Goal: Task Accomplishment & Management: Manage account settings

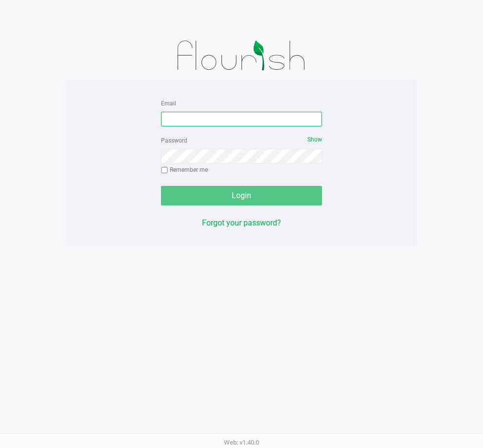
drag, startPoint x: 193, startPoint y: 119, endPoint x: 179, endPoint y: 112, distance: 15.7
click at [193, 119] on input "Email" at bounding box center [241, 119] width 161 height 15
type input "[EMAIL_ADDRESS][DOMAIN_NAME]"
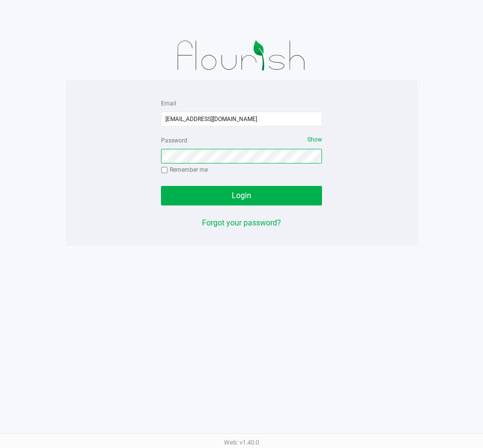
click at [161, 186] on button "Login" at bounding box center [241, 196] width 161 height 20
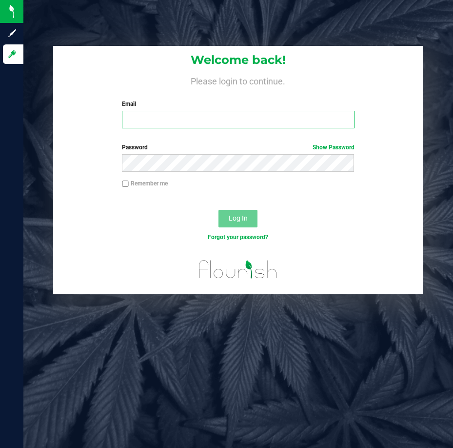
drag, startPoint x: 232, startPoint y: 122, endPoint x: 219, endPoint y: 85, distance: 39.3
click at [232, 119] on input "Email" at bounding box center [238, 120] width 232 height 18
type input "[EMAIL_ADDRESS][DOMAIN_NAME]"
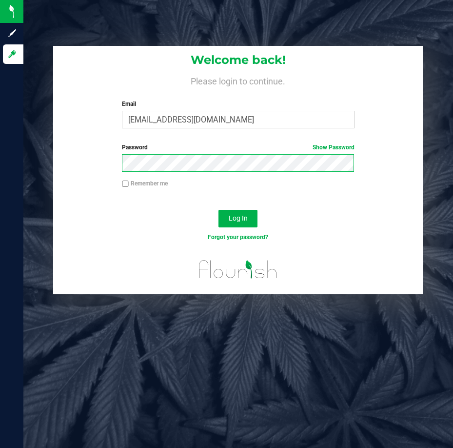
click at [218, 210] on button "Log In" at bounding box center [237, 219] width 39 height 18
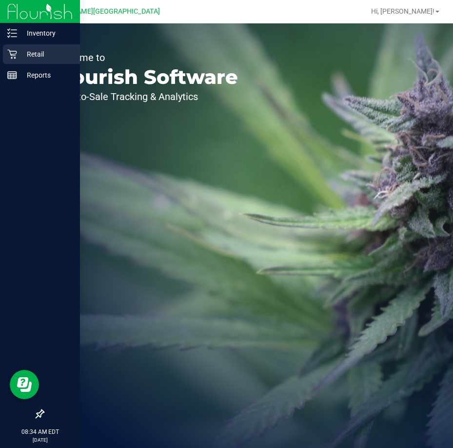
click at [28, 58] on p "Retail" at bounding box center [46, 54] width 59 height 12
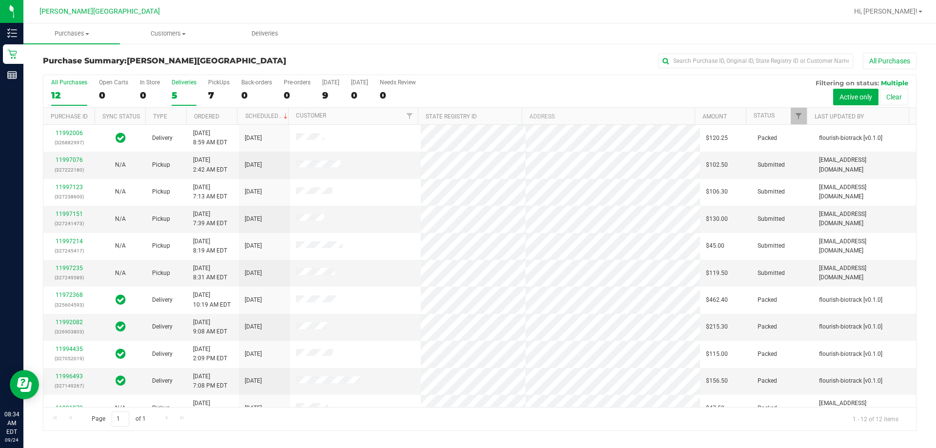
click at [180, 90] on div "5" at bounding box center [184, 95] width 25 height 11
click at [0, 0] on input "Deliveries 5" at bounding box center [0, 0] width 0 height 0
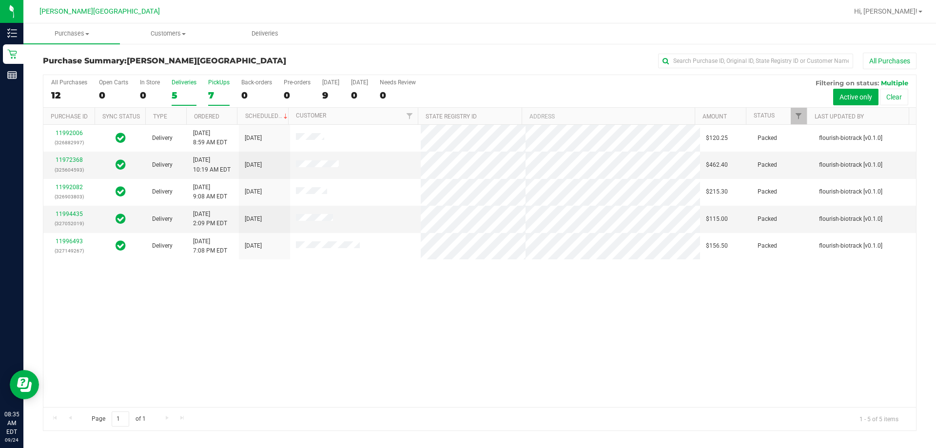
click at [214, 87] on label "PickUps 7" at bounding box center [218, 92] width 21 height 27
click at [0, 0] on input "PickUps 7" at bounding box center [0, 0] width 0 height 0
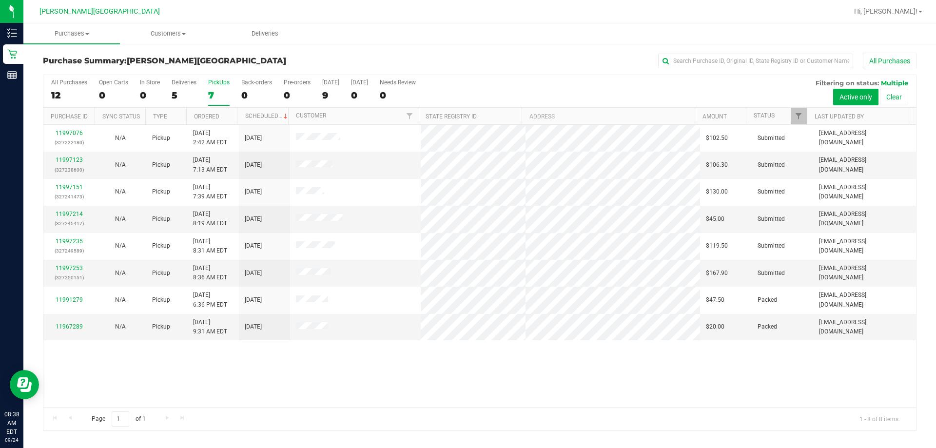
drag, startPoint x: 544, startPoint y: 82, endPoint x: 532, endPoint y: 82, distance: 11.7
click at [453, 82] on div "All Purchases 12 Open Carts 0 In Store 0 Deliveries 5 PickUps 7 Back-orders 0 P…" at bounding box center [479, 79] width 873 height 8
click at [179, 94] on div "5" at bounding box center [184, 95] width 25 height 11
click at [0, 0] on input "Deliveries 5" at bounding box center [0, 0] width 0 height 0
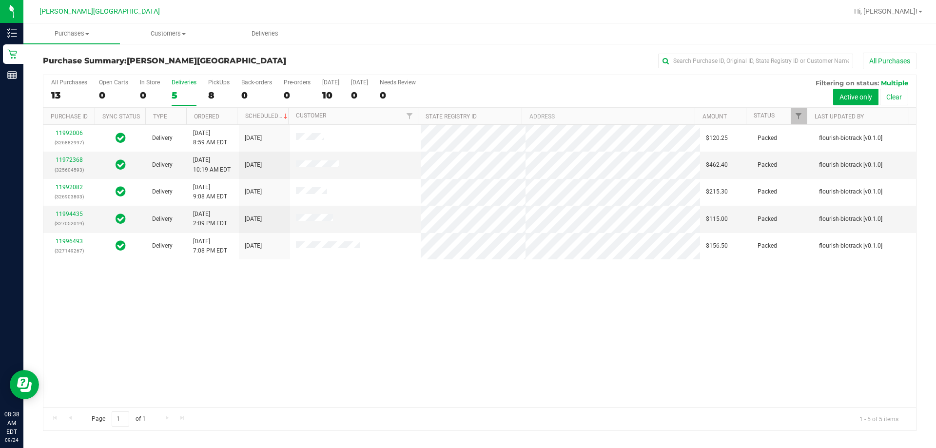
drag, startPoint x: 213, startPoint y: 86, endPoint x: 486, endPoint y: 47, distance: 276.3
click at [213, 86] on label "PickUps 8" at bounding box center [218, 92] width 21 height 27
click at [0, 0] on input "PickUps 8" at bounding box center [0, 0] width 0 height 0
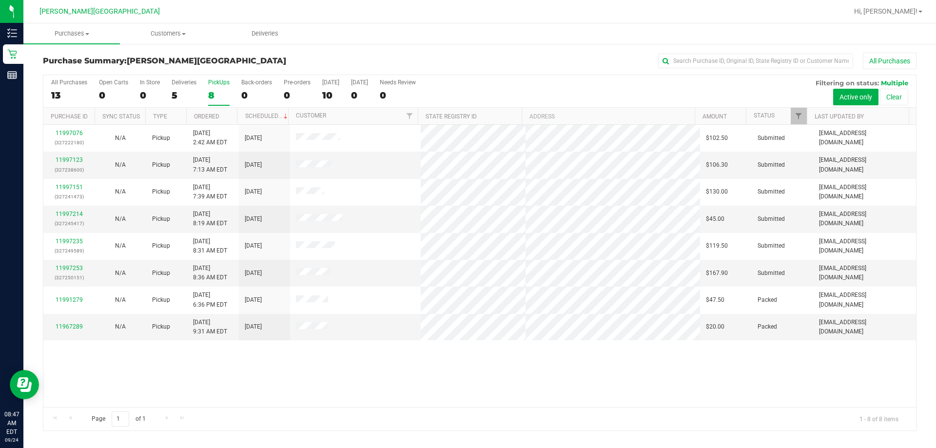
click at [218, 90] on div "8" at bounding box center [218, 95] width 21 height 11
click at [0, 0] on input "PickUps 8" at bounding box center [0, 0] width 0 height 0
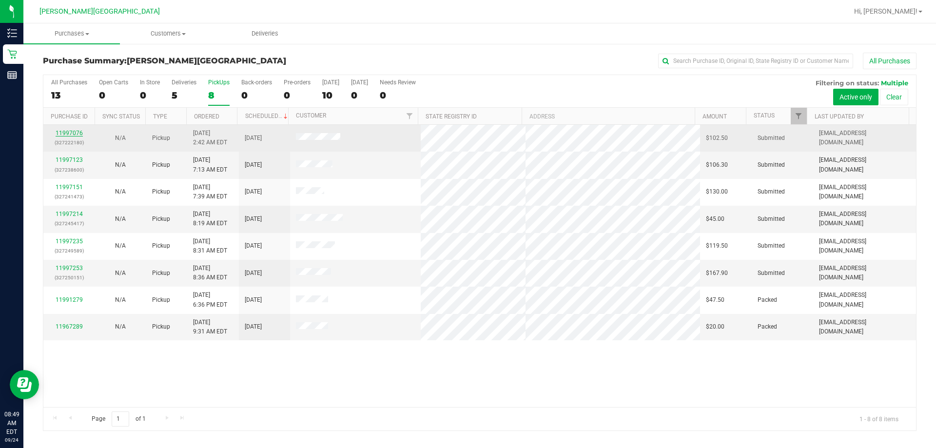
click at [71, 135] on link "11997076" at bounding box center [69, 133] width 27 height 7
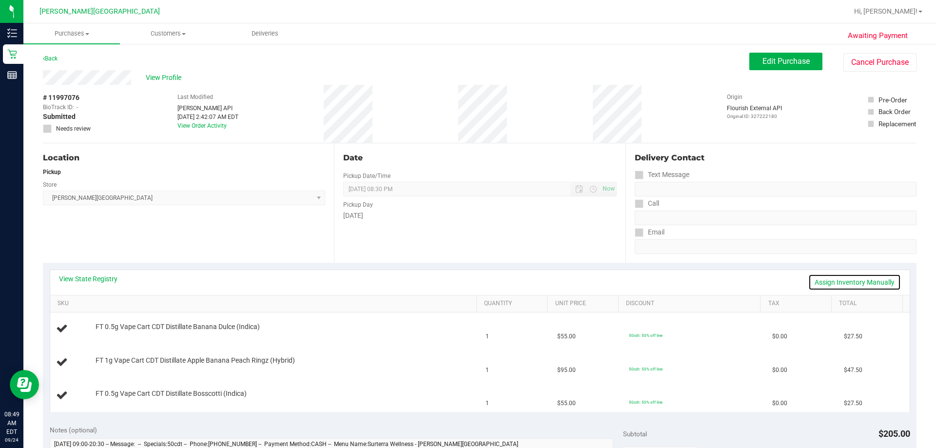
click at [453, 281] on link "Assign Inventory Manually" at bounding box center [854, 282] width 93 height 17
click at [453, 281] on link "Save & Exit" at bounding box center [878, 282] width 46 height 17
click at [101, 284] on div "View State Registry Assign Inventory Manually" at bounding box center [480, 282] width 842 height 17
click at [99, 280] on link "View State Registry" at bounding box center [88, 279] width 59 height 10
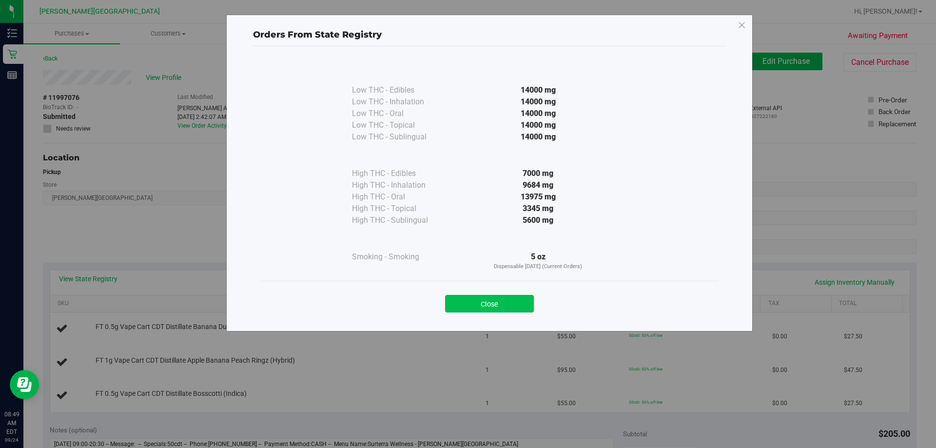
click at [453, 307] on button "Close" at bounding box center [489, 304] width 89 height 18
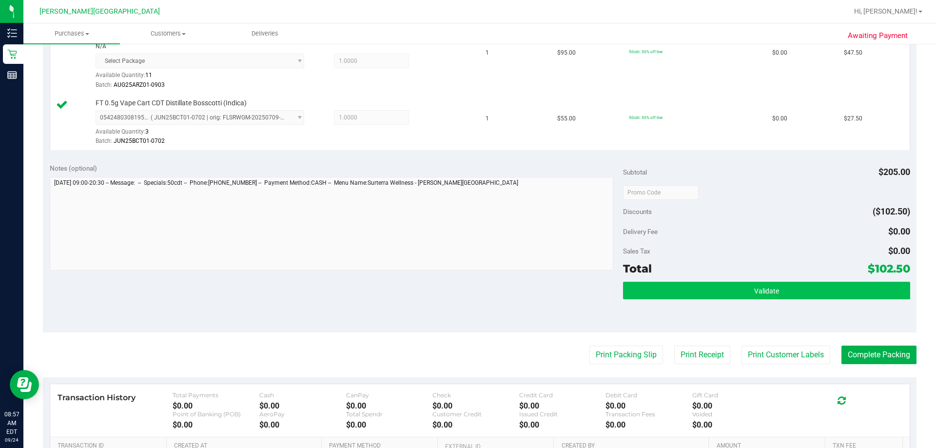
scroll to position [439, 0]
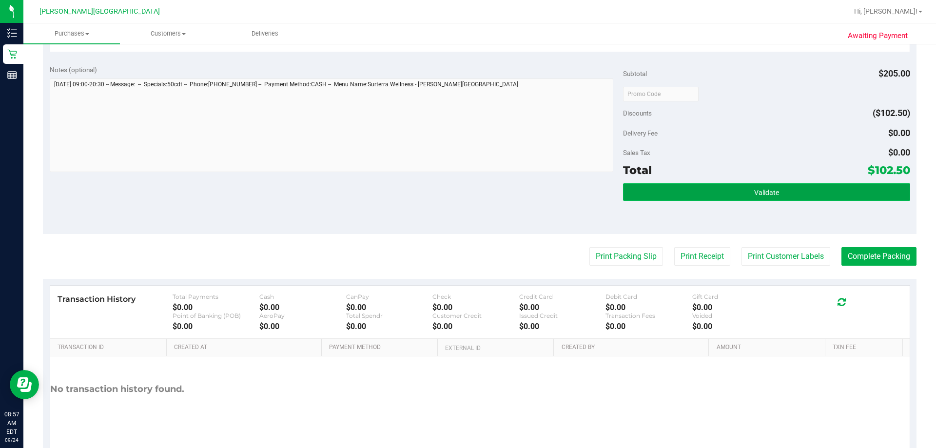
click at [453, 184] on button "Validate" at bounding box center [766, 192] width 287 height 18
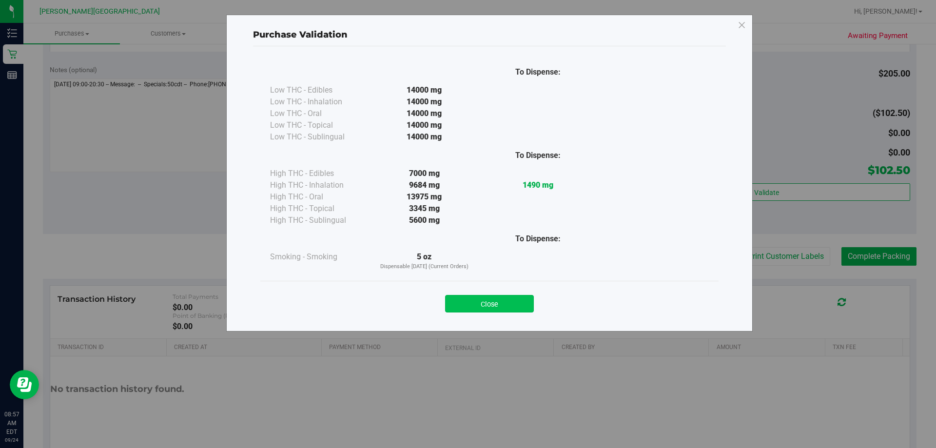
click at [453, 308] on button "Close" at bounding box center [489, 304] width 89 height 18
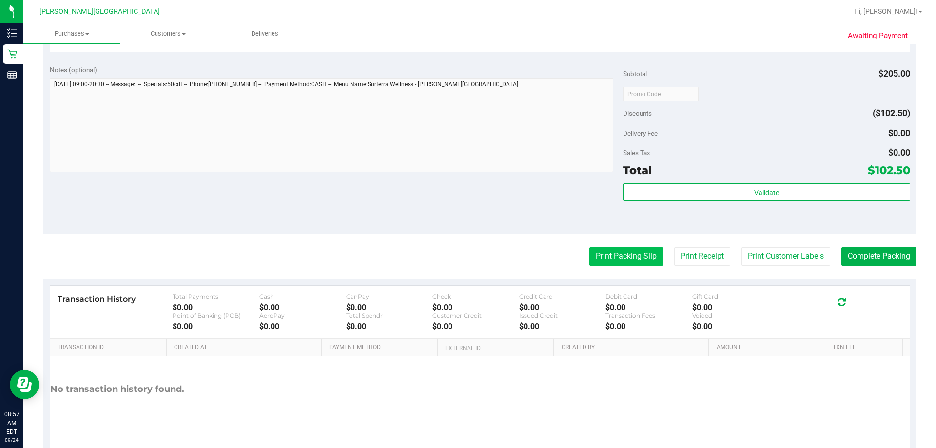
click at [453, 257] on button "Print Packing Slip" at bounding box center [627, 256] width 74 height 19
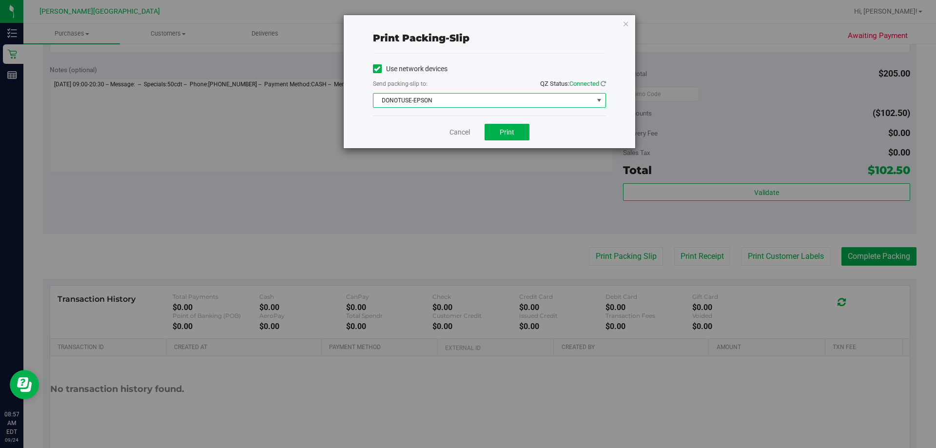
click at [453, 100] on span "DONOTUSE-EPSON" at bounding box center [484, 101] width 220 height 14
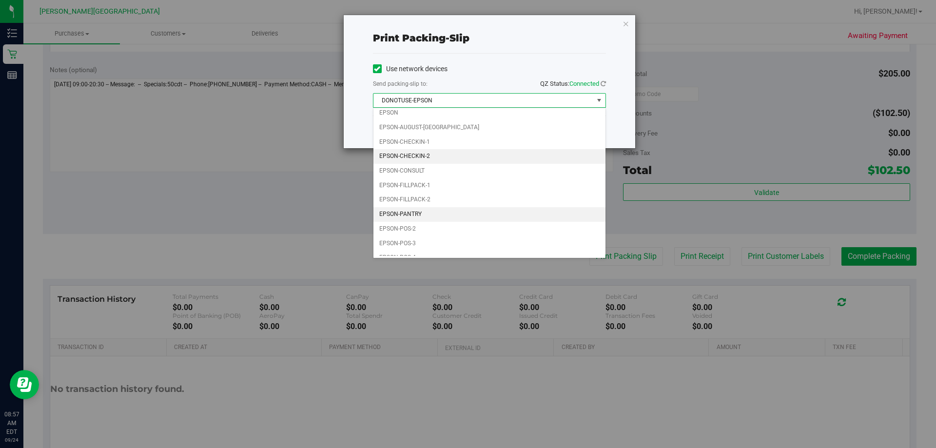
scroll to position [28, 0]
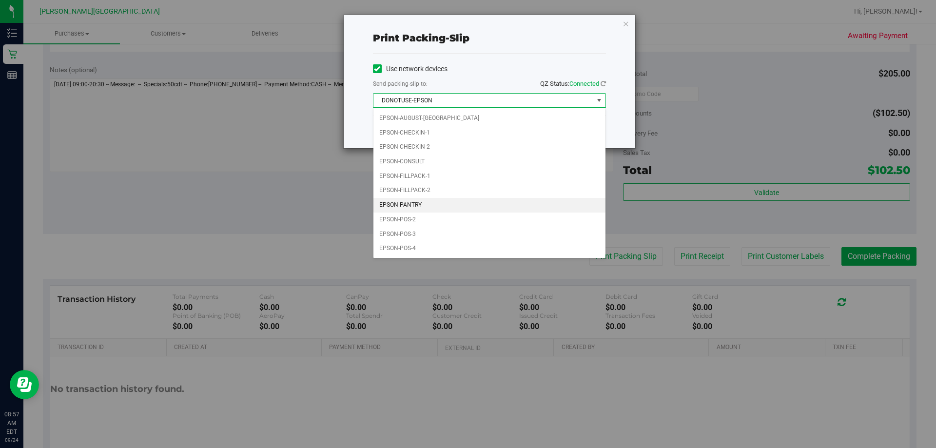
drag, startPoint x: 419, startPoint y: 203, endPoint x: 502, endPoint y: 150, distance: 98.5
click at [420, 203] on li "EPSON-PANTRY" at bounding box center [490, 205] width 232 height 15
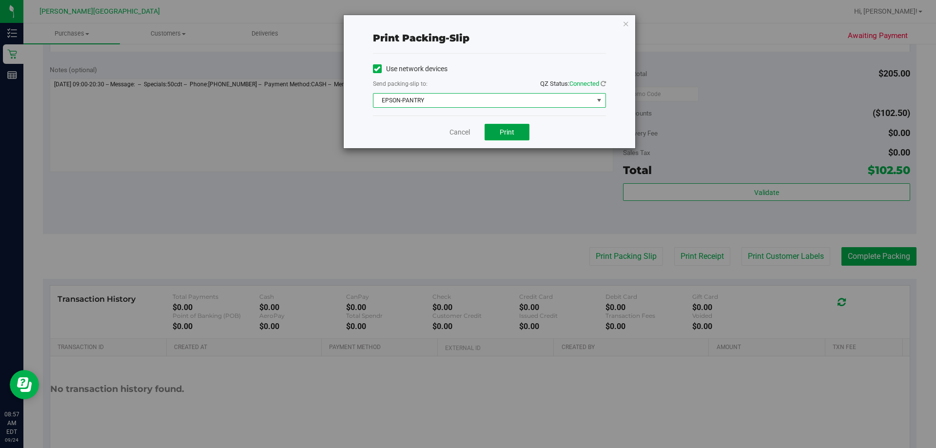
drag, startPoint x: 521, startPoint y: 128, endPoint x: 511, endPoint y: 151, distance: 25.5
click at [453, 128] on button "Print" at bounding box center [507, 132] width 45 height 17
drag, startPoint x: 626, startPoint y: 25, endPoint x: 635, endPoint y: 40, distance: 17.7
click at [453, 25] on icon "button" at bounding box center [626, 24] width 7 height 12
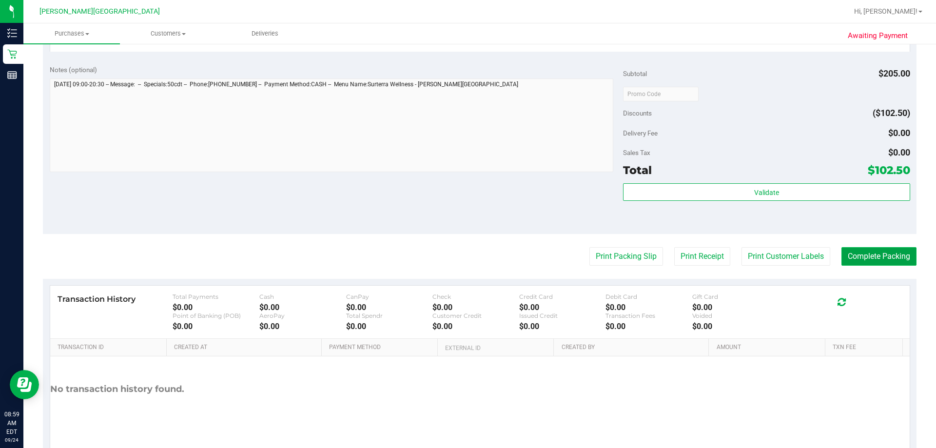
click at [453, 259] on button "Complete Packing" at bounding box center [879, 256] width 75 height 19
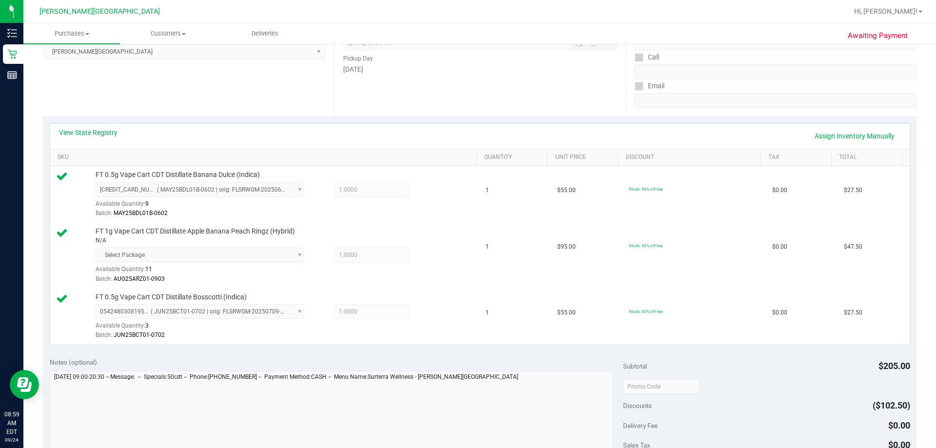
scroll to position [0, 0]
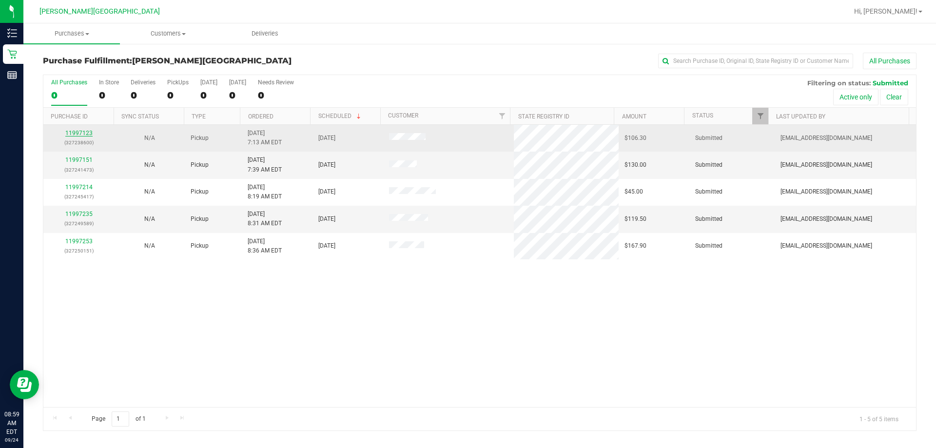
click at [84, 135] on link "11997123" at bounding box center [78, 133] width 27 height 7
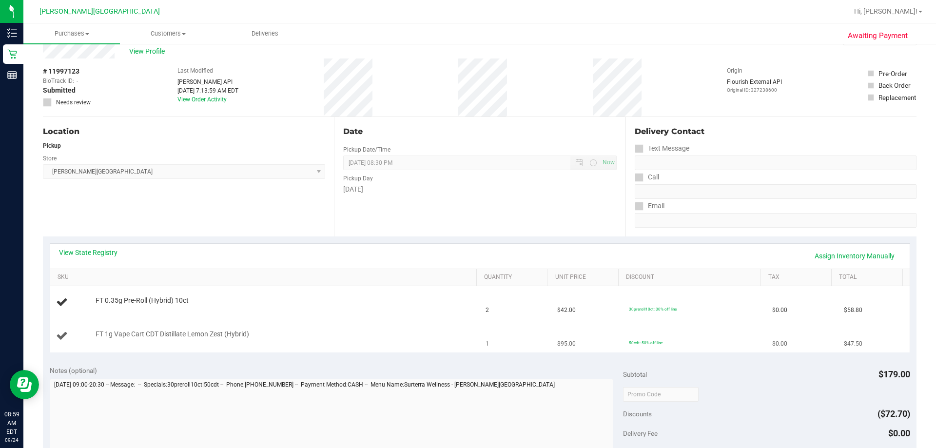
scroll to position [49, 0]
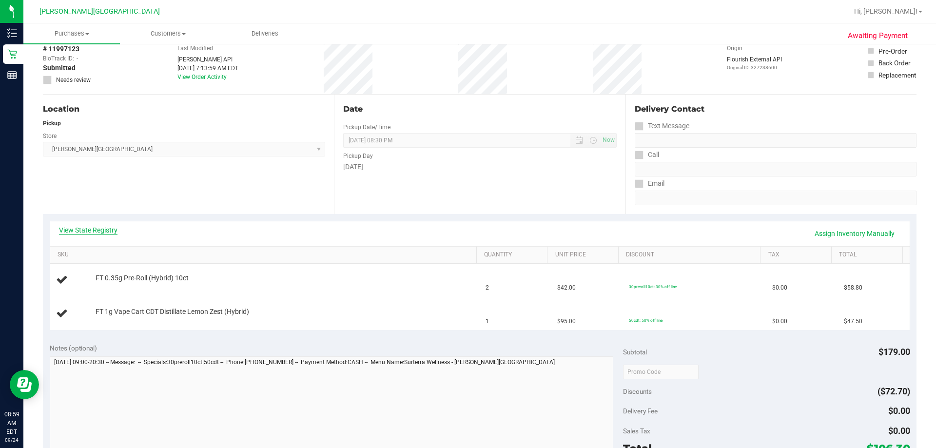
click at [104, 228] on link "View State Registry" at bounding box center [88, 230] width 59 height 10
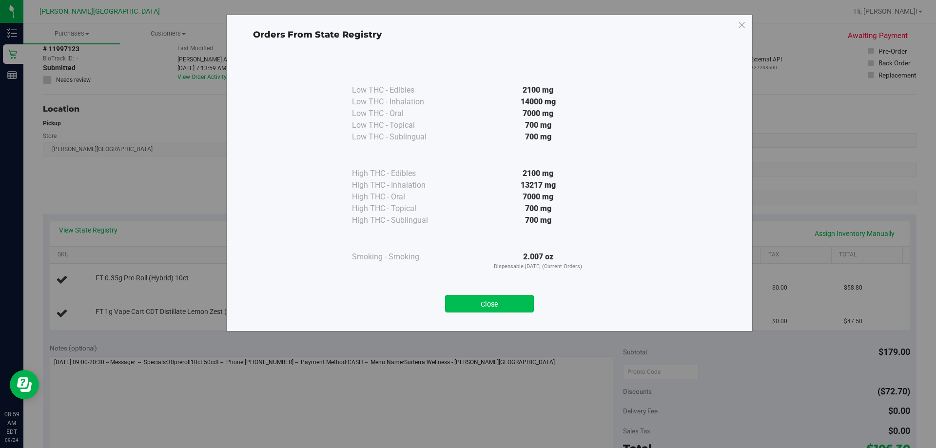
click at [453, 301] on button "Close" at bounding box center [489, 304] width 89 height 18
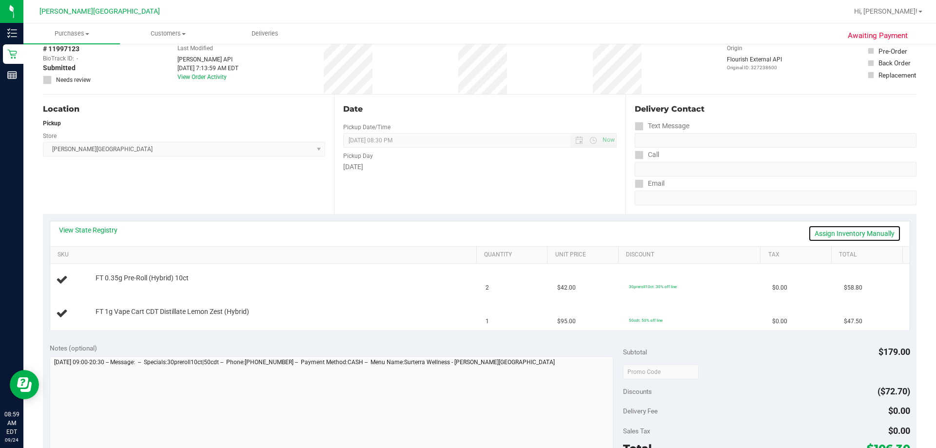
click at [453, 229] on link "Assign Inventory Manually" at bounding box center [854, 233] width 93 height 17
click at [453, 233] on link "Save & Exit" at bounding box center [878, 233] width 46 height 17
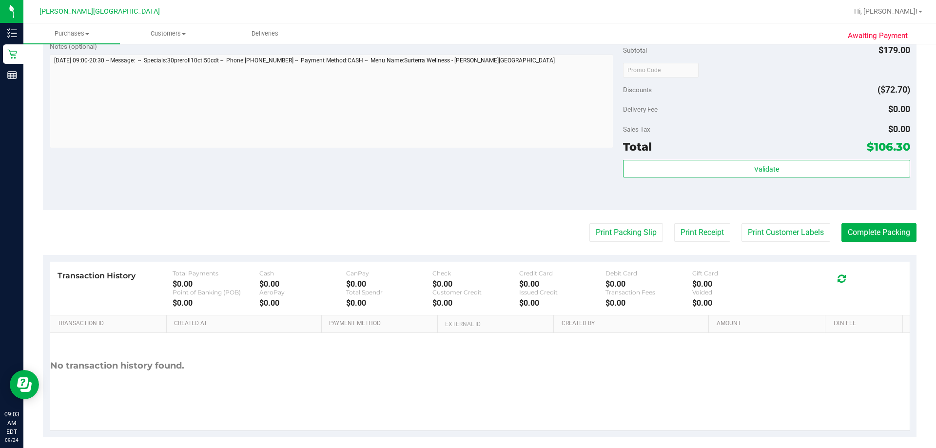
scroll to position [415, 0]
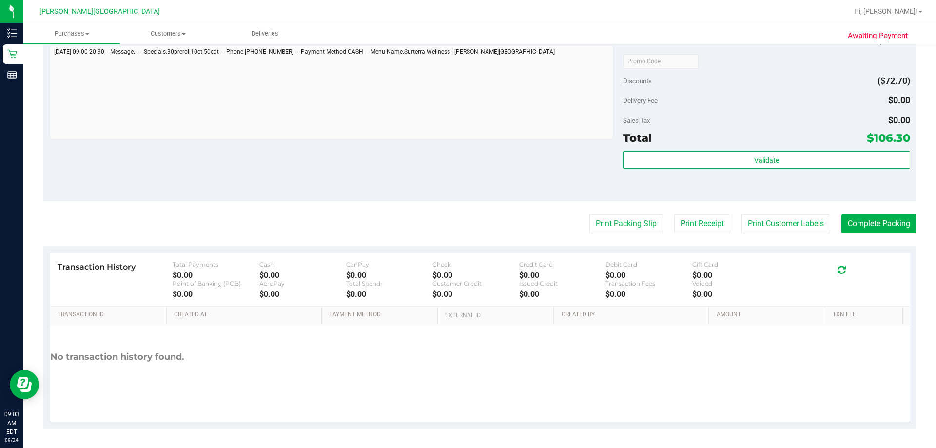
click at [453, 171] on div "Validate" at bounding box center [766, 173] width 287 height 44
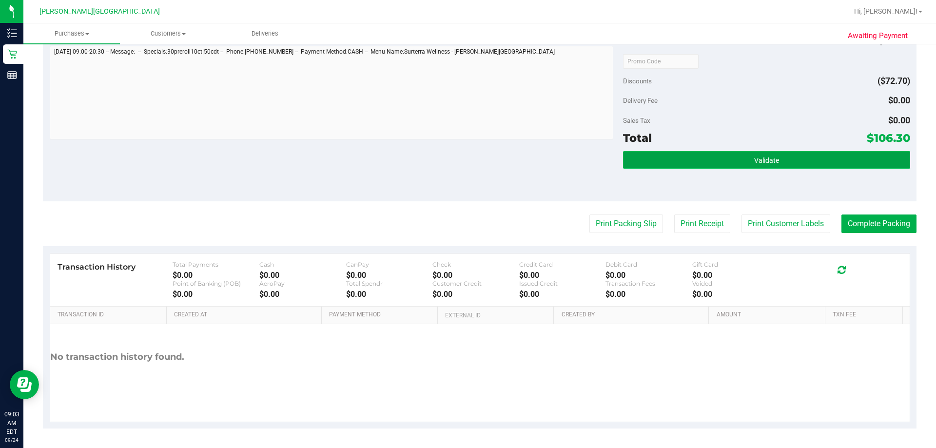
click at [453, 168] on button "Validate" at bounding box center [766, 160] width 287 height 18
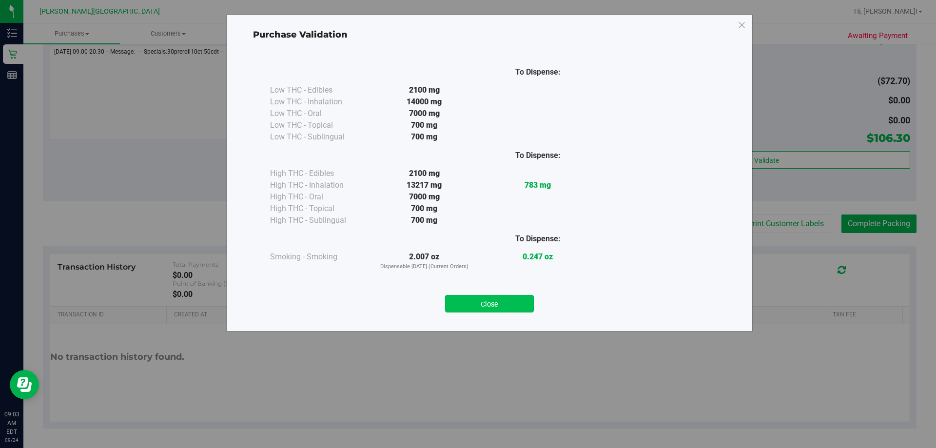
click at [453, 301] on button "Close" at bounding box center [489, 304] width 89 height 18
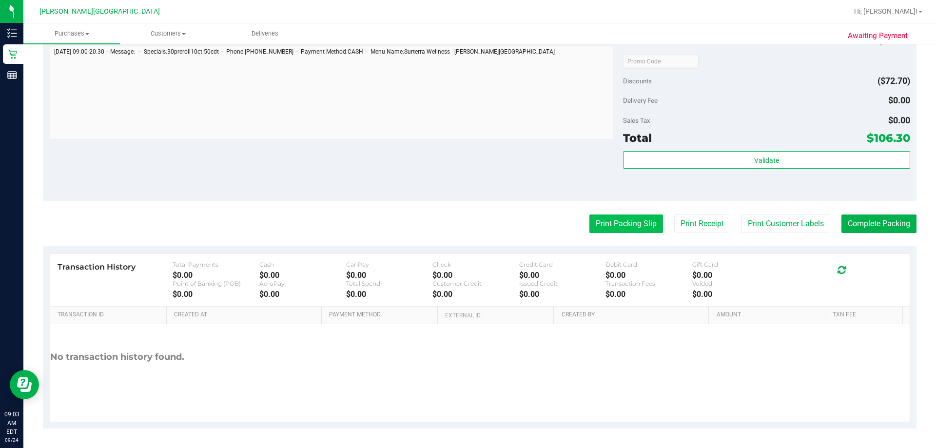
click at [453, 225] on button "Print Packing Slip" at bounding box center [627, 224] width 74 height 19
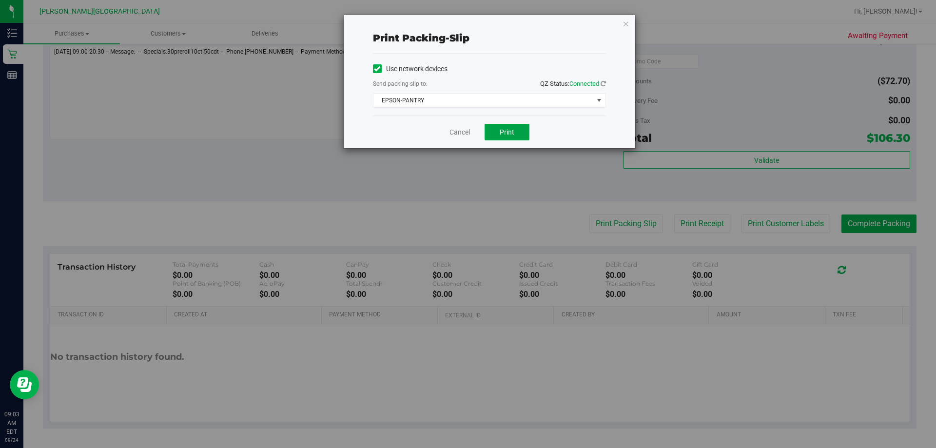
click at [453, 133] on button "Print" at bounding box center [507, 132] width 45 height 17
drag, startPoint x: 627, startPoint y: 24, endPoint x: 641, endPoint y: 47, distance: 26.7
click at [453, 24] on icon "button" at bounding box center [626, 24] width 7 height 12
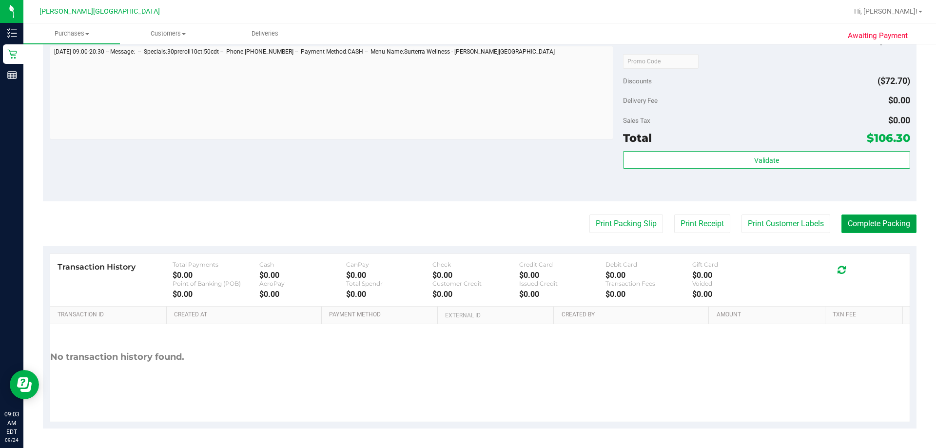
click at [453, 226] on button "Complete Packing" at bounding box center [879, 224] width 75 height 19
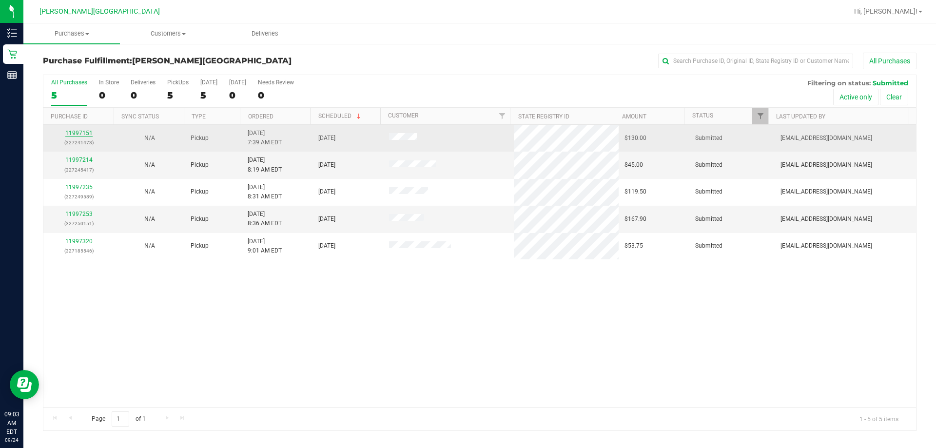
click at [76, 135] on link "11997151" at bounding box center [78, 133] width 27 height 7
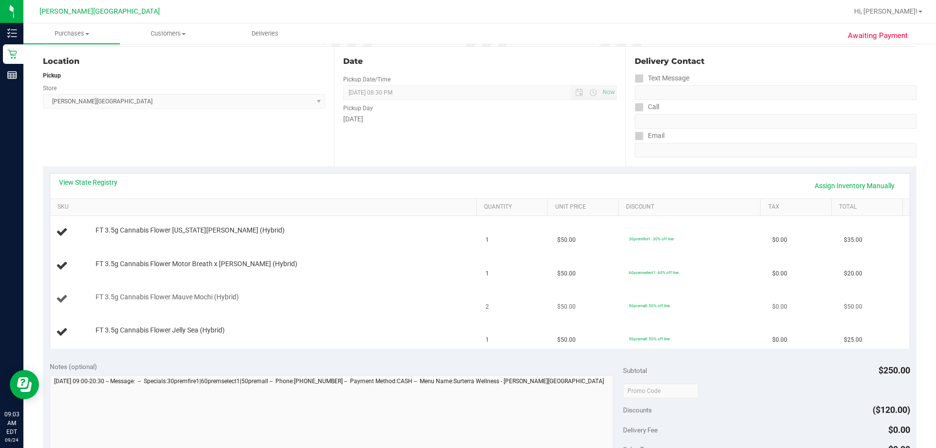
scroll to position [98, 0]
click at [453, 182] on link "Assign Inventory Manually" at bounding box center [854, 185] width 93 height 17
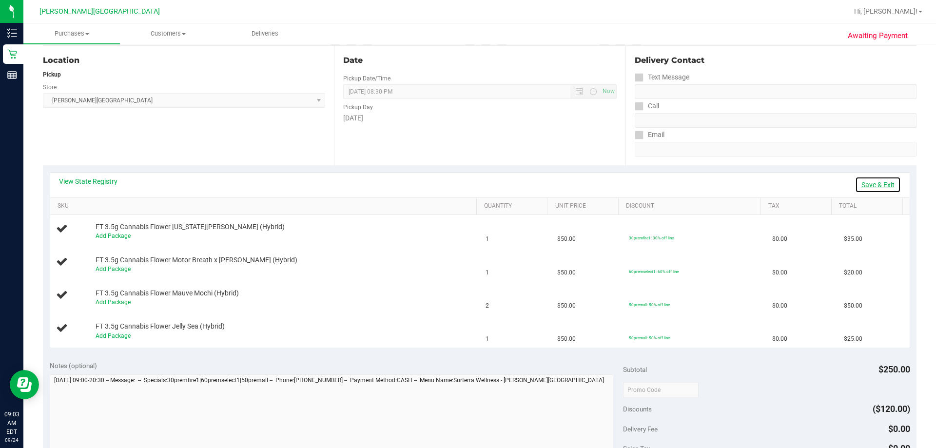
click at [453, 182] on link "Save & Exit" at bounding box center [878, 185] width 46 height 17
click at [93, 183] on link "View State Registry" at bounding box center [88, 182] width 59 height 10
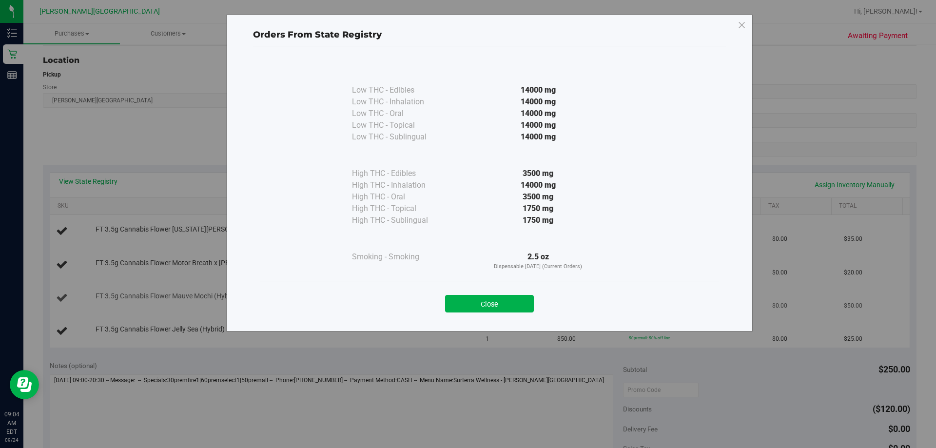
click at [453, 310] on button "Close" at bounding box center [489, 304] width 89 height 18
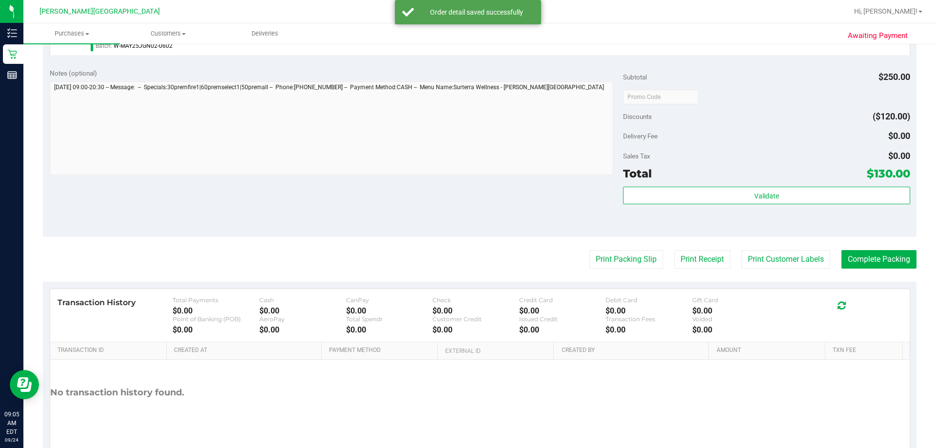
scroll to position [488, 0]
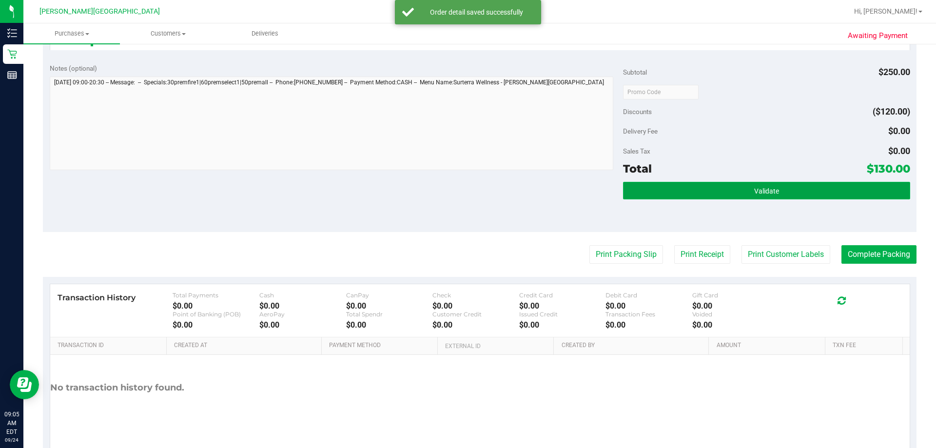
click at [453, 191] on button "Validate" at bounding box center [766, 191] width 287 height 18
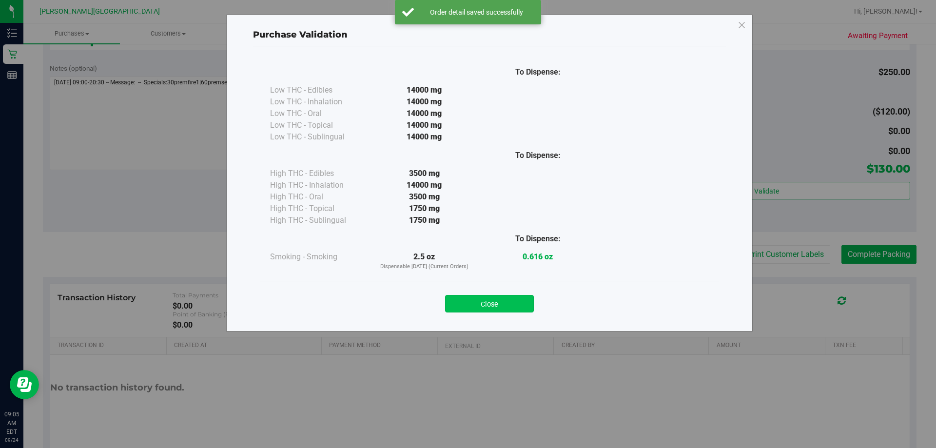
click at [453, 309] on button "Close" at bounding box center [489, 304] width 89 height 18
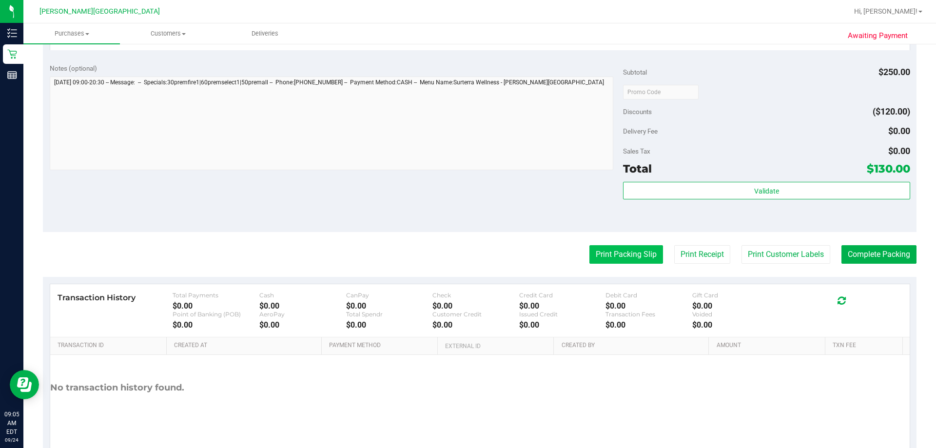
click at [453, 253] on button "Print Packing Slip" at bounding box center [627, 254] width 74 height 19
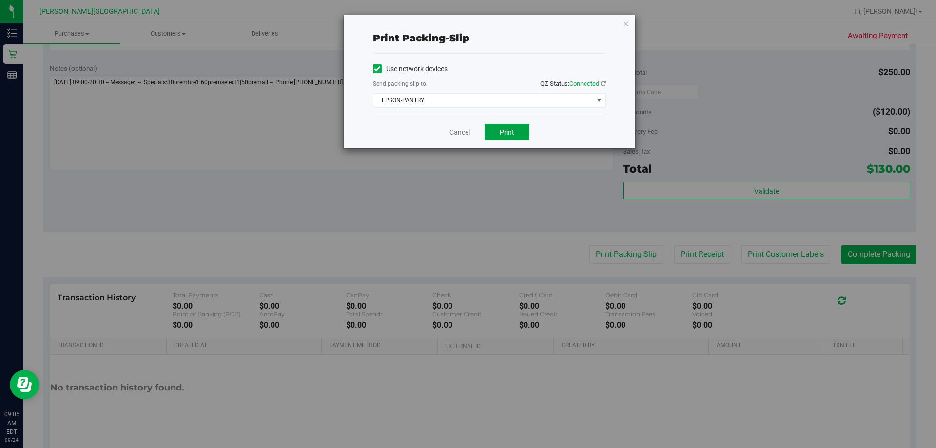
click at [453, 132] on button "Print" at bounding box center [507, 132] width 45 height 17
click at [453, 22] on icon "button" at bounding box center [626, 24] width 7 height 12
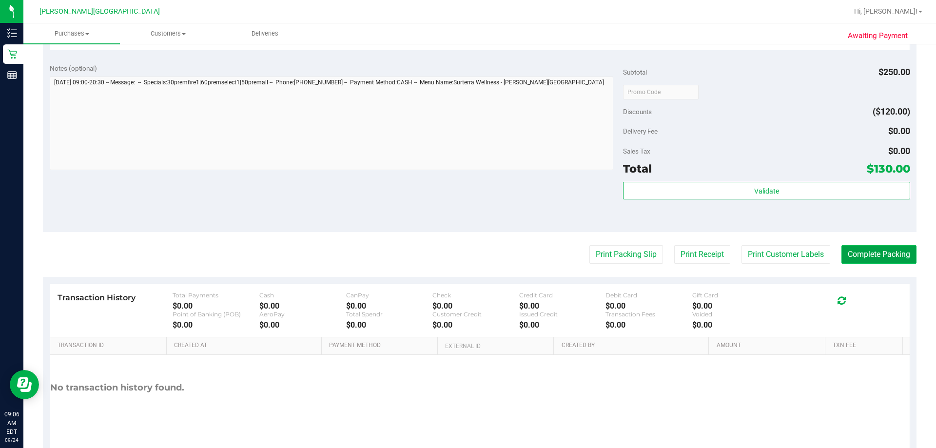
click at [453, 261] on button "Complete Packing" at bounding box center [879, 254] width 75 height 19
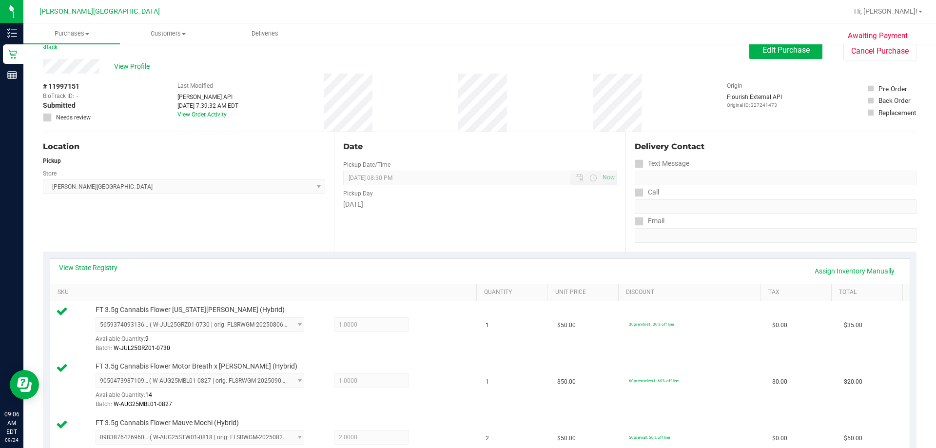
scroll to position [0, 0]
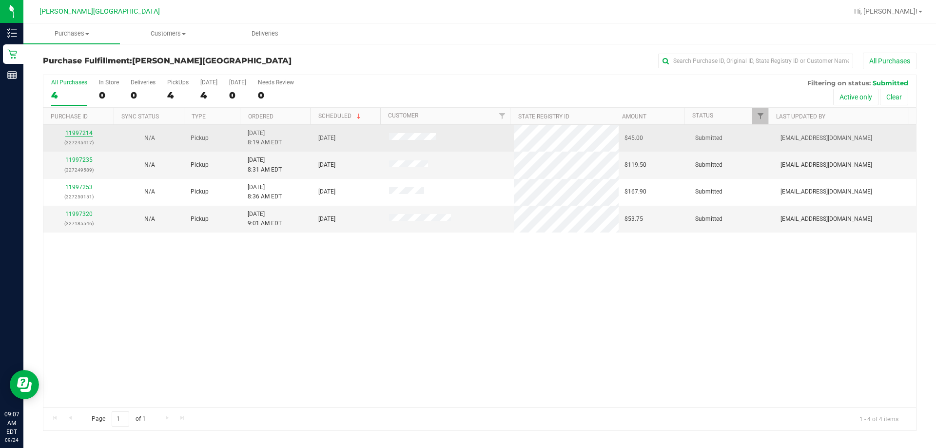
click at [80, 131] on link "11997214" at bounding box center [78, 133] width 27 height 7
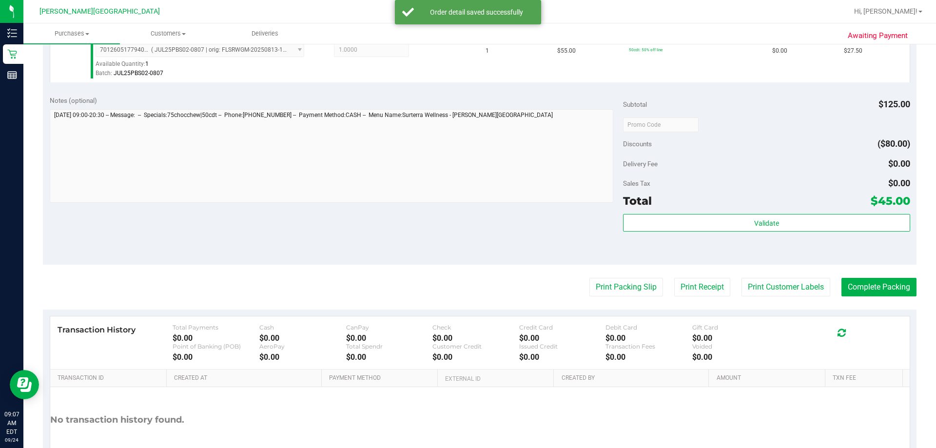
scroll to position [462, 0]
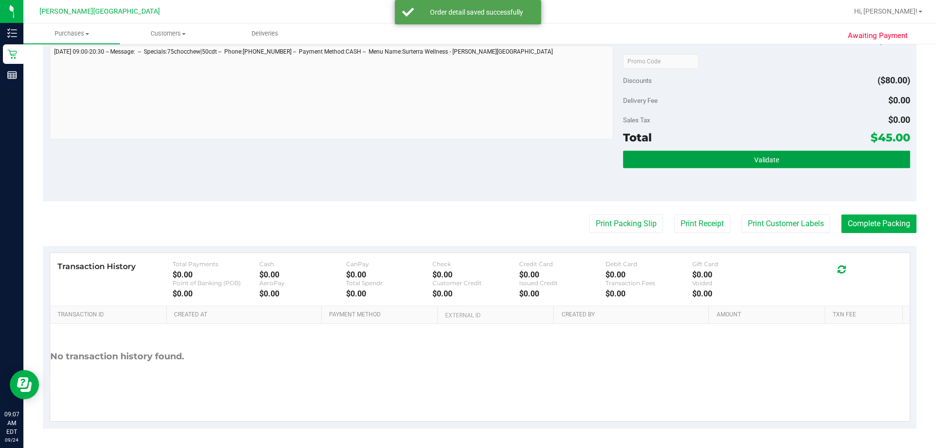
click at [453, 153] on button "Validate" at bounding box center [766, 160] width 287 height 18
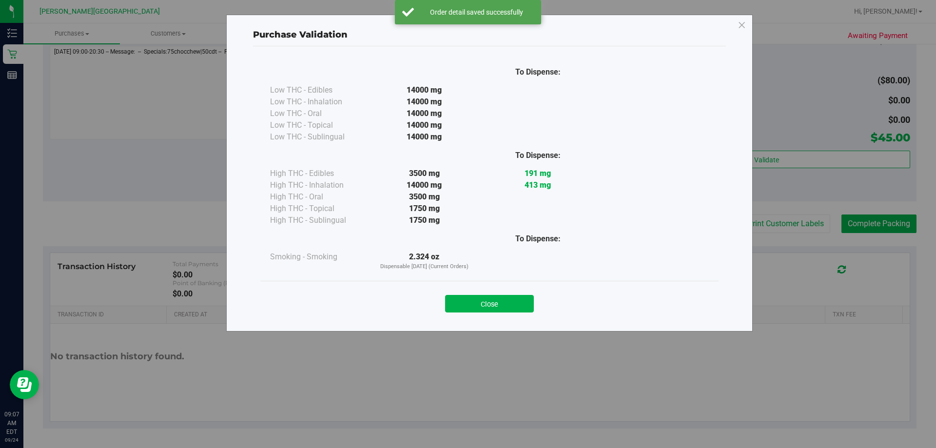
click at [453, 307] on button "Close" at bounding box center [489, 304] width 89 height 18
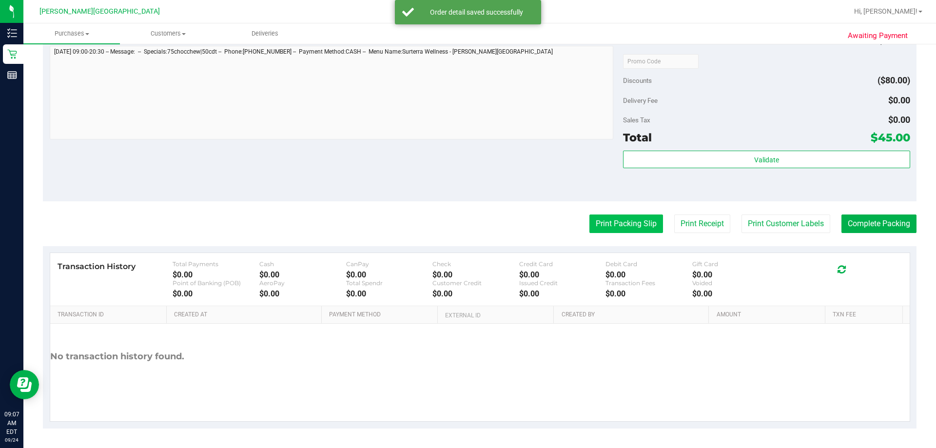
click at [453, 227] on button "Print Packing Slip" at bounding box center [627, 224] width 74 height 19
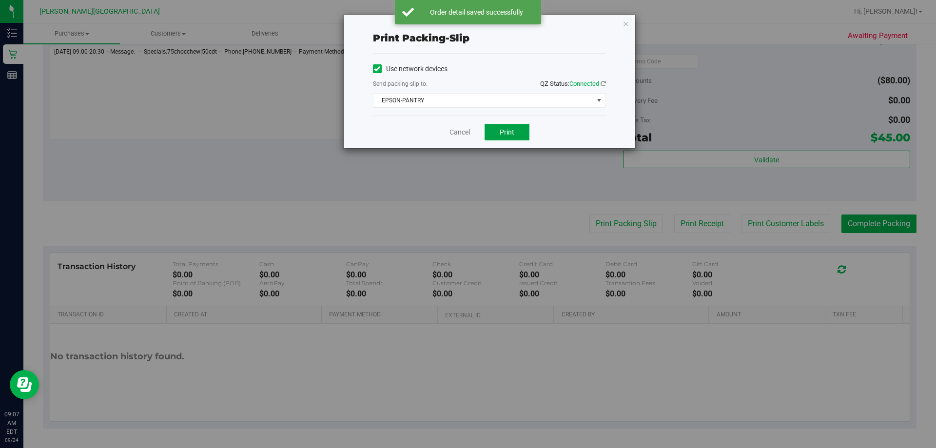
drag, startPoint x: 494, startPoint y: 128, endPoint x: 500, endPoint y: 155, distance: 27.9
click at [453, 127] on button "Print" at bounding box center [507, 132] width 45 height 17
click at [453, 22] on icon "button" at bounding box center [626, 24] width 7 height 12
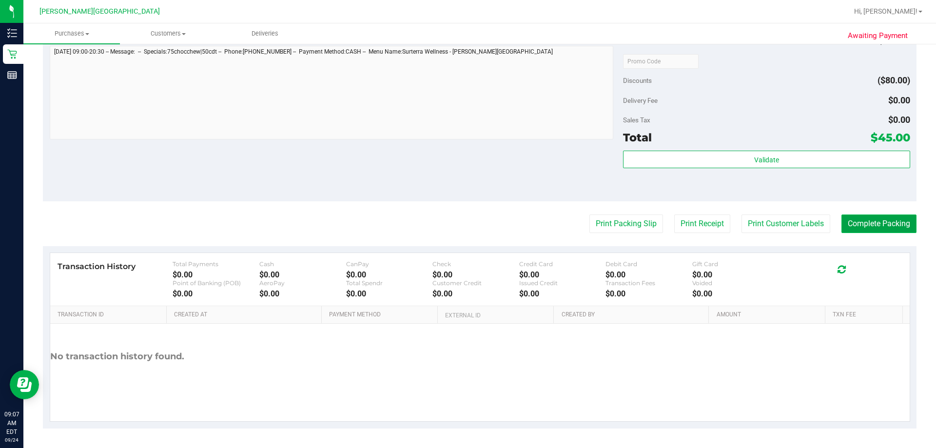
click at [453, 231] on button "Complete Packing" at bounding box center [879, 224] width 75 height 19
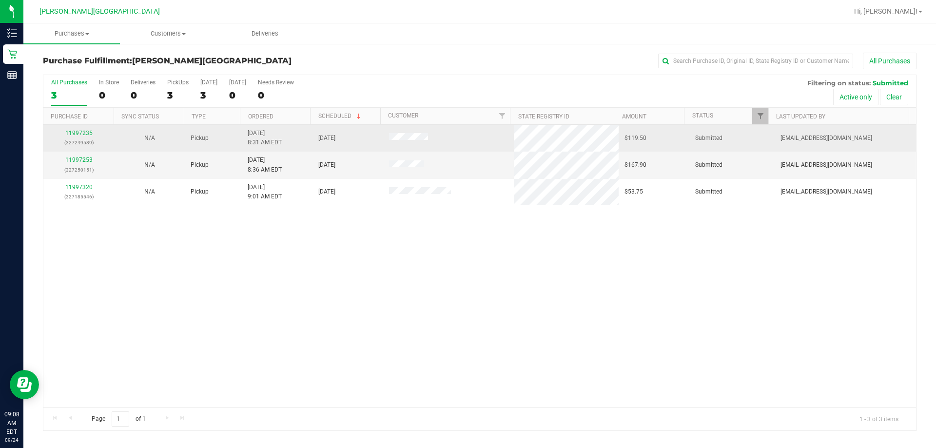
click at [84, 138] on div "11997235 (327249589)" at bounding box center [78, 138] width 59 height 19
click at [84, 136] on link "11997235" at bounding box center [78, 133] width 27 height 7
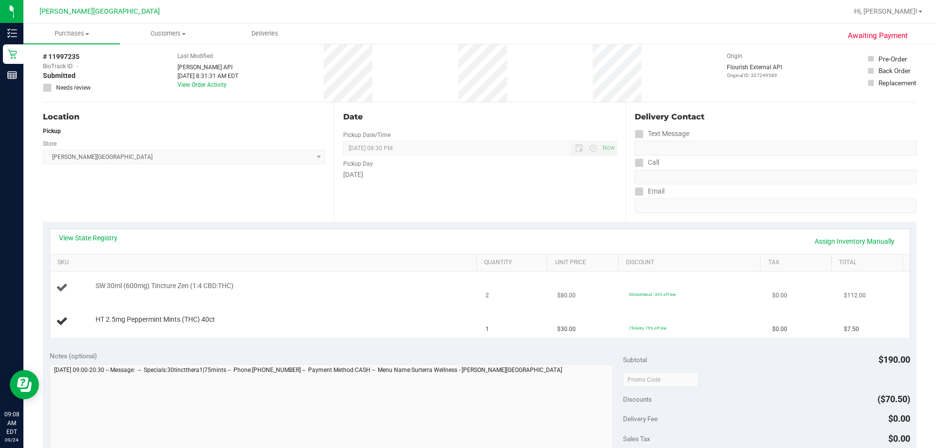
scroll to position [98, 0]
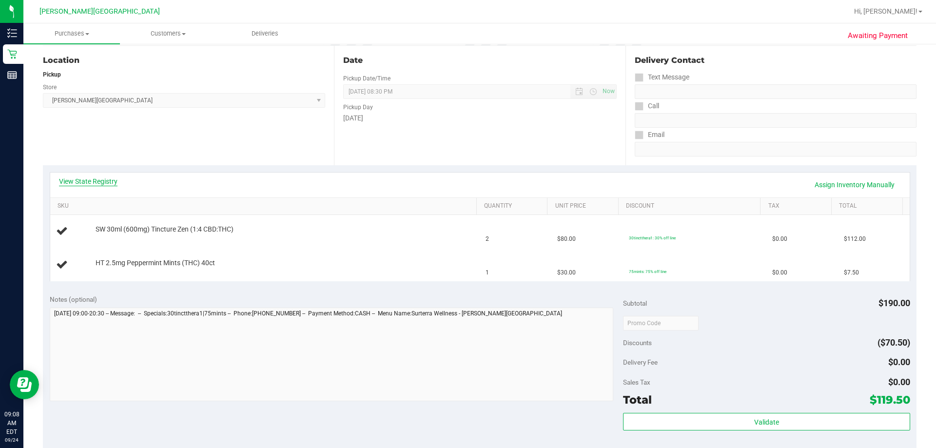
click at [94, 178] on link "View State Registry" at bounding box center [88, 182] width 59 height 10
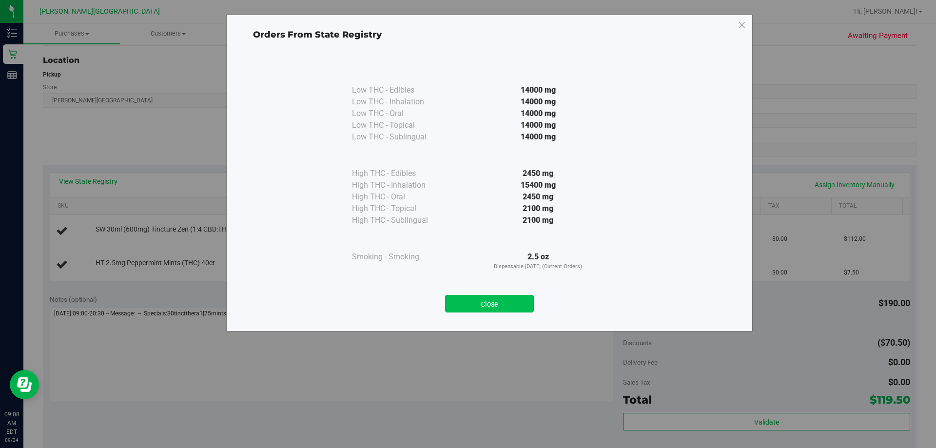
click at [453, 307] on button "Close" at bounding box center [489, 304] width 89 height 18
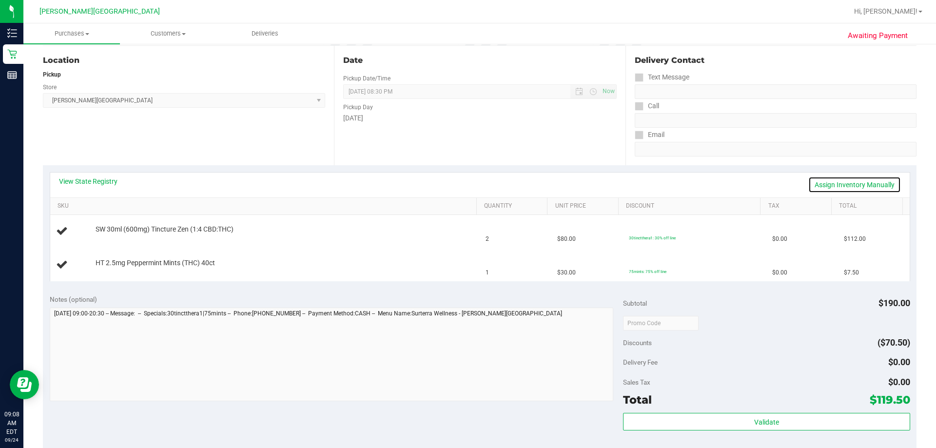
click at [453, 185] on link "Assign Inventory Manually" at bounding box center [854, 185] width 93 height 17
click at [453, 182] on link "Save & Exit" at bounding box center [878, 185] width 46 height 17
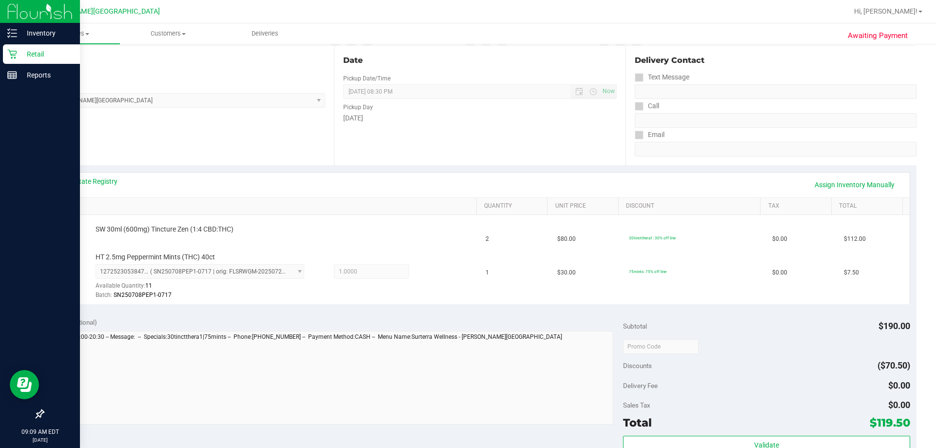
click at [29, 51] on p "Retail" at bounding box center [46, 54] width 59 height 12
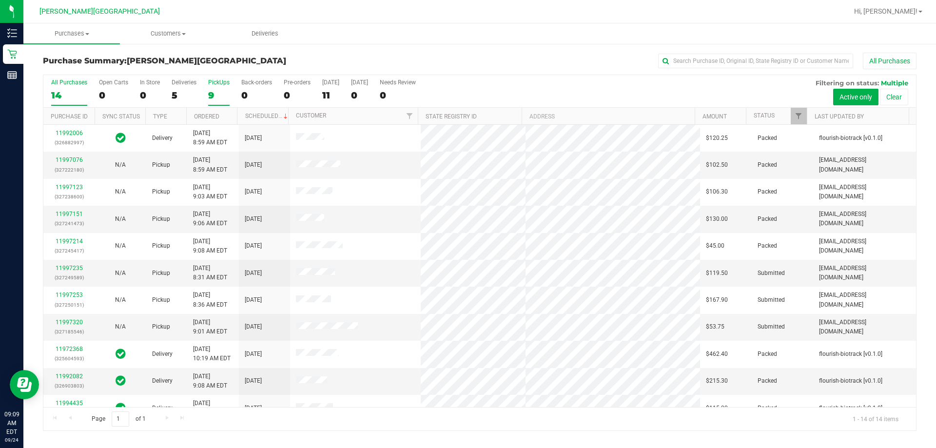
click at [215, 91] on div "9" at bounding box center [218, 95] width 21 height 11
click at [0, 0] on input "PickUps 9" at bounding box center [0, 0] width 0 height 0
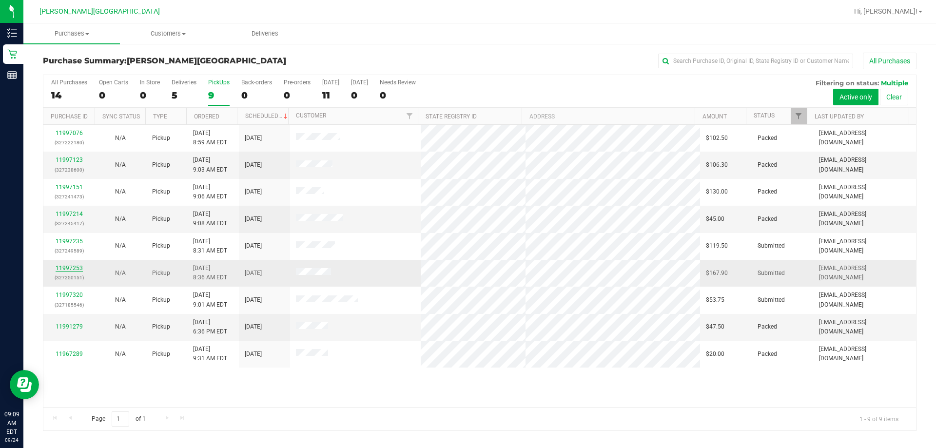
click at [71, 269] on link "11997253" at bounding box center [69, 268] width 27 height 7
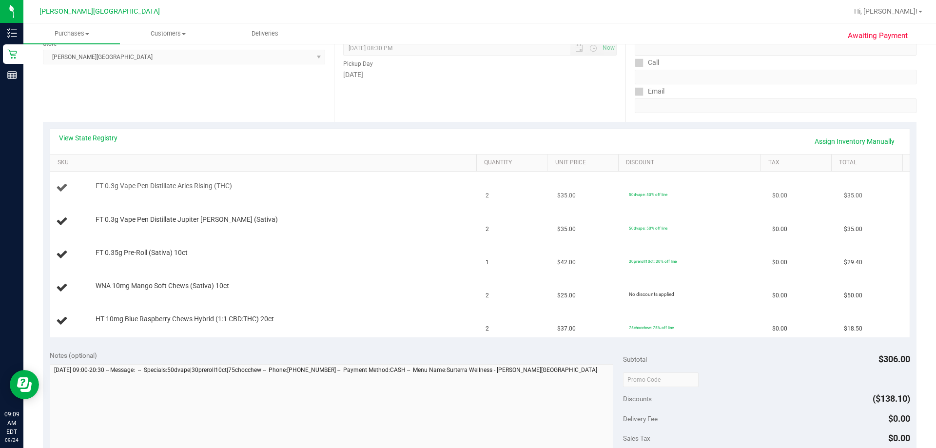
scroll to position [146, 0]
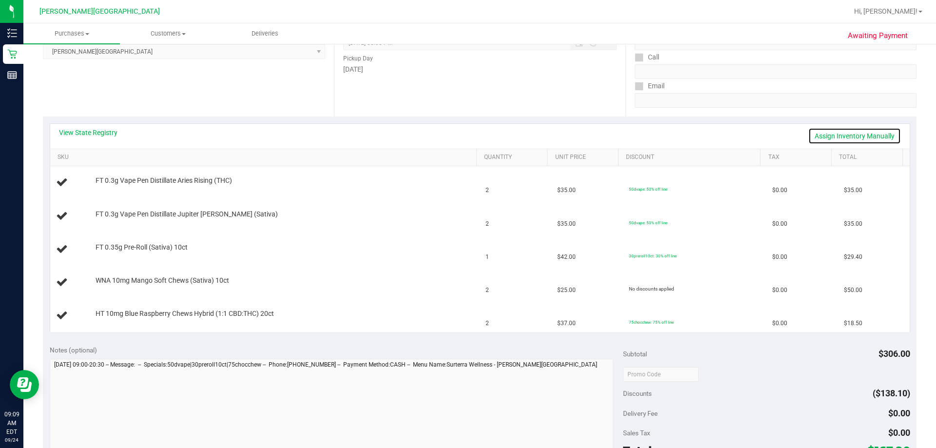
click at [453, 133] on link "Assign Inventory Manually" at bounding box center [854, 136] width 93 height 17
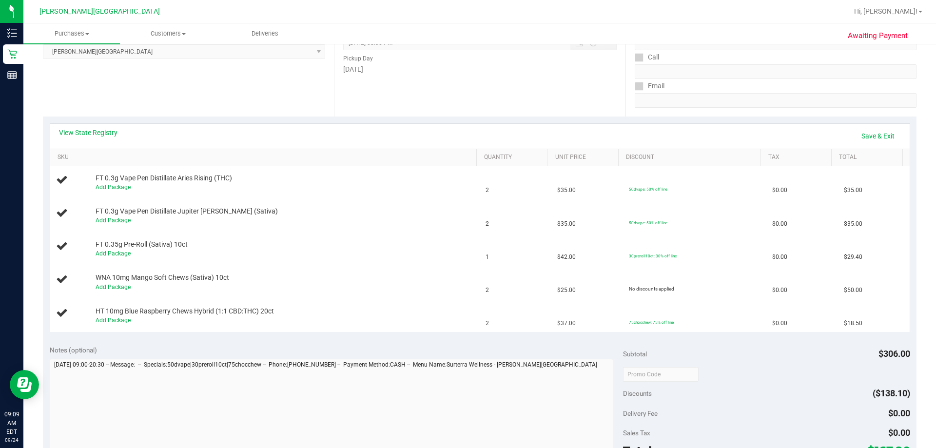
click at [453, 133] on div "View State Registry Save & Exit" at bounding box center [480, 136] width 842 height 17
click at [453, 133] on link "Save & Exit" at bounding box center [878, 136] width 46 height 17
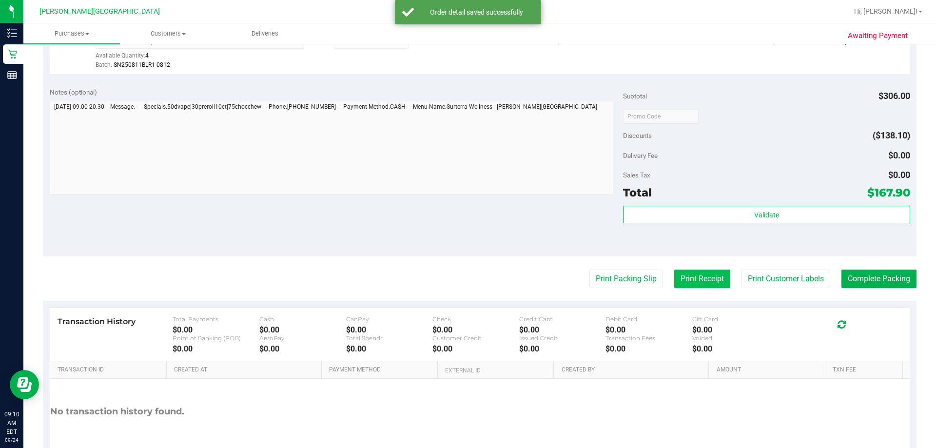
scroll to position [575, 0]
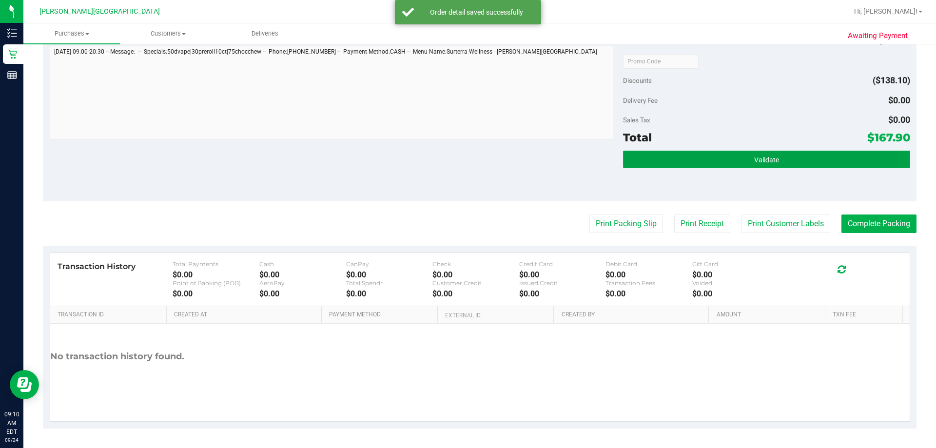
click at [453, 158] on button "Validate" at bounding box center [766, 160] width 287 height 18
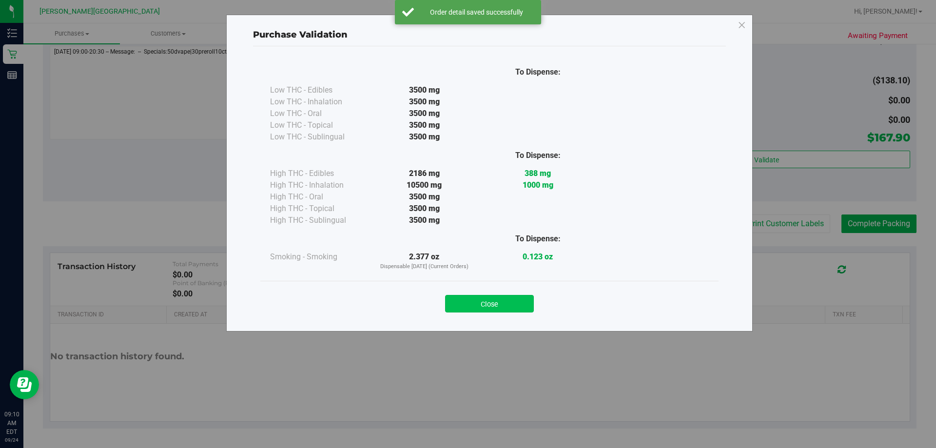
click at [453, 301] on button "Close" at bounding box center [489, 304] width 89 height 18
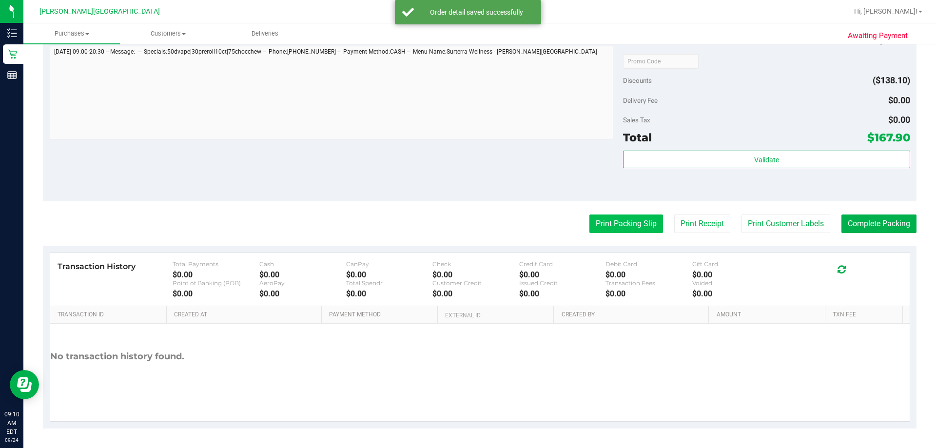
click at [453, 229] on button "Print Packing Slip" at bounding box center [627, 224] width 74 height 19
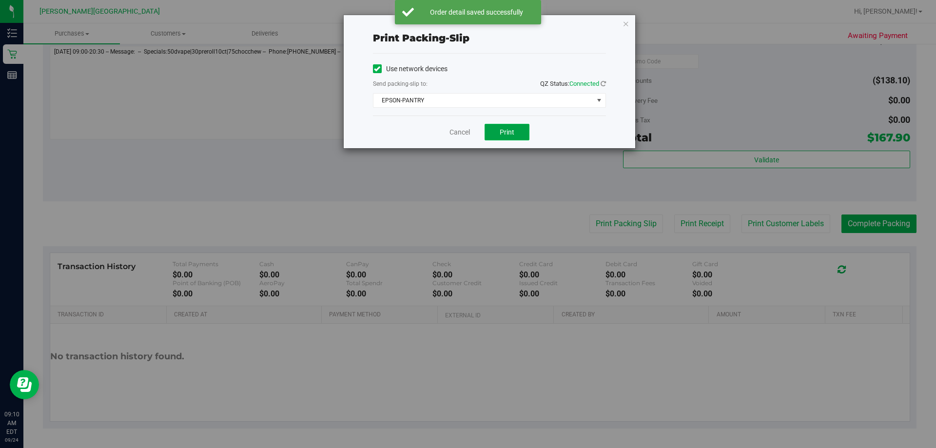
click at [453, 131] on span "Print" at bounding box center [507, 132] width 15 height 8
click at [453, 22] on icon "button" at bounding box center [626, 24] width 7 height 12
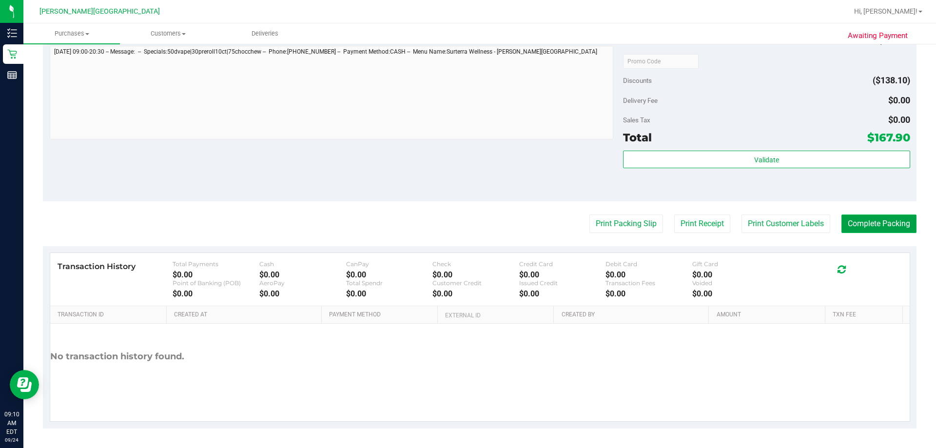
click at [453, 221] on button "Complete Packing" at bounding box center [879, 224] width 75 height 19
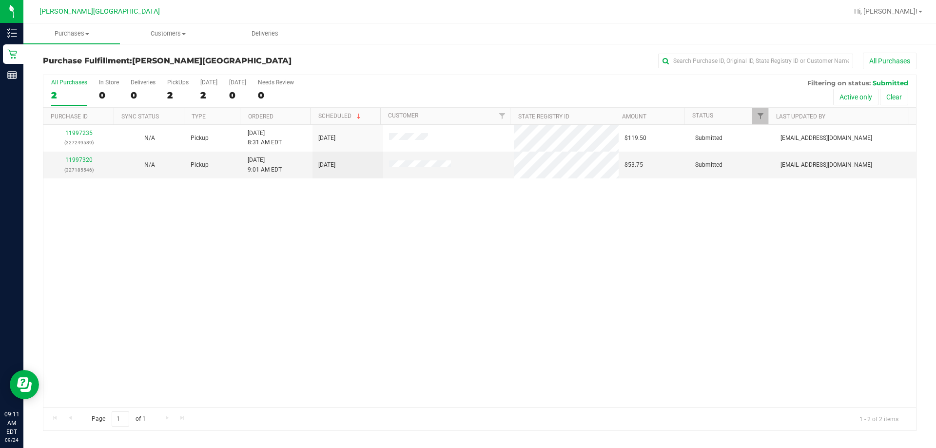
click at [224, 241] on div "11997235 (327249589) N/A Pickup [DATE] 8:31 AM EDT 9/24/2025 $119.50 Submitted …" at bounding box center [479, 266] width 873 height 282
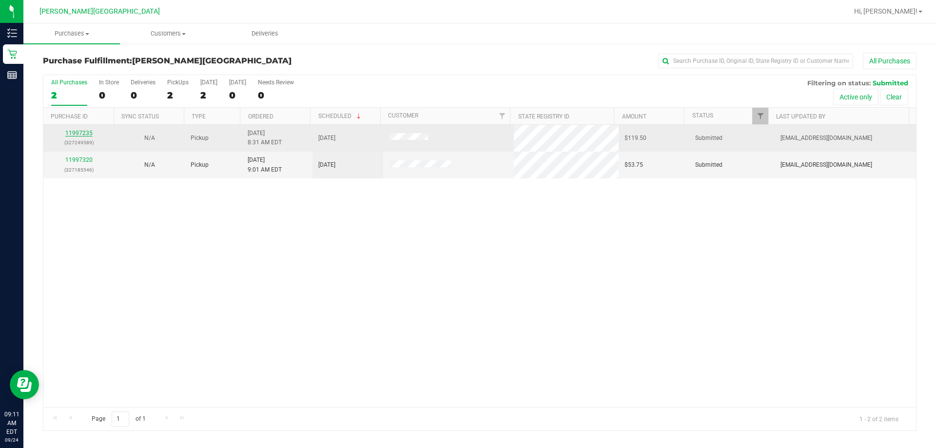
click at [83, 132] on link "11997235" at bounding box center [78, 133] width 27 height 7
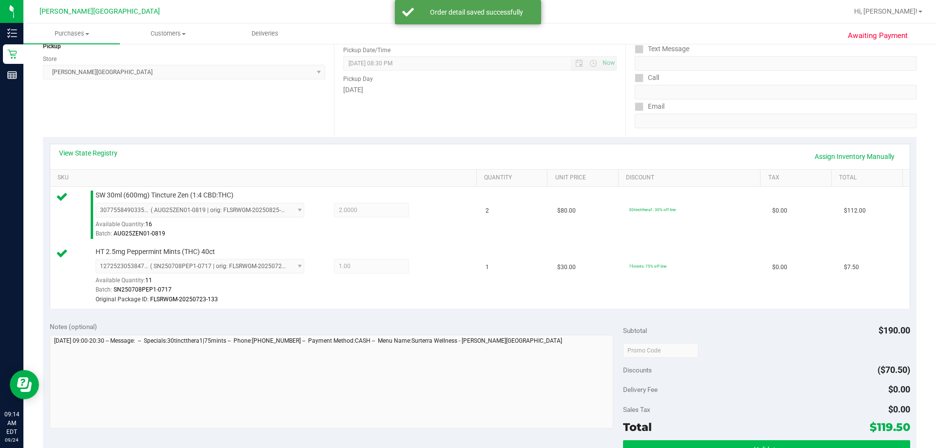
scroll to position [293, 0]
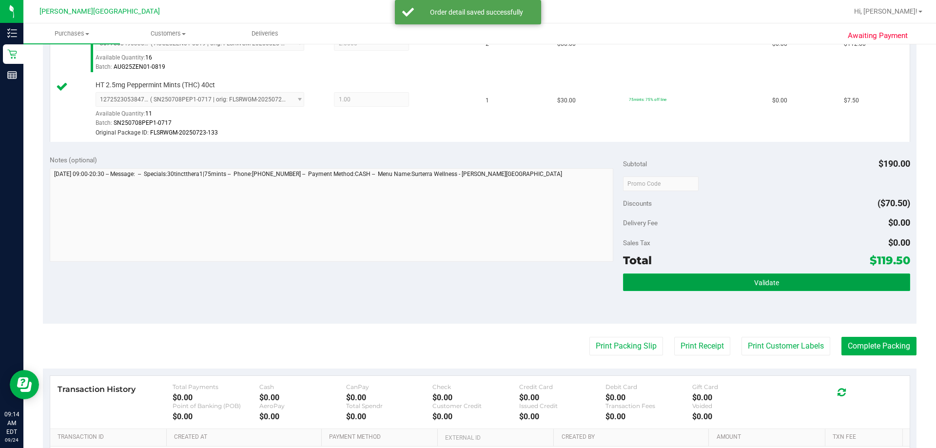
click at [453, 281] on button "Validate" at bounding box center [766, 283] width 287 height 18
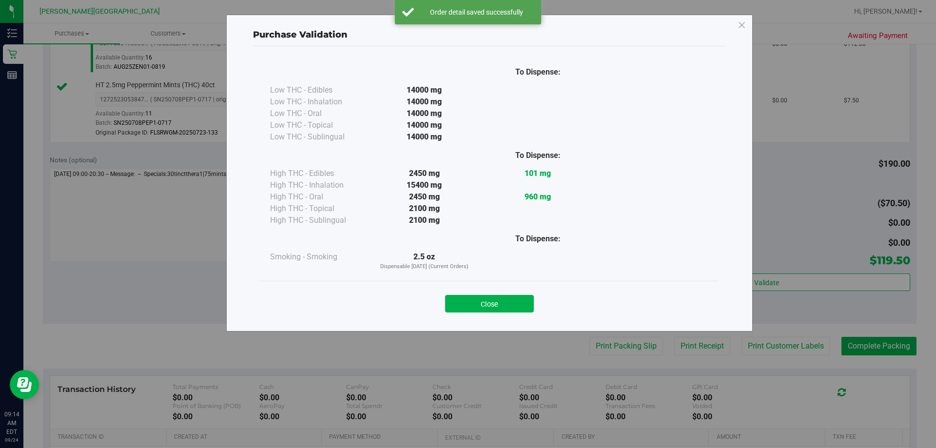
click at [453, 299] on button "Close" at bounding box center [489, 304] width 89 height 18
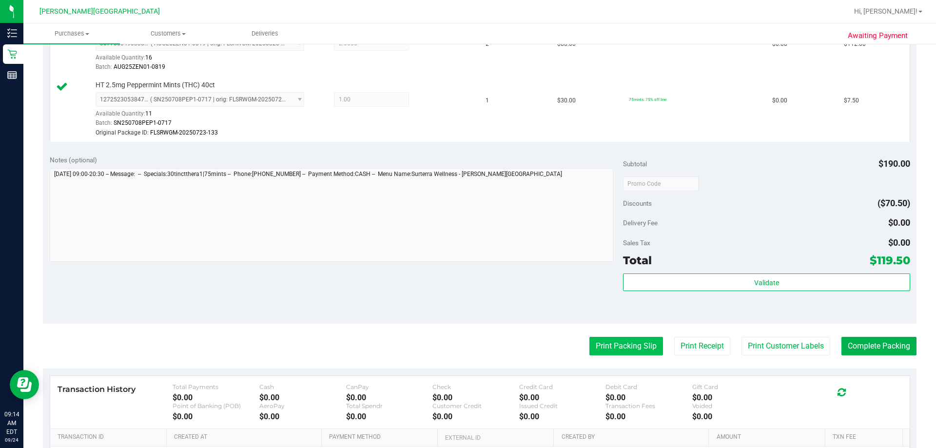
click at [453, 348] on button "Print Packing Slip" at bounding box center [627, 346] width 74 height 19
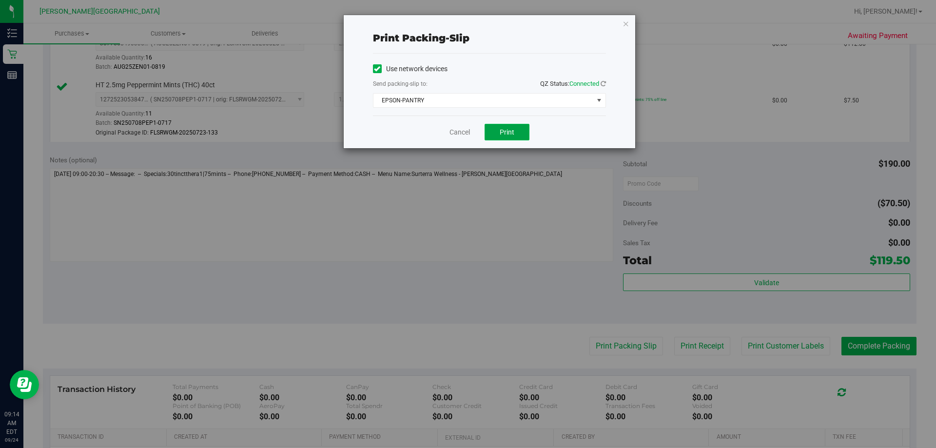
click at [453, 125] on button "Print" at bounding box center [507, 132] width 45 height 17
click at [453, 22] on icon "button" at bounding box center [626, 24] width 7 height 12
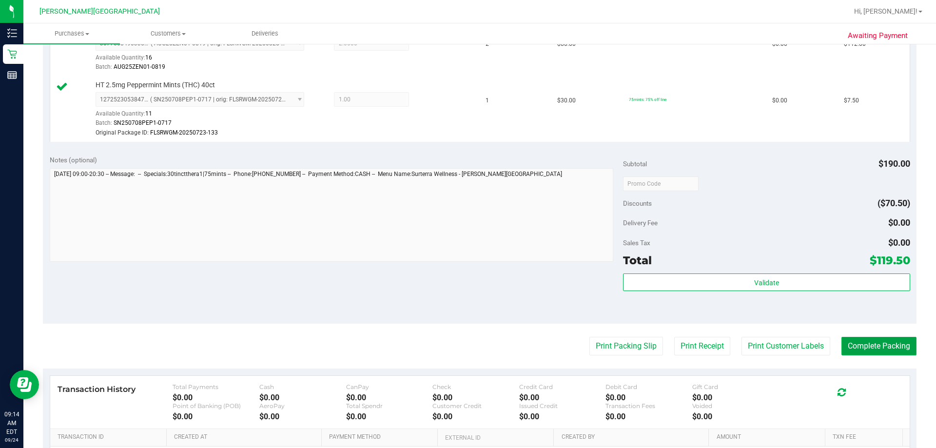
click at [453, 351] on button "Complete Packing" at bounding box center [879, 346] width 75 height 19
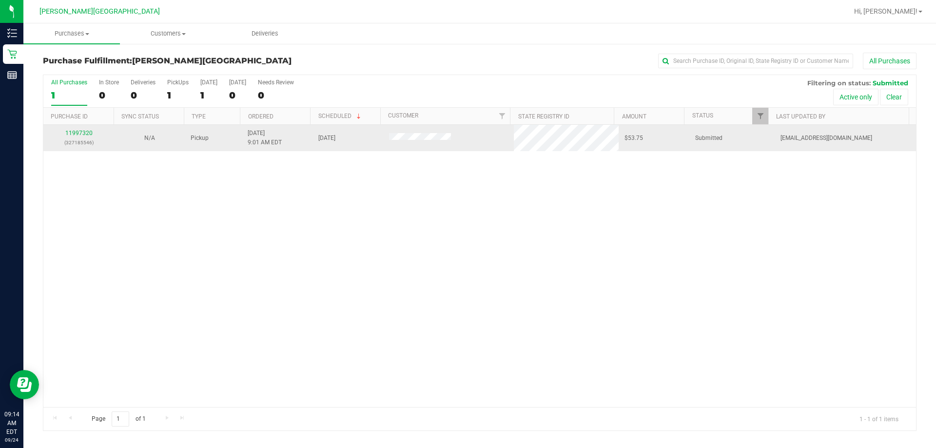
click at [397, 199] on div "11997320 (327185546) N/A Pickup [DATE] 9:01 AM EDT 9/24/2025 $53.75 Submitted […" at bounding box center [479, 266] width 873 height 282
click at [76, 134] on link "11997320" at bounding box center [78, 133] width 27 height 7
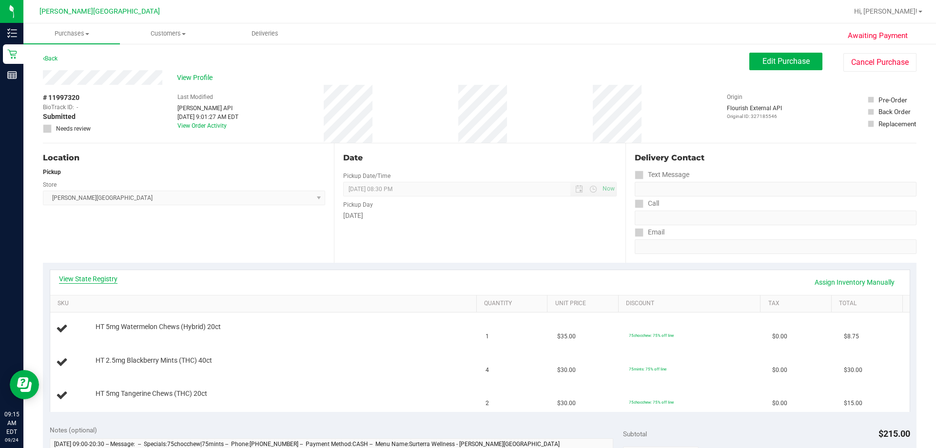
click at [75, 277] on link "View State Registry" at bounding box center [88, 279] width 59 height 10
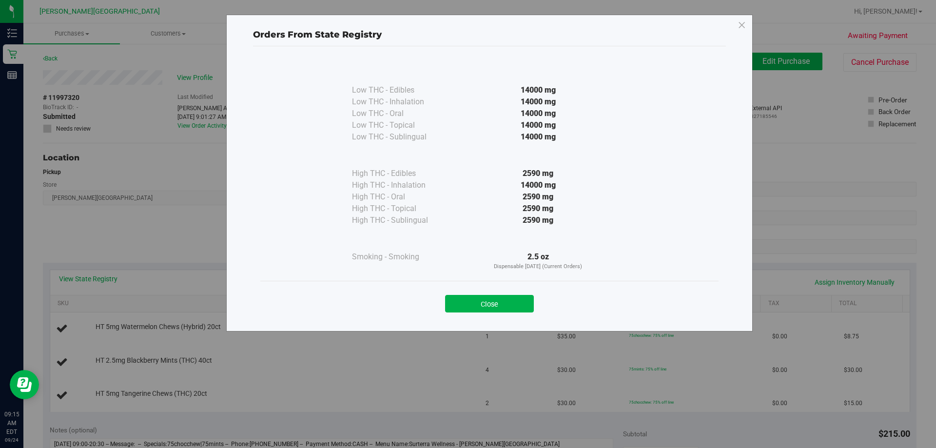
drag, startPoint x: 499, startPoint y: 303, endPoint x: 494, endPoint y: 302, distance: 4.9
click at [453, 302] on button "Close" at bounding box center [489, 304] width 89 height 18
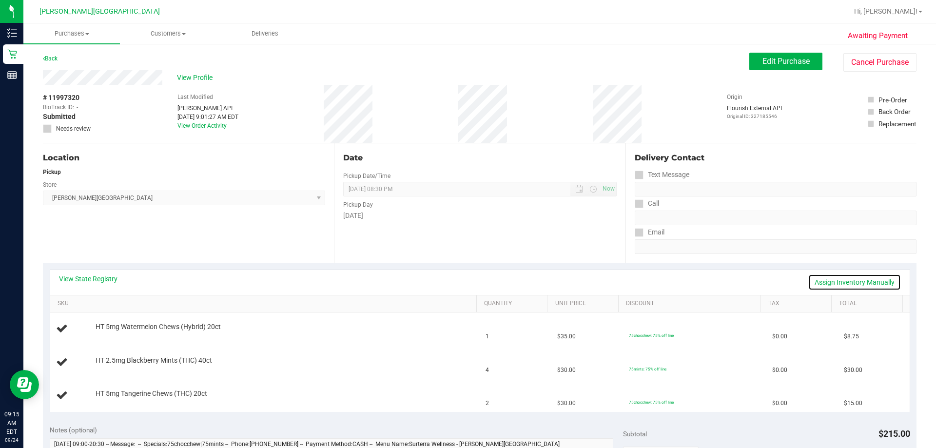
click at [453, 281] on link "Assign Inventory Manually" at bounding box center [854, 282] width 93 height 17
click at [453, 279] on link "Save & Exit" at bounding box center [878, 282] width 46 height 17
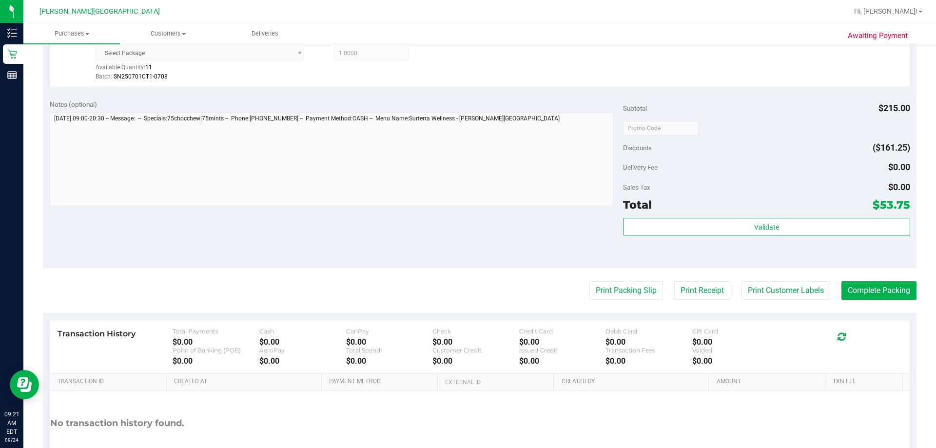
scroll to position [439, 0]
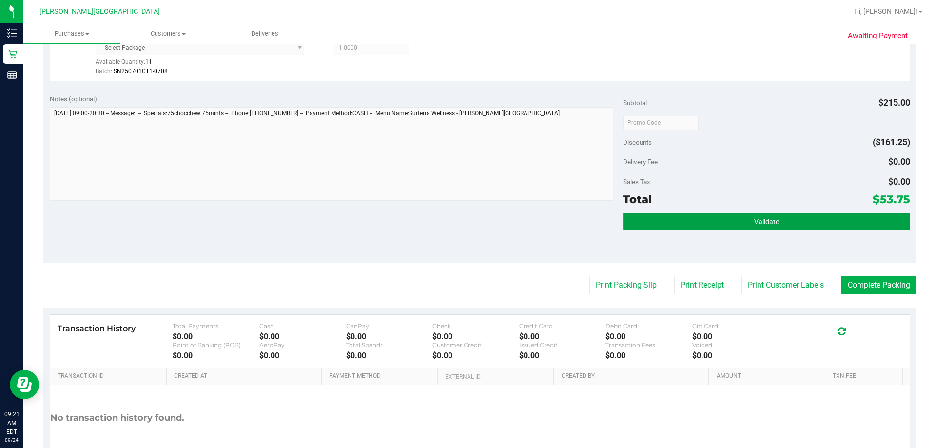
drag, startPoint x: 689, startPoint y: 225, endPoint x: 643, endPoint y: 224, distance: 46.3
click at [453, 225] on button "Validate" at bounding box center [766, 222] width 287 height 18
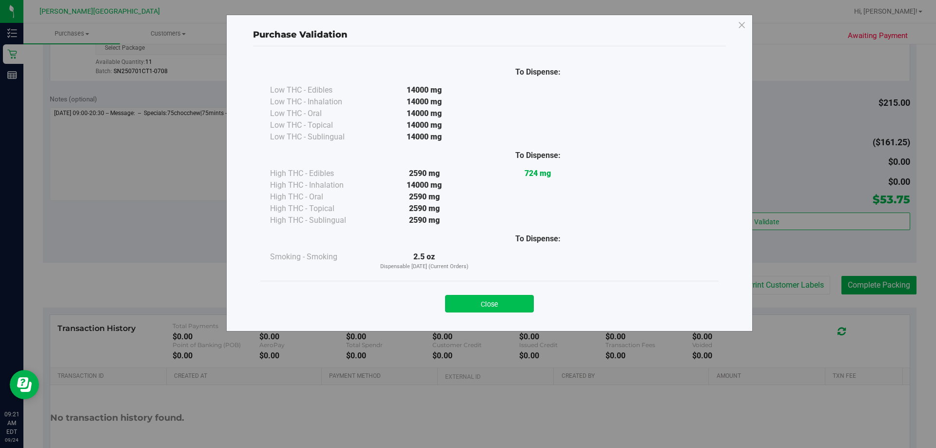
click at [453, 309] on button "Close" at bounding box center [489, 304] width 89 height 18
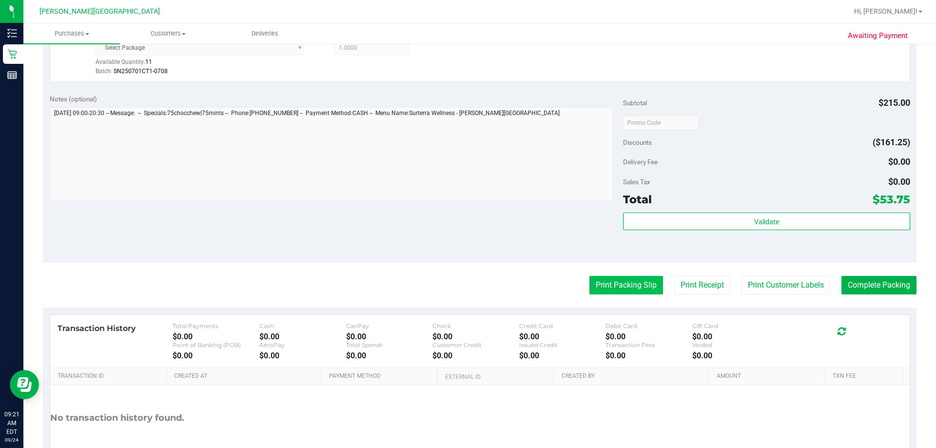
click at [453, 290] on button "Print Packing Slip" at bounding box center [627, 285] width 74 height 19
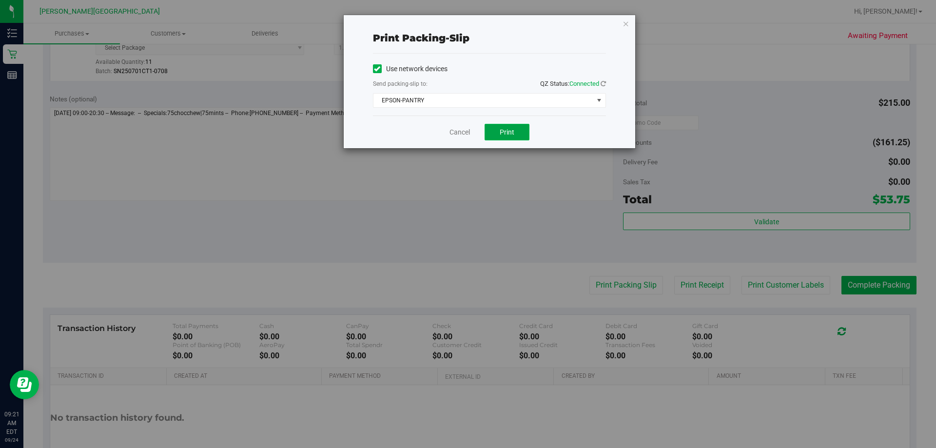
click at [453, 137] on button "Print" at bounding box center [507, 132] width 45 height 17
drag, startPoint x: 625, startPoint y: 22, endPoint x: 637, endPoint y: 27, distance: 13.6
click at [453, 21] on icon "button" at bounding box center [626, 24] width 7 height 12
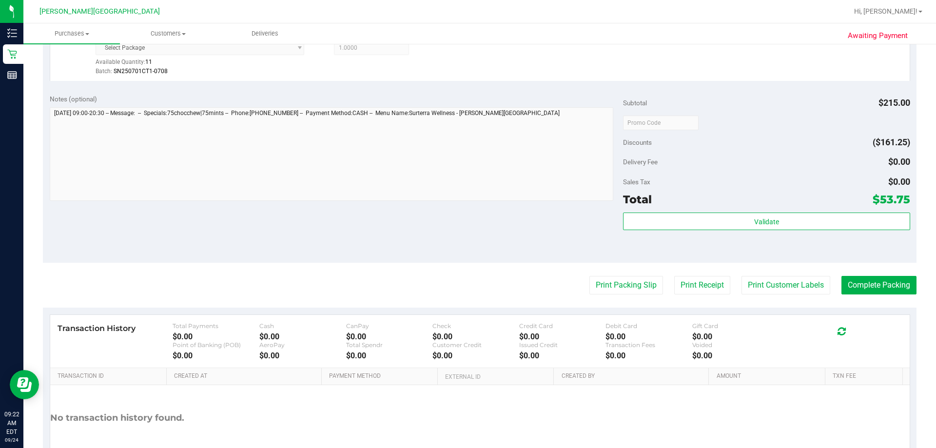
click at [453, 273] on purchase-details "Back Edit Purchase Cancel Purchase View Profile # 11997320 BioTrack ID: - Submi…" at bounding box center [480, 52] width 874 height 876
click at [453, 285] on button "Complete Packing" at bounding box center [879, 285] width 75 height 19
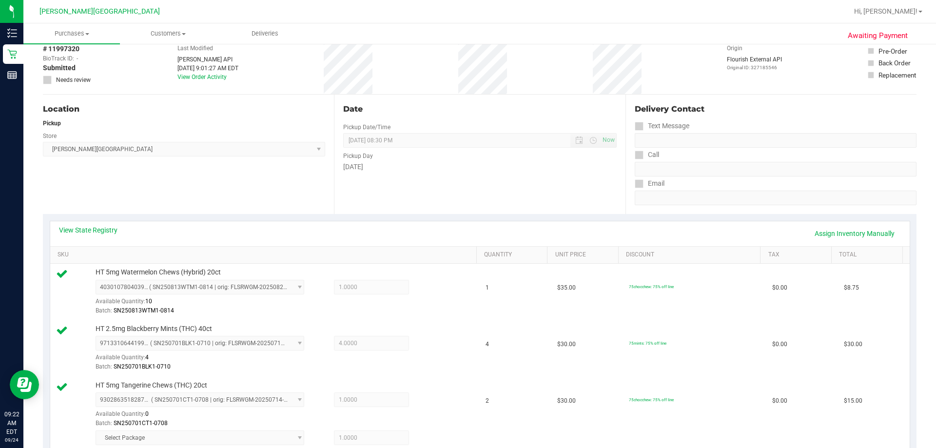
scroll to position [0, 0]
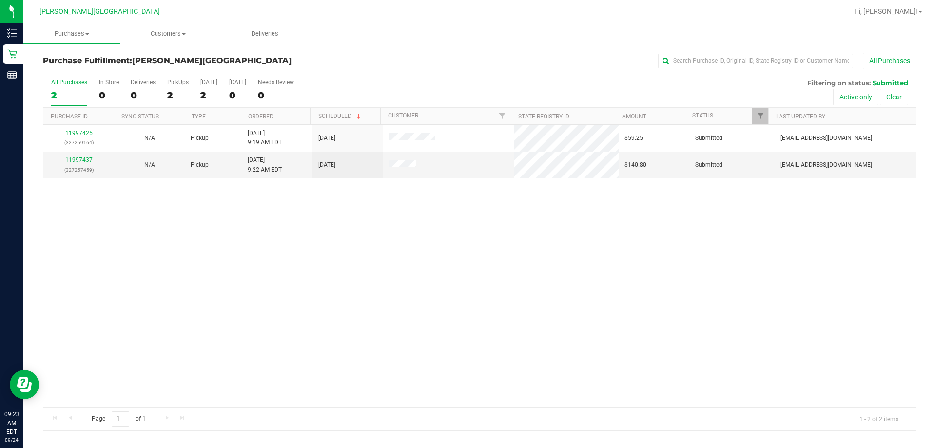
click at [453, 223] on div "11997425 (327259164) N/A Pickup [DATE] 9:19 AM EDT 9/24/2025 $59.25 Submitted […" at bounding box center [479, 266] width 873 height 282
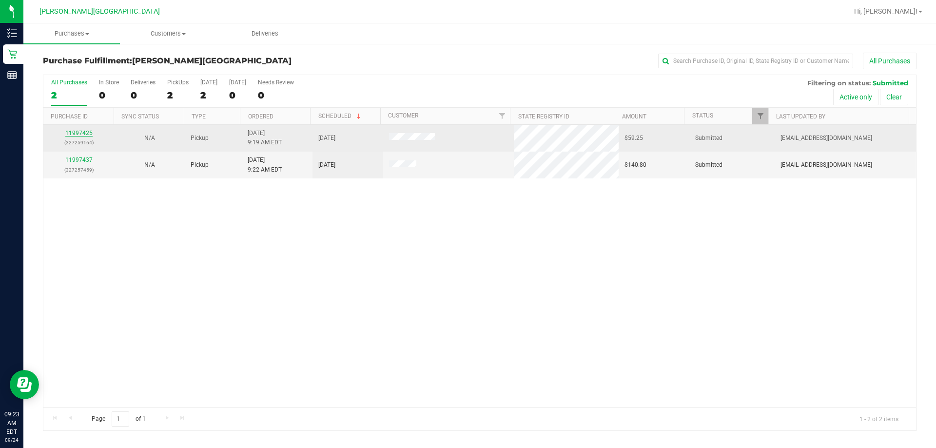
click at [79, 134] on link "11997425" at bounding box center [78, 133] width 27 height 7
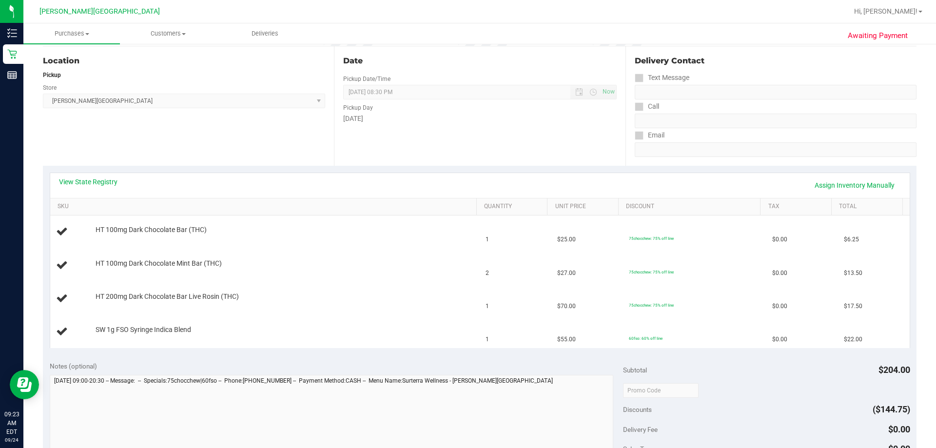
scroll to position [98, 0]
click at [453, 183] on link "Assign Inventory Manually" at bounding box center [854, 185] width 93 height 17
click at [453, 183] on link "Save & Exit" at bounding box center [878, 185] width 46 height 17
click at [453, 185] on link "Assign Inventory Manually" at bounding box center [854, 185] width 93 height 17
click at [453, 185] on div "View State Registry Save & Exit" at bounding box center [480, 185] width 842 height 17
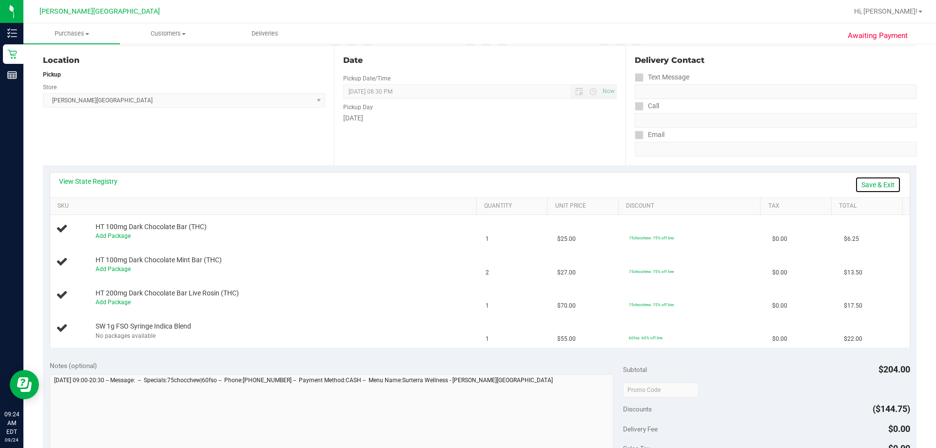
click at [453, 181] on link "Save & Exit" at bounding box center [878, 185] width 46 height 17
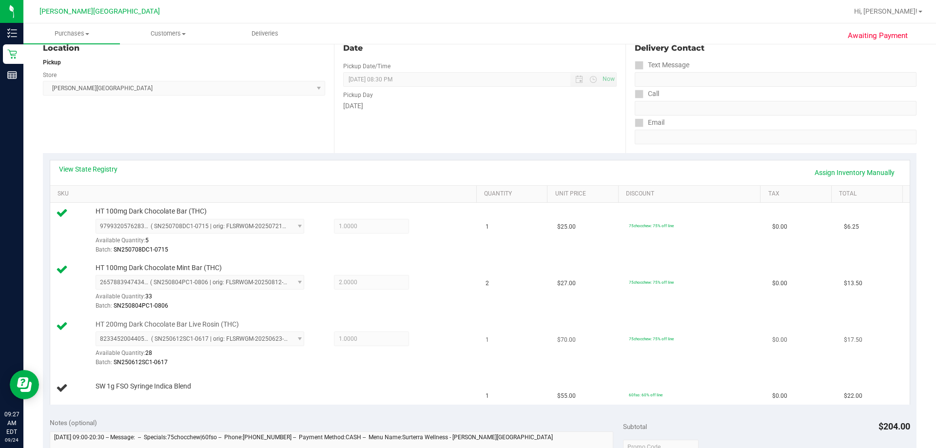
scroll to position [146, 0]
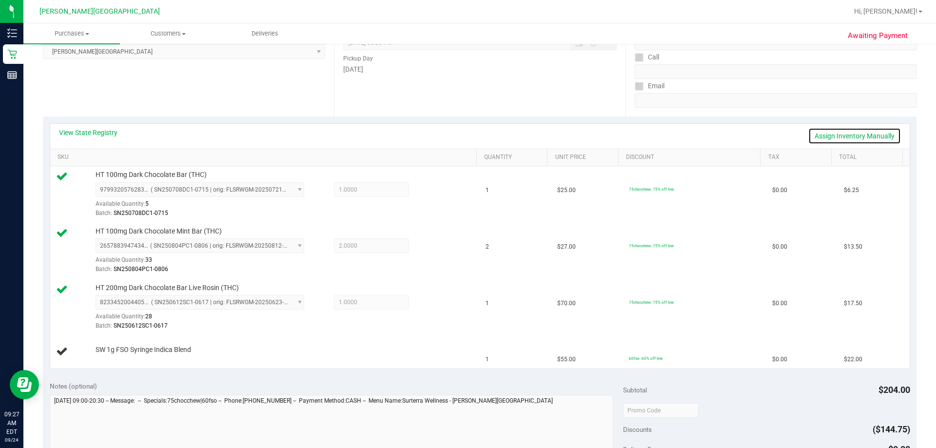
click at [453, 137] on link "Assign Inventory Manually" at bounding box center [854, 136] width 93 height 17
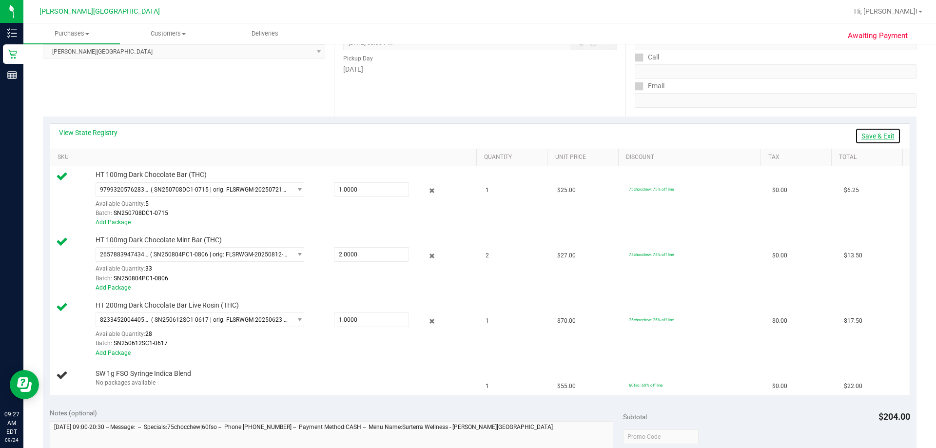
click at [453, 137] on link "Save & Exit" at bounding box center [878, 136] width 46 height 17
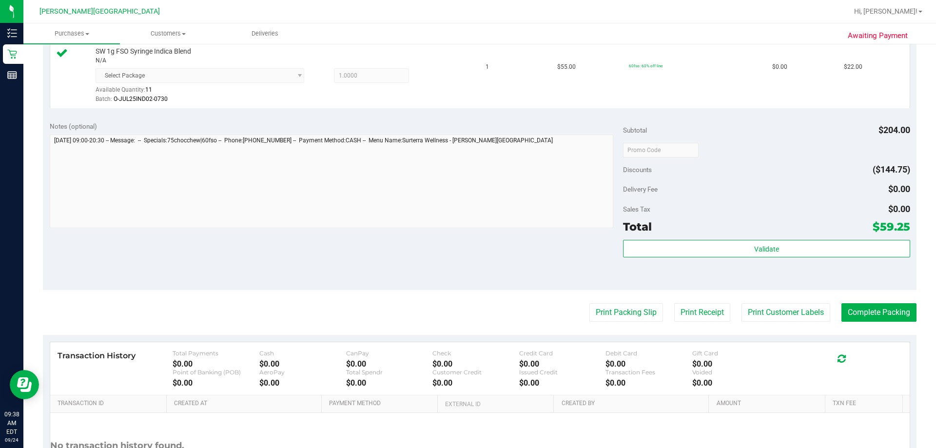
scroll to position [528, 0]
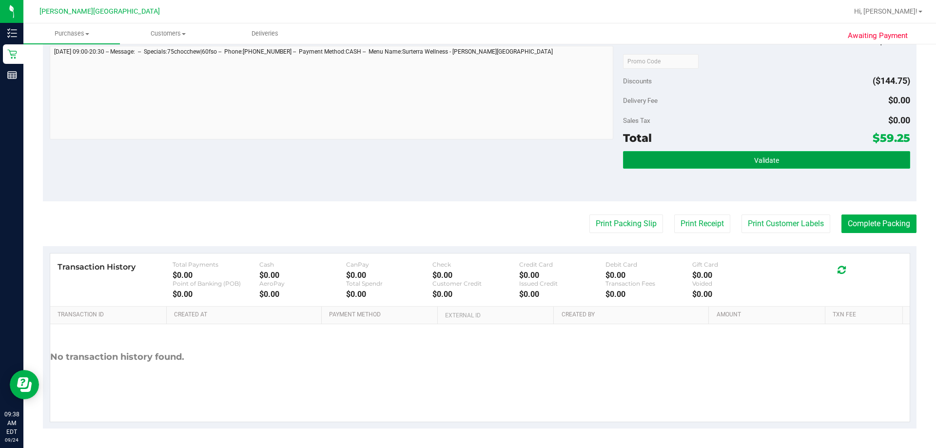
click at [453, 163] on button "Validate" at bounding box center [766, 160] width 287 height 18
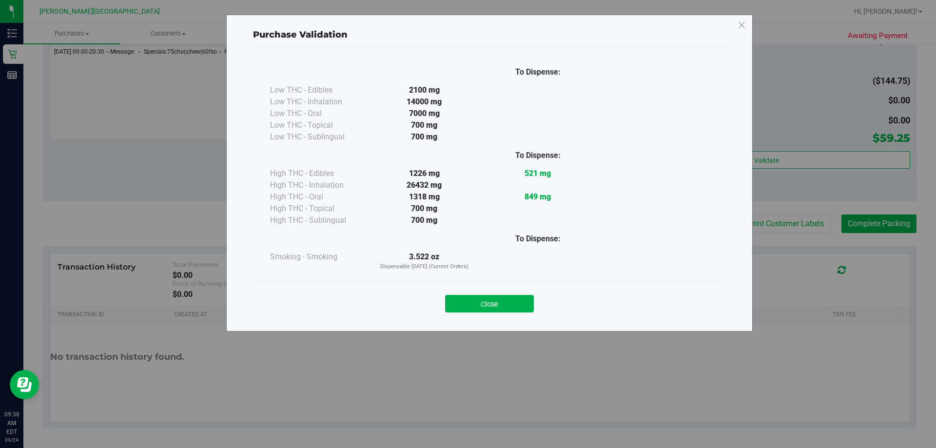
drag, startPoint x: 513, startPoint y: 306, endPoint x: 532, endPoint y: 296, distance: 21.8
click at [453, 306] on button "Close" at bounding box center [489, 304] width 89 height 18
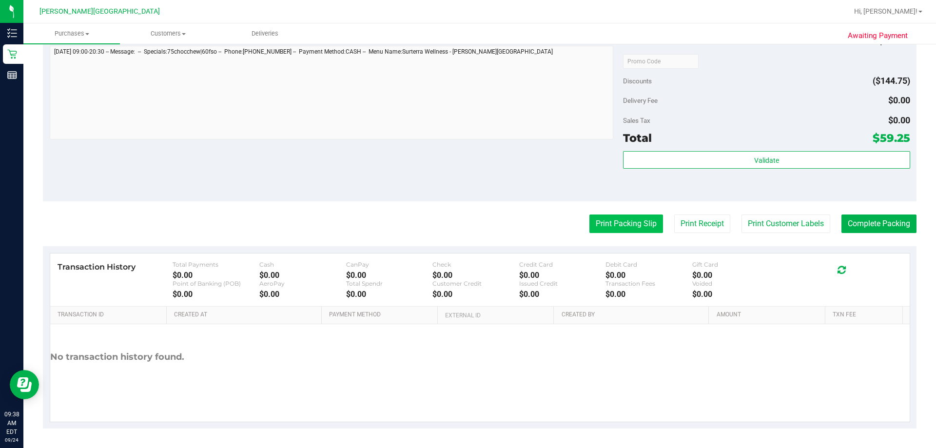
click at [453, 225] on button "Print Packing Slip" at bounding box center [627, 224] width 74 height 19
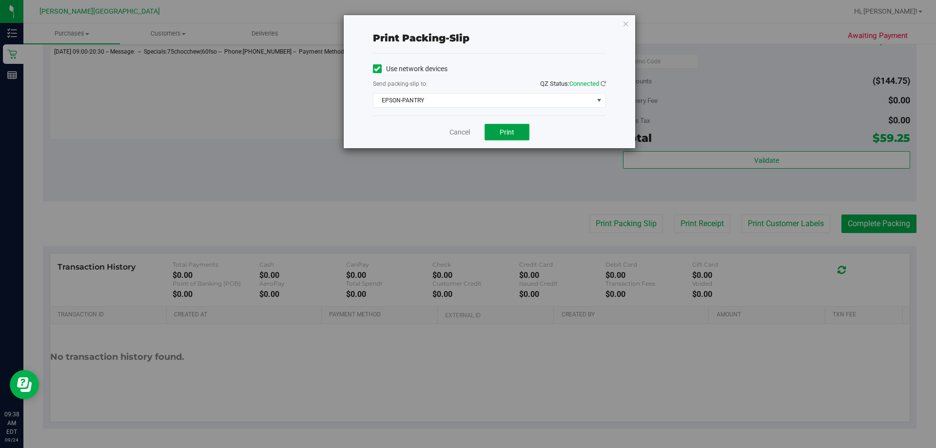
click at [453, 132] on span "Print" at bounding box center [507, 132] width 15 height 8
click at [453, 21] on icon "button" at bounding box center [626, 24] width 7 height 12
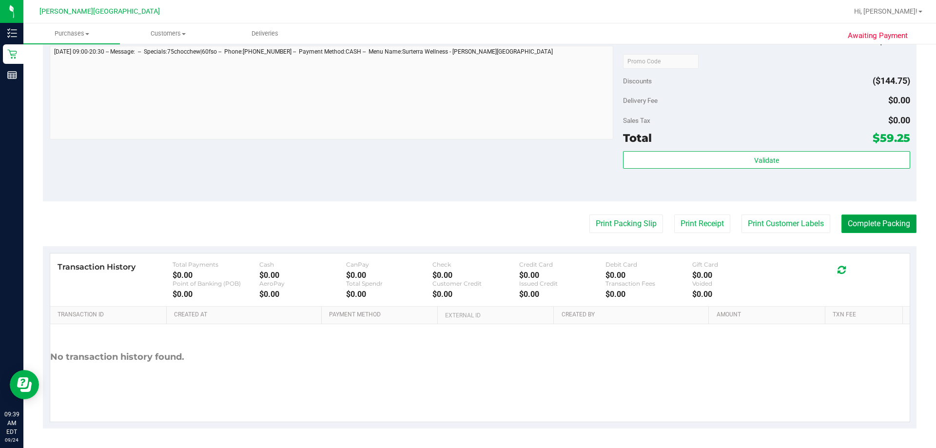
click at [453, 226] on button "Complete Packing" at bounding box center [879, 224] width 75 height 19
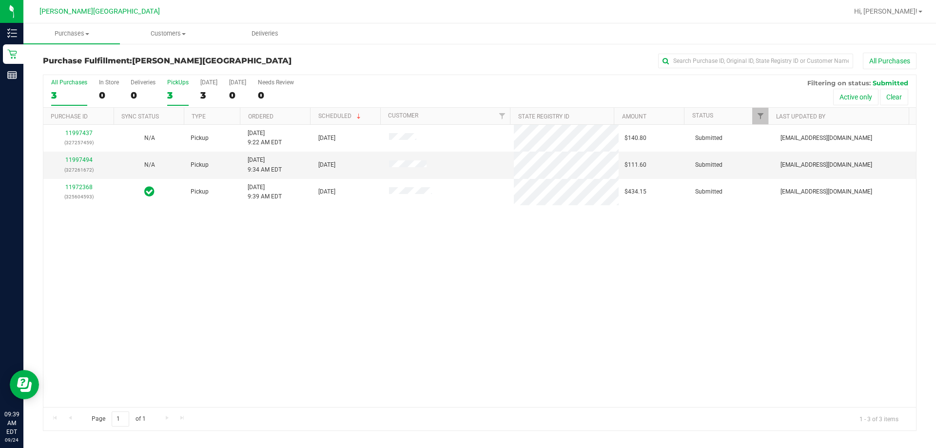
click at [181, 86] on label "PickUps 3" at bounding box center [177, 92] width 21 height 27
click at [0, 0] on input "PickUps 3" at bounding box center [0, 0] width 0 height 0
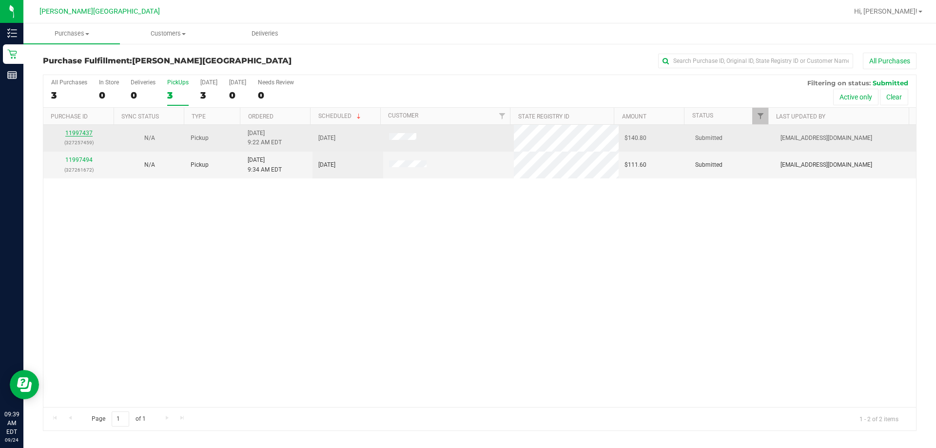
click at [83, 133] on link "11997437" at bounding box center [78, 133] width 27 height 7
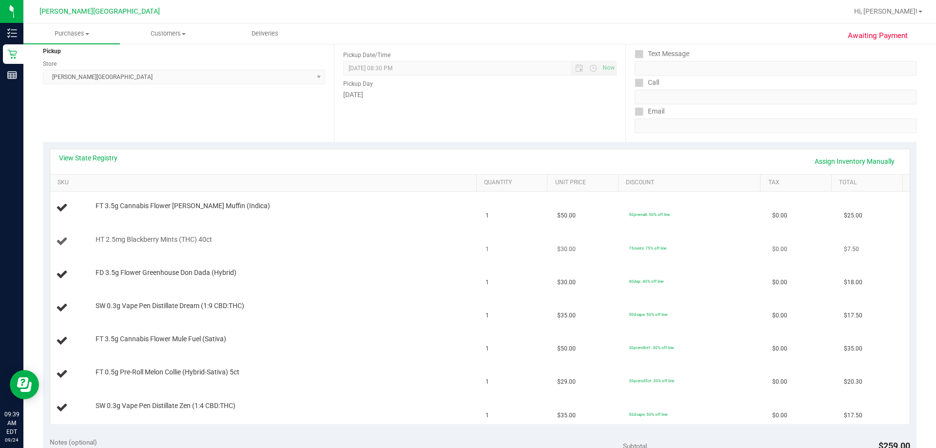
scroll to position [146, 0]
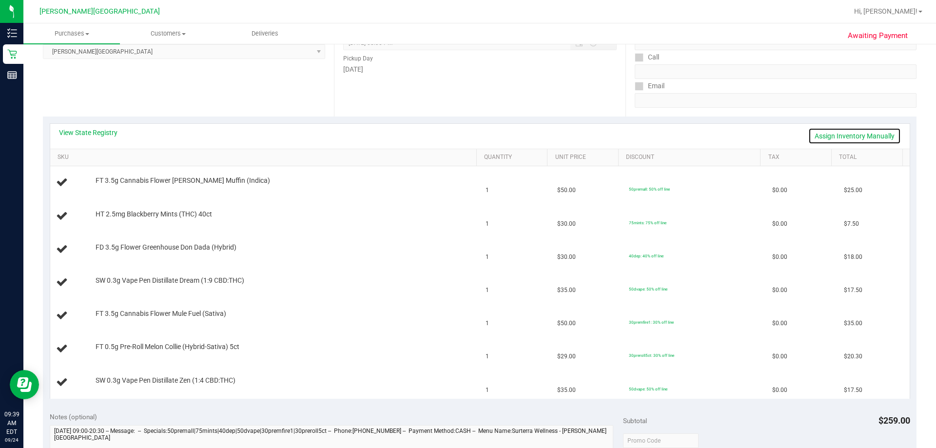
click at [453, 135] on link "Assign Inventory Manually" at bounding box center [854, 136] width 93 height 17
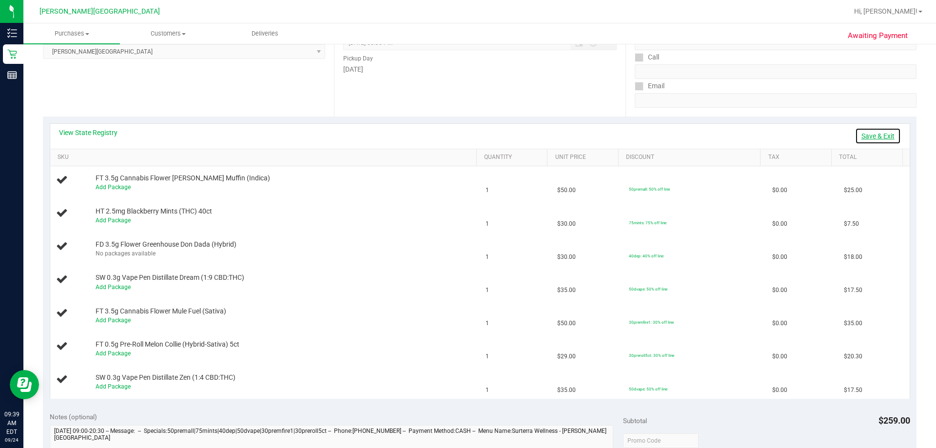
click at [453, 135] on link "Save & Exit" at bounding box center [878, 136] width 46 height 17
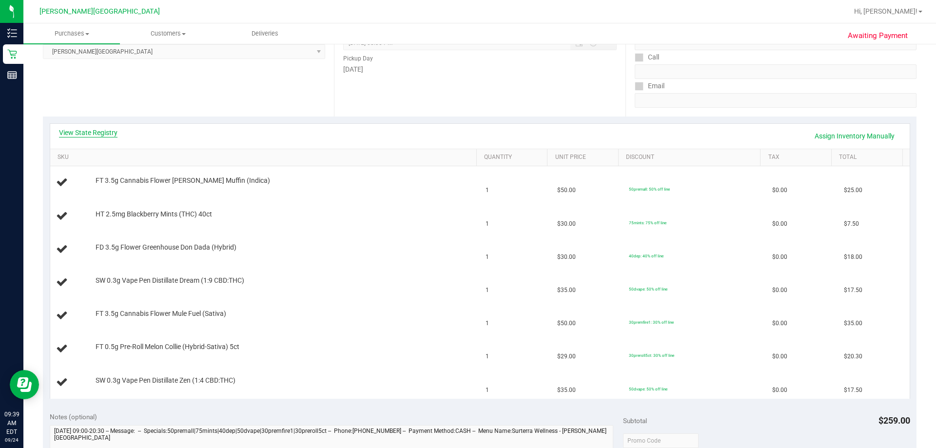
click at [91, 131] on link "View State Registry" at bounding box center [88, 133] width 59 height 10
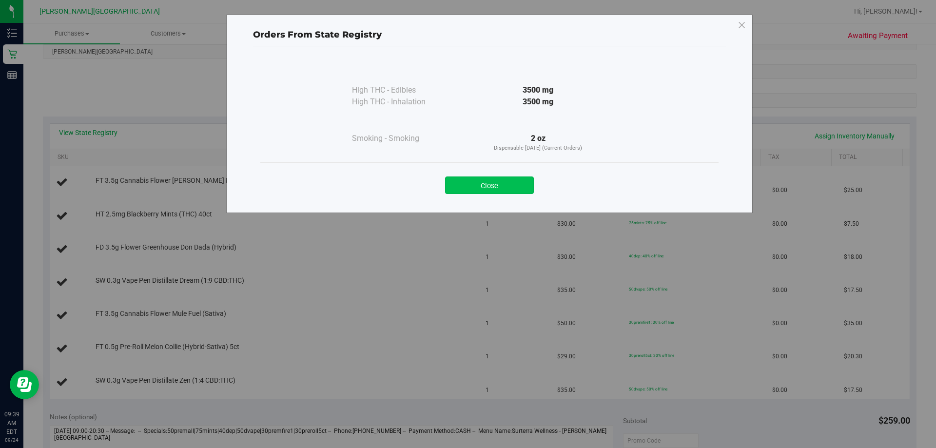
click at [453, 187] on button "Close" at bounding box center [489, 186] width 89 height 18
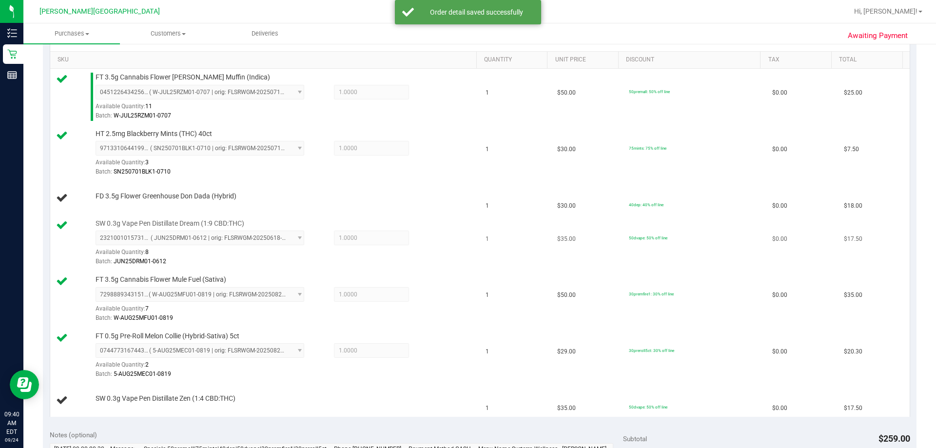
scroll to position [293, 0]
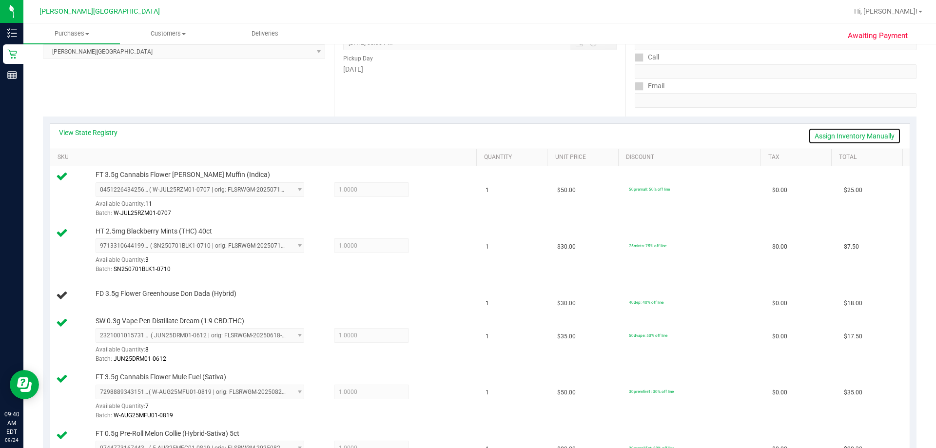
click at [453, 134] on link "Assign Inventory Manually" at bounding box center [854, 136] width 93 height 17
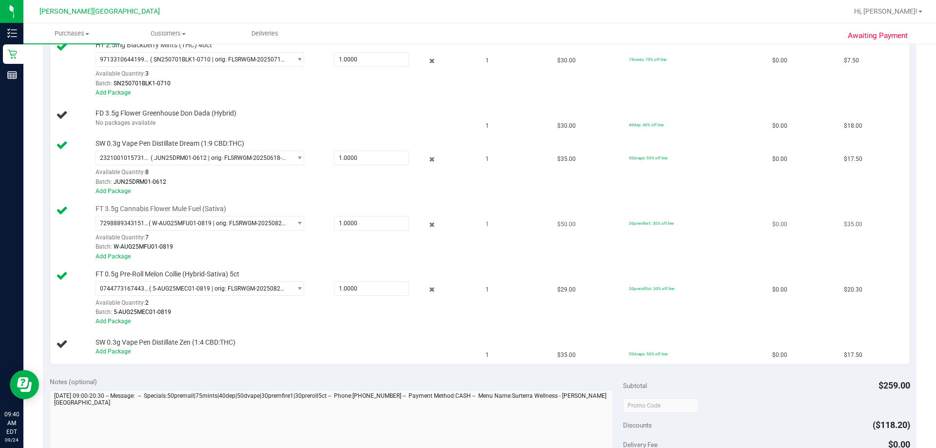
scroll to position [146, 0]
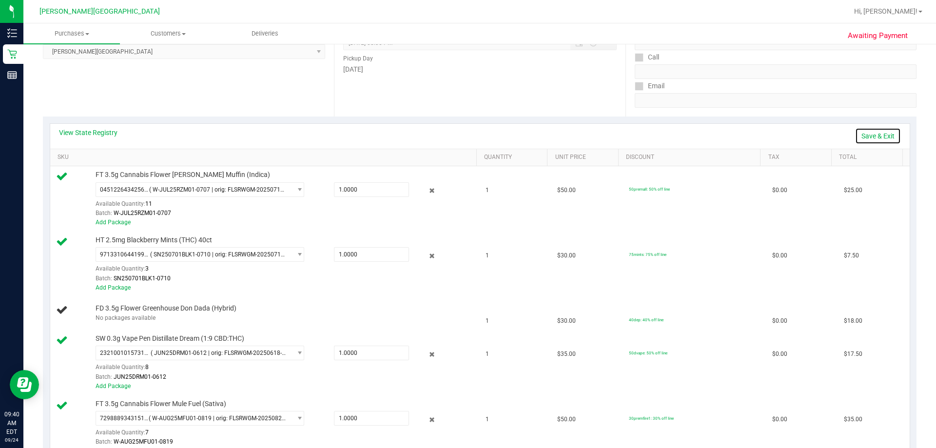
click at [453, 134] on link "Save & Exit" at bounding box center [878, 136] width 46 height 17
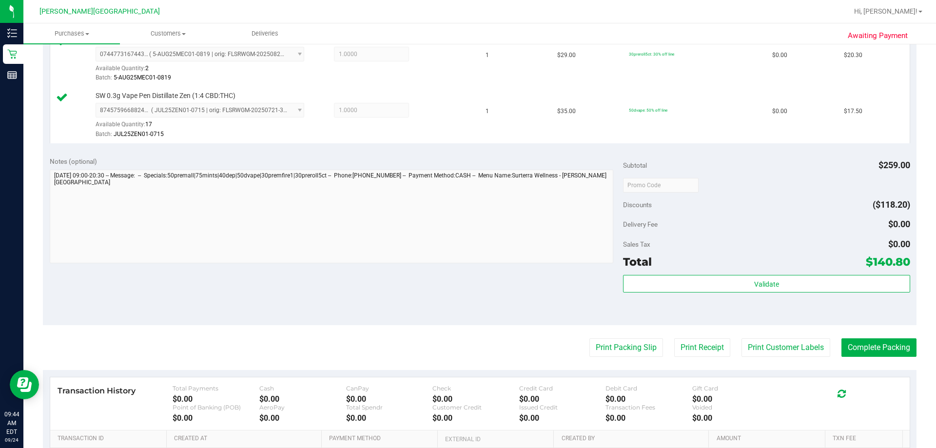
scroll to position [634, 0]
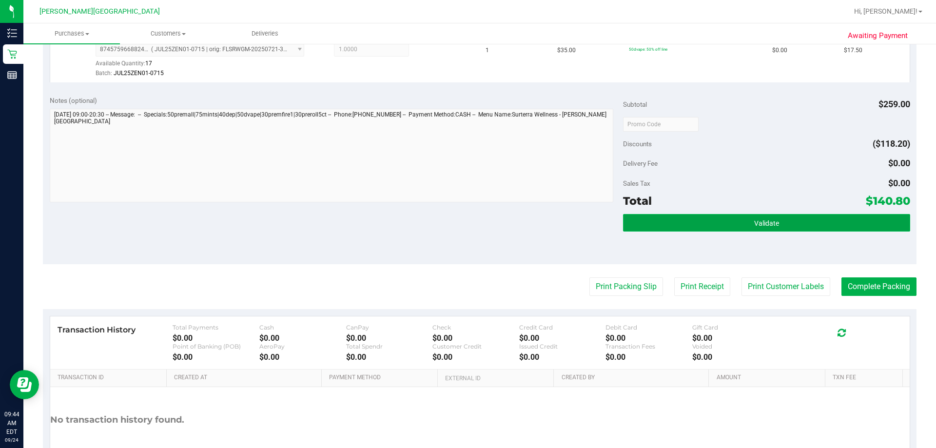
click at [453, 231] on button "Validate" at bounding box center [766, 223] width 287 height 18
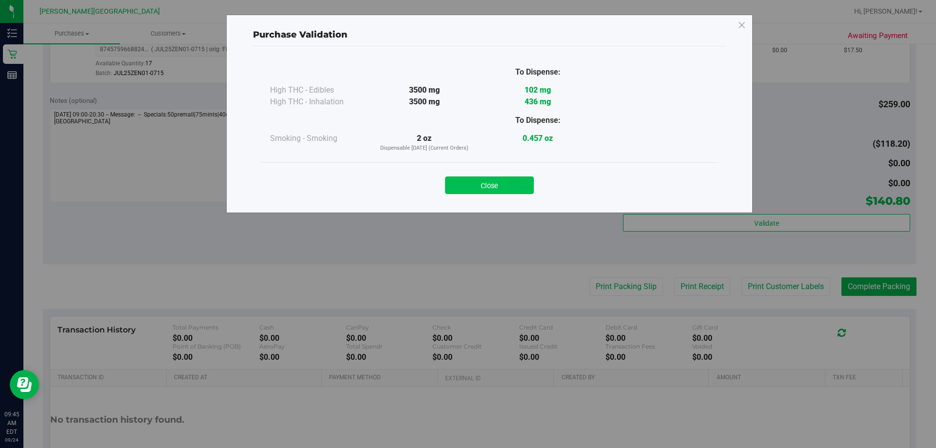
click at [453, 186] on button "Close" at bounding box center [489, 186] width 89 height 18
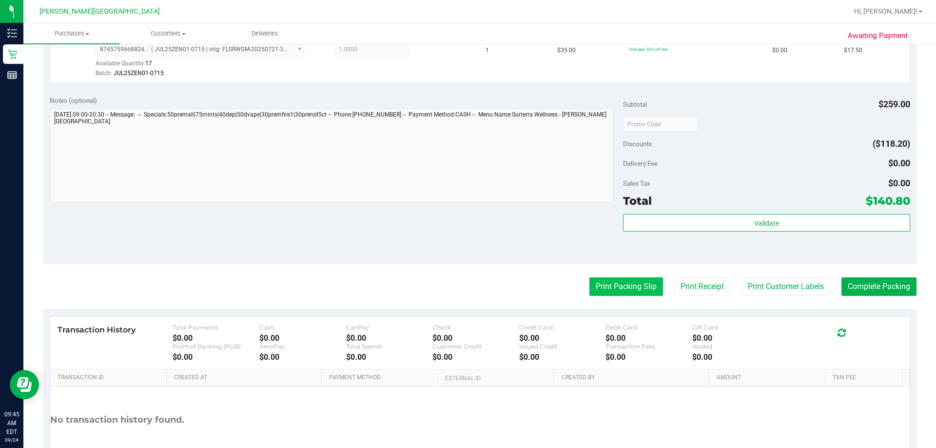
click at [453, 279] on button "Print Packing Slip" at bounding box center [627, 286] width 74 height 19
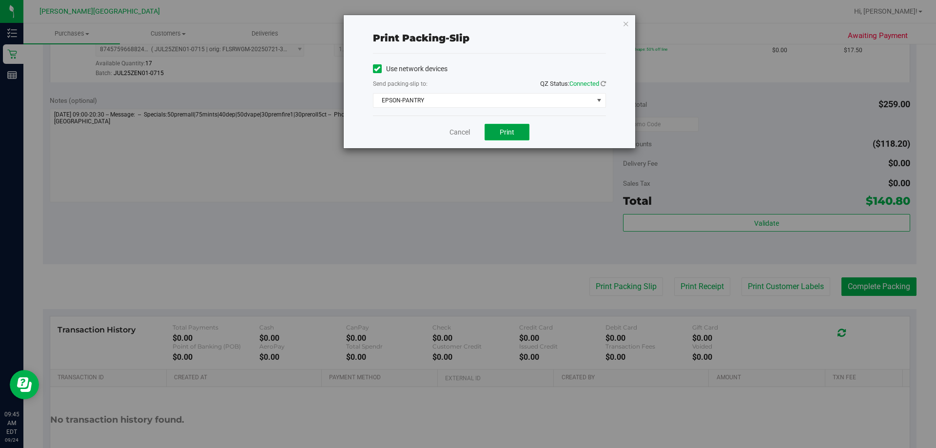
click at [453, 133] on button "Print" at bounding box center [507, 132] width 45 height 17
click at [453, 25] on icon "button" at bounding box center [626, 24] width 7 height 12
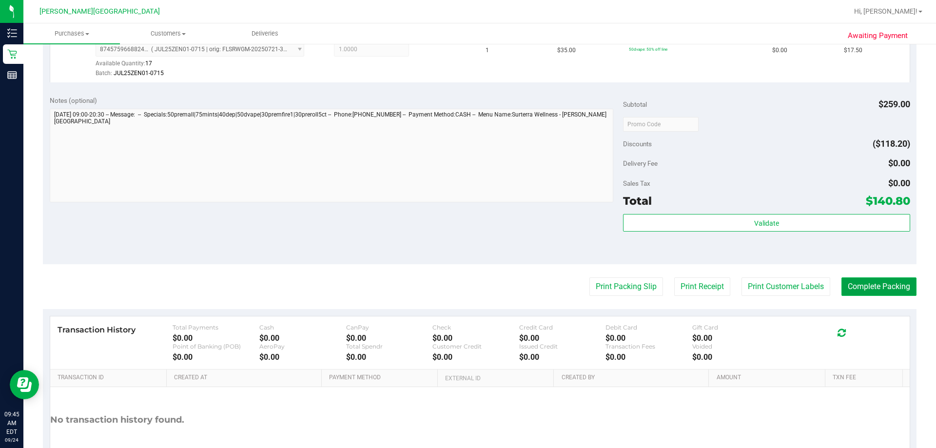
drag, startPoint x: 843, startPoint y: 283, endPoint x: 833, endPoint y: 280, distance: 10.1
click at [453, 283] on button "Complete Packing" at bounding box center [879, 286] width 75 height 19
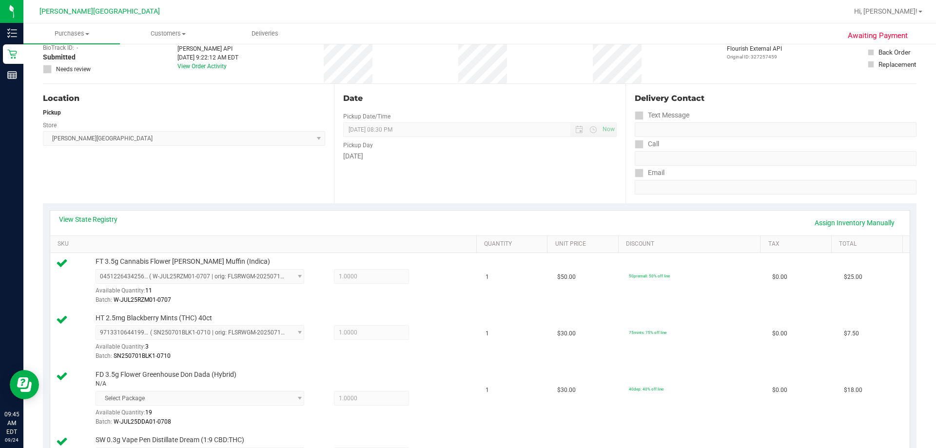
scroll to position [0, 0]
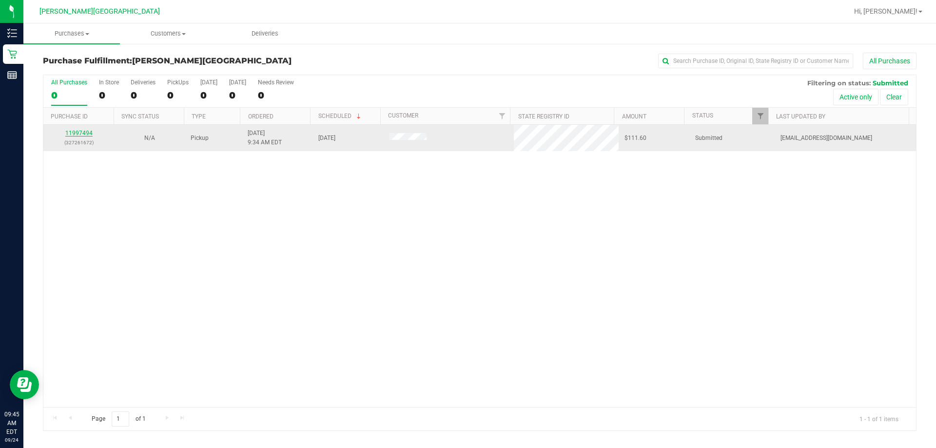
click at [84, 131] on link "11997494" at bounding box center [78, 133] width 27 height 7
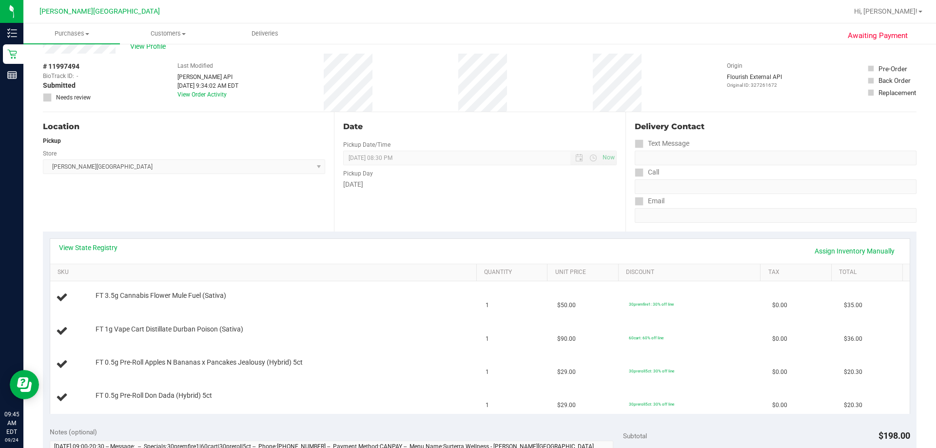
scroll to position [49, 0]
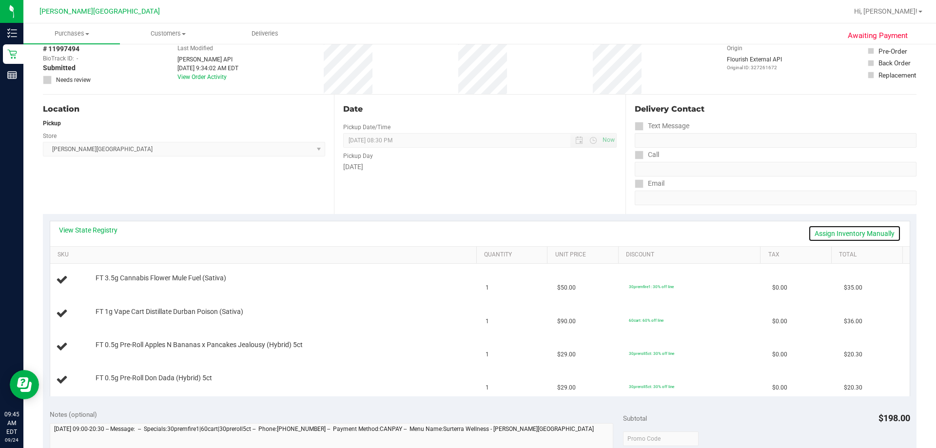
click at [453, 236] on link "Assign Inventory Manually" at bounding box center [854, 233] width 93 height 17
click at [453, 231] on link "Save & Exit" at bounding box center [878, 233] width 46 height 17
click at [453, 233] on link "Assign Inventory Manually" at bounding box center [854, 233] width 93 height 17
click at [453, 230] on link "Save & Exit" at bounding box center [878, 233] width 46 height 17
click at [453, 235] on link "Assign Inventory Manually" at bounding box center [854, 233] width 93 height 17
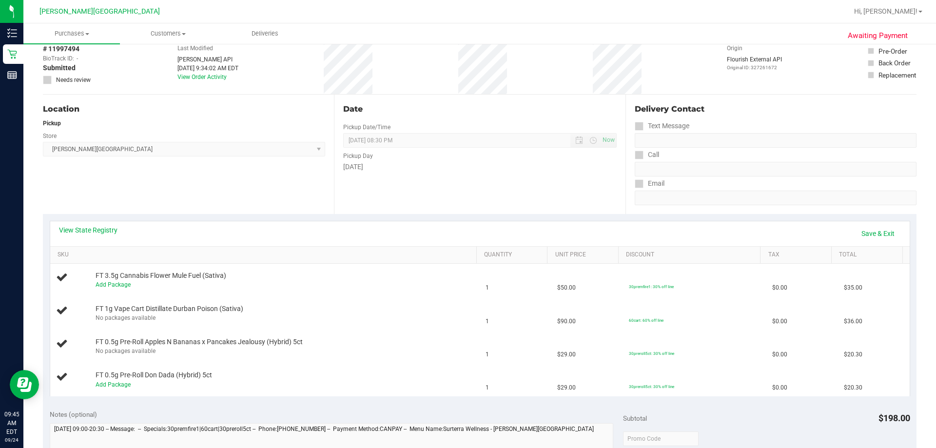
click at [453, 235] on div "View State Registry Save & Exit" at bounding box center [480, 233] width 842 height 17
click at [453, 233] on link "Save & Exit" at bounding box center [878, 233] width 46 height 17
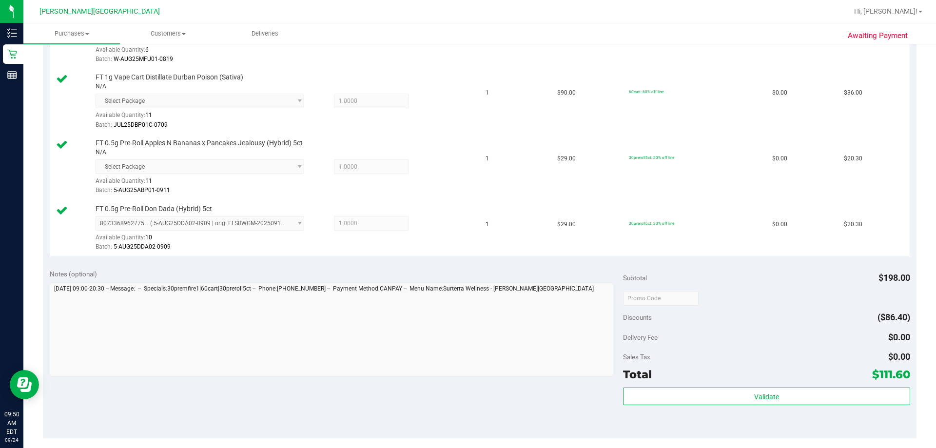
scroll to position [390, 0]
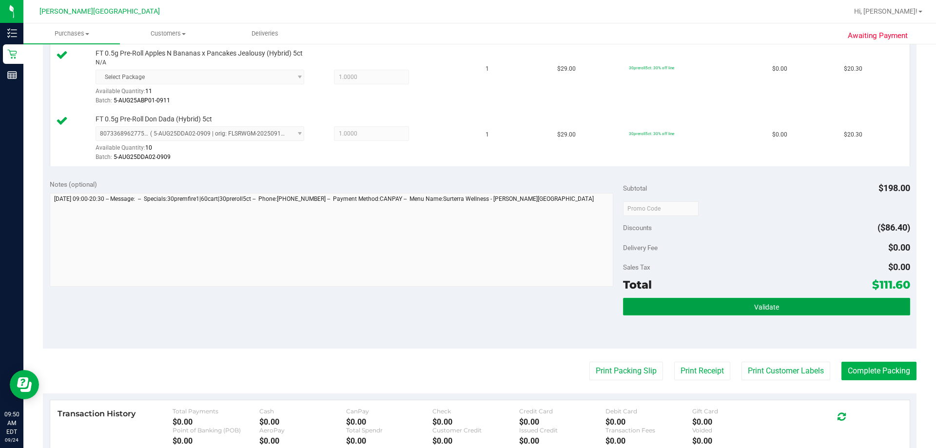
click at [453, 313] on button "Validate" at bounding box center [766, 307] width 287 height 18
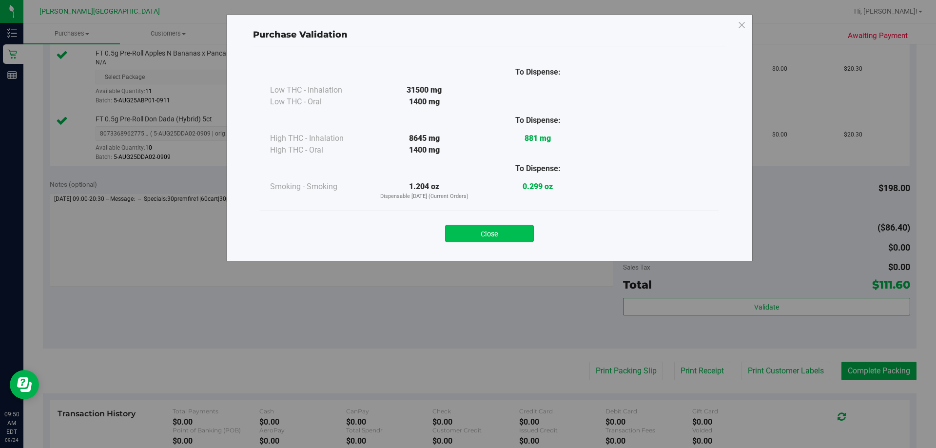
click at [453, 225] on button "Close" at bounding box center [489, 234] width 89 height 18
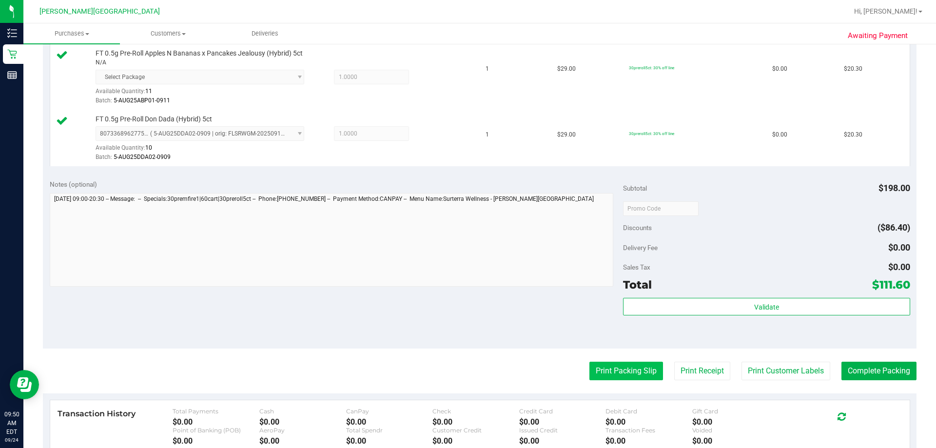
click at [453, 375] on button "Print Packing Slip" at bounding box center [627, 371] width 74 height 19
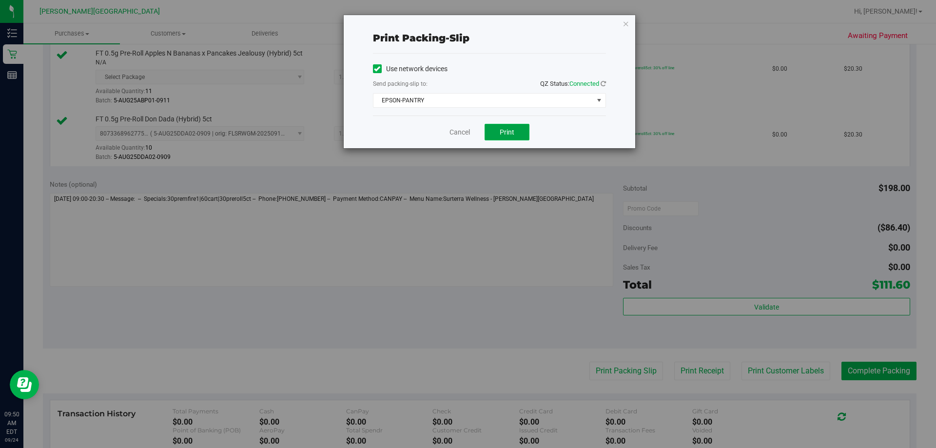
click at [453, 127] on button "Print" at bounding box center [507, 132] width 45 height 17
click at [453, 24] on icon "button" at bounding box center [626, 24] width 7 height 12
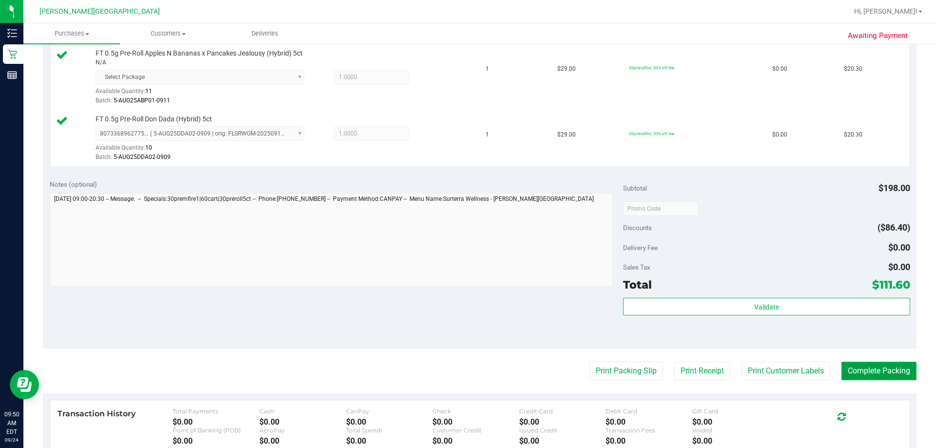
click at [453, 369] on button "Complete Packing" at bounding box center [879, 371] width 75 height 19
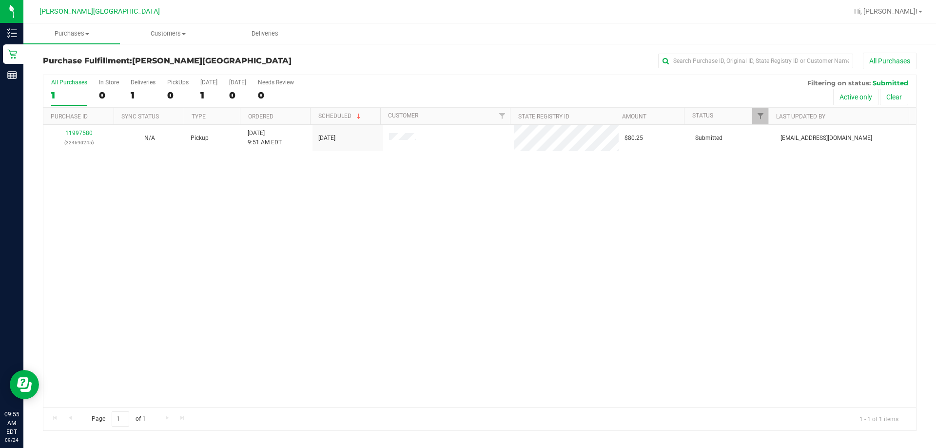
drag, startPoint x: 355, startPoint y: 190, endPoint x: 269, endPoint y: 167, distance: 88.4
click at [348, 189] on div "11997580 (324690245) N/A Pickup [DATE] 9:51 AM EDT 9/24/2025 $80.25 Submitted […" at bounding box center [479, 266] width 873 height 282
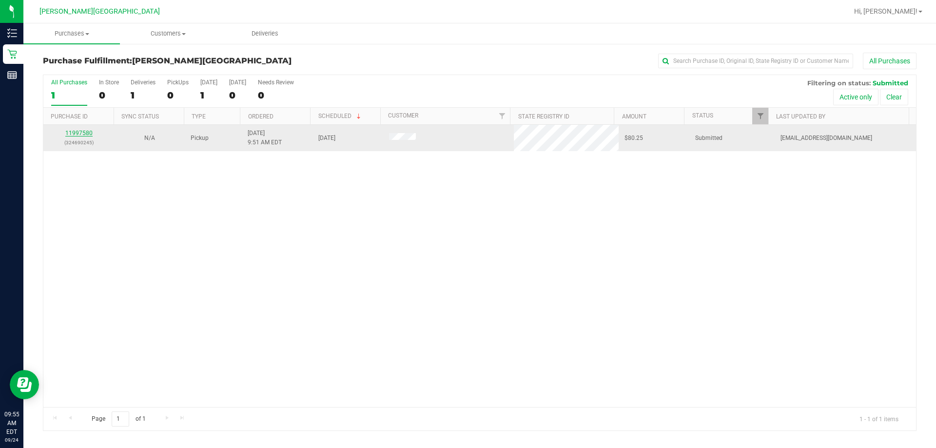
click at [77, 131] on link "11997580" at bounding box center [78, 133] width 27 height 7
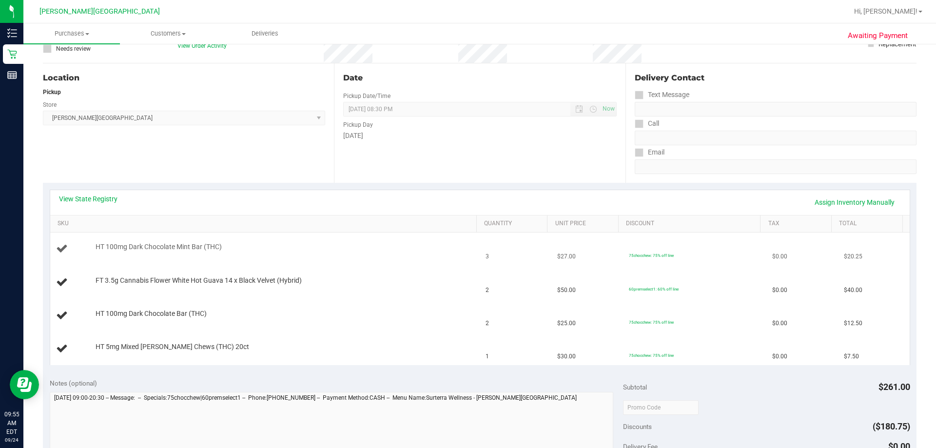
scroll to position [98, 0]
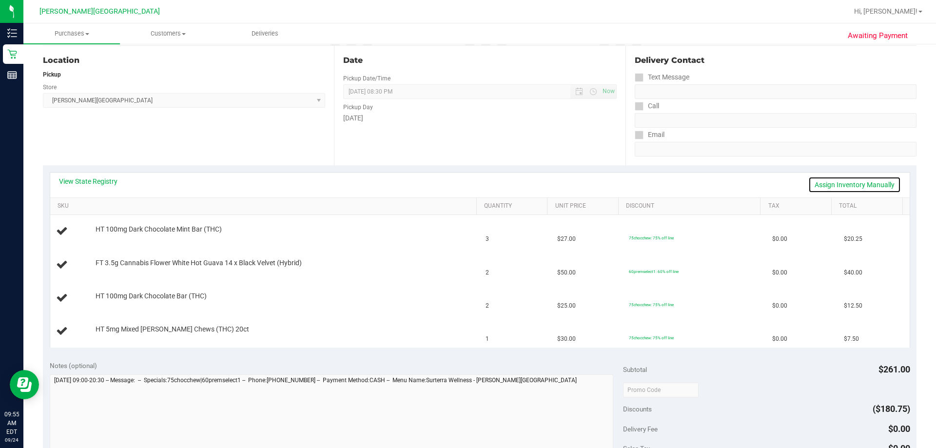
click at [453, 182] on link "Assign Inventory Manually" at bounding box center [854, 185] width 93 height 17
click at [100, 178] on link "View State Registry" at bounding box center [88, 182] width 59 height 10
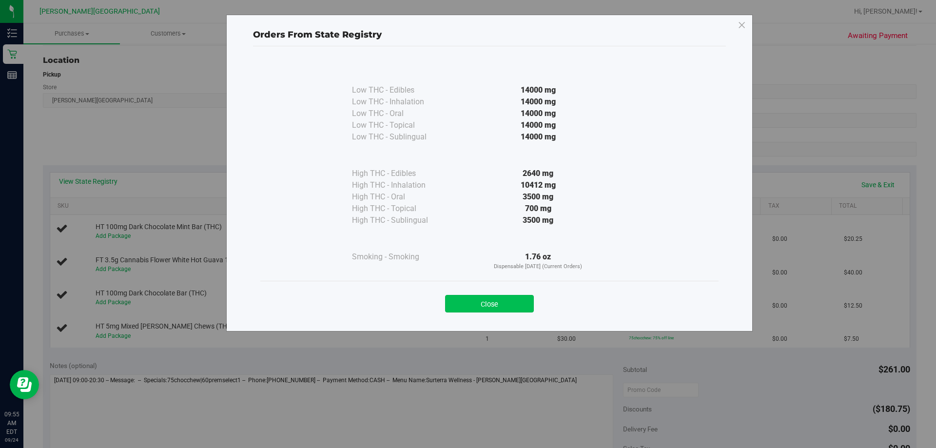
click at [453, 300] on button "Close" at bounding box center [489, 304] width 89 height 18
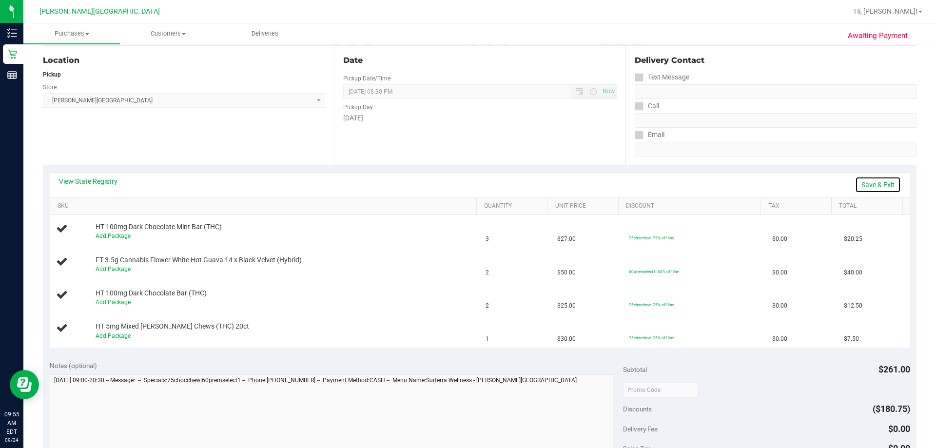
click at [453, 186] on link "Save & Exit" at bounding box center [878, 185] width 46 height 17
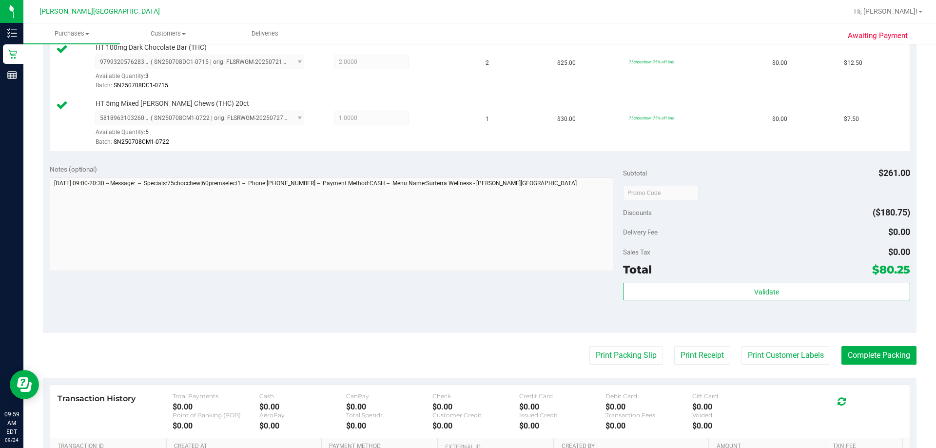
scroll to position [390, 0]
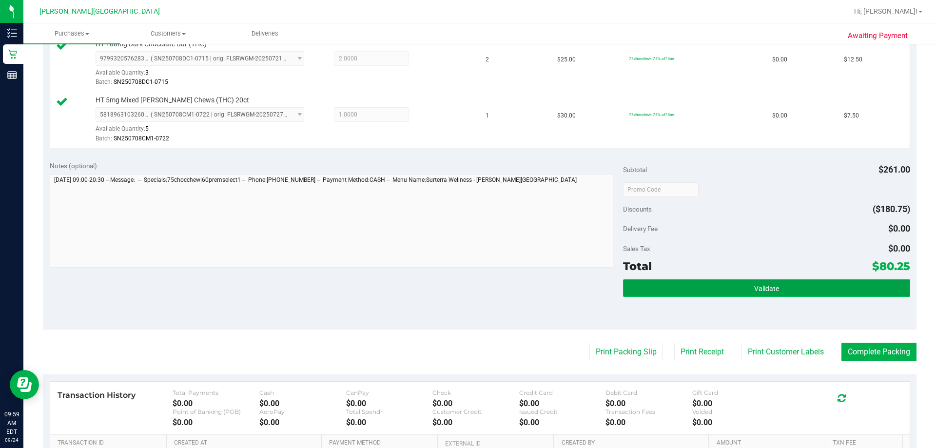
click at [453, 284] on button "Validate" at bounding box center [766, 288] width 287 height 18
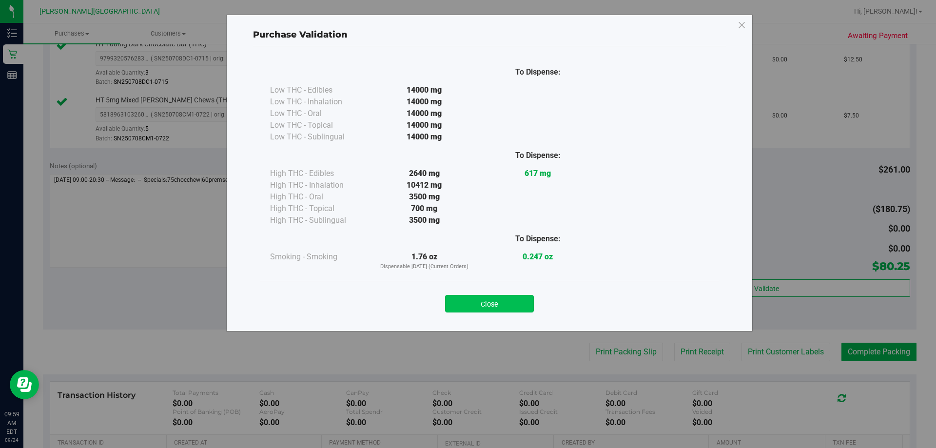
click at [453, 303] on button "Close" at bounding box center [489, 304] width 89 height 18
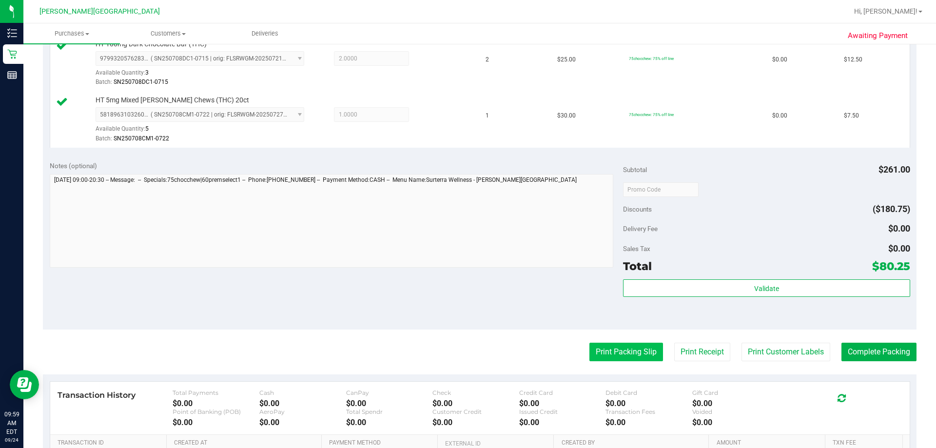
click at [453, 358] on button "Print Packing Slip" at bounding box center [627, 352] width 74 height 19
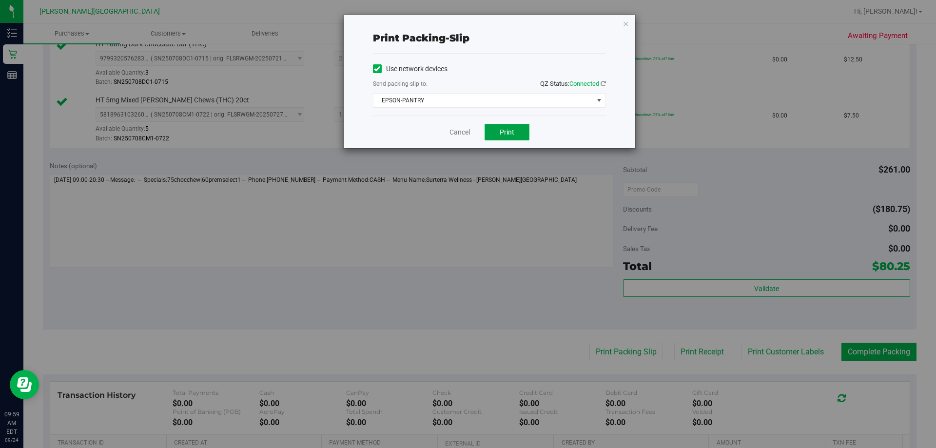
click at [453, 128] on button "Print" at bounding box center [507, 132] width 45 height 17
click at [453, 22] on icon "button" at bounding box center [626, 24] width 7 height 12
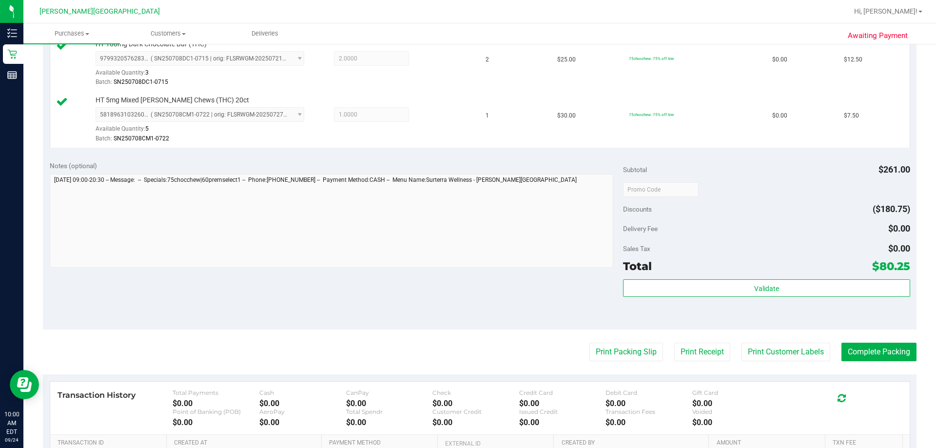
click at [453, 362] on purchase-details "Back Edit Purchase Cancel Purchase View Profile # 11997580 BioTrack ID: - Submi…" at bounding box center [480, 110] width 874 height 894
click at [453, 358] on button "Complete Packing" at bounding box center [879, 352] width 75 height 19
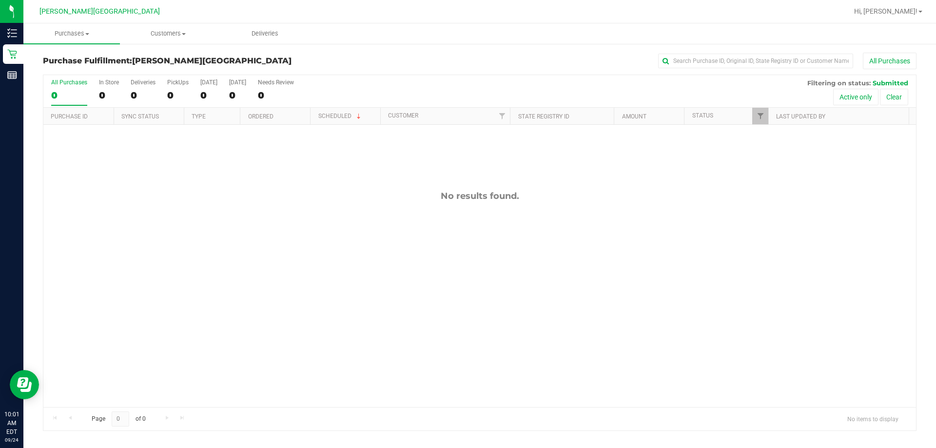
drag, startPoint x: 788, startPoint y: 205, endPoint x: 884, endPoint y: 44, distance: 187.4
click at [453, 203] on div "No results found." at bounding box center [479, 299] width 873 height 348
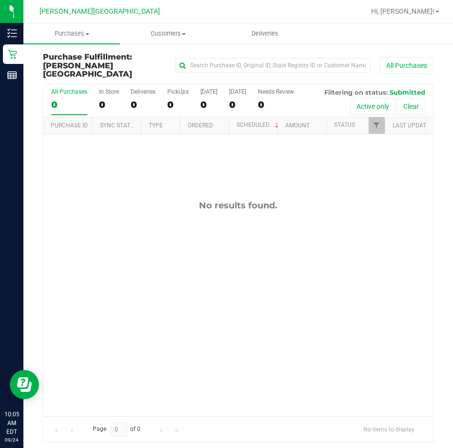
drag, startPoint x: 287, startPoint y: 236, endPoint x: 171, endPoint y: 70, distance: 201.7
click at [287, 228] on div "No results found." at bounding box center [238, 308] width 390 height 348
click at [174, 99] on div "0" at bounding box center [177, 104] width 21 height 11
click at [0, 0] on input "PickUps 0" at bounding box center [0, 0] width 0 height 0
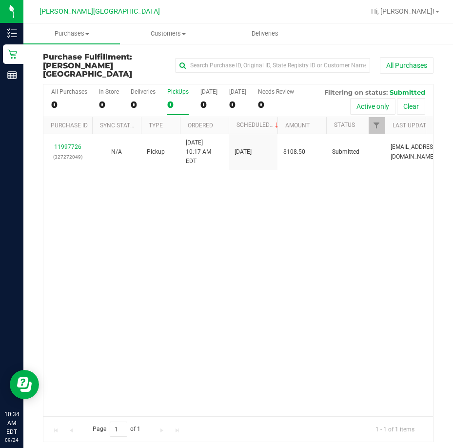
drag, startPoint x: 279, startPoint y: 301, endPoint x: 253, endPoint y: 262, distance: 47.5
click at [272, 300] on div "11997726 (327272049) N/A Pickup [DATE] 10:17 AM EDT 9/24/2025 $108.50 Submitted…" at bounding box center [238, 275] width 390 height 282
click at [172, 88] on div "PickUps" at bounding box center [177, 91] width 21 height 7
click at [0, 0] on input "PickUps 0" at bounding box center [0, 0] width 0 height 0
drag, startPoint x: 229, startPoint y: 224, endPoint x: 281, endPoint y: 192, distance: 61.3
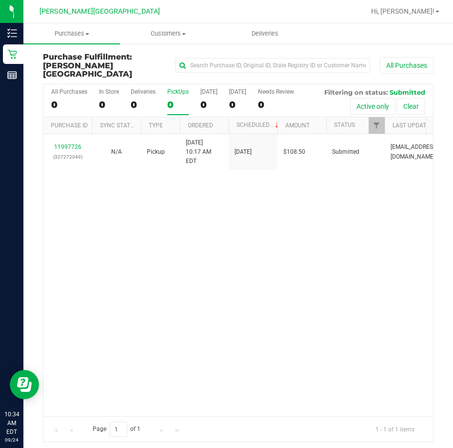
click at [237, 222] on div "11997726 (327272049) N/A Pickup [DATE] 10:17 AM EDT 9/24/2025 $108.50 Submitted…" at bounding box center [238, 275] width 390 height 282
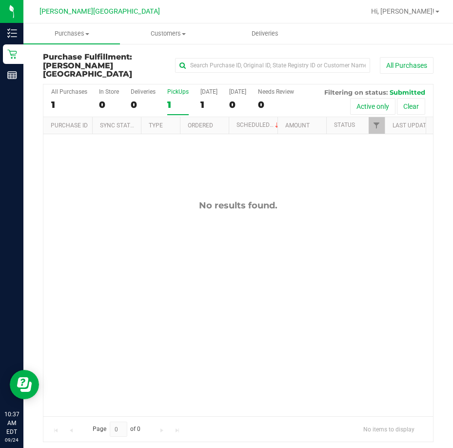
click at [179, 99] on div "1" at bounding box center [177, 104] width 21 height 11
click at [0, 0] on input "PickUps 1" at bounding box center [0, 0] width 0 height 0
click at [175, 88] on label "PickUps 0" at bounding box center [177, 101] width 21 height 27
click at [0, 0] on input "PickUps 0" at bounding box center [0, 0] width 0 height 0
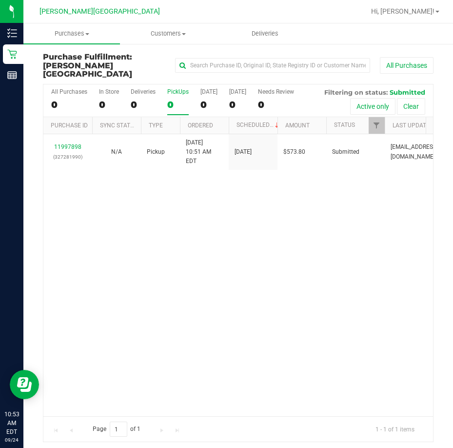
click at [309, 275] on div "11997898 (327281990) N/A Pickup [DATE] 10:51 AM EDT 9/24/2025 $573.80 Submitted…" at bounding box center [238, 275] width 390 height 282
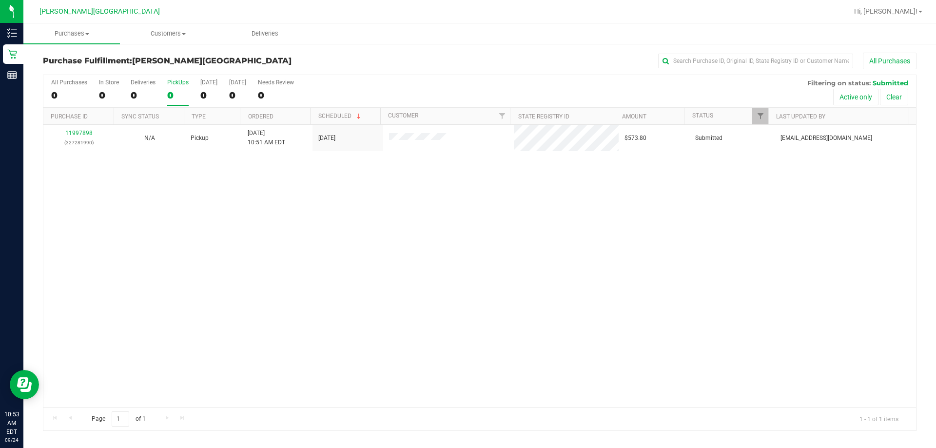
click at [387, 239] on div "11997898 (327281990) N/A Pickup [DATE] 10:51 AM EDT 9/24/2025 $573.80 Submitted…" at bounding box center [479, 266] width 873 height 282
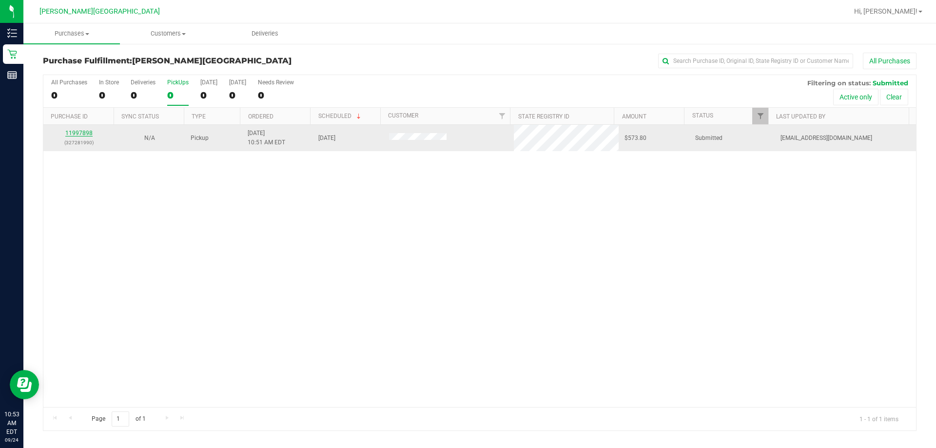
click at [76, 132] on link "11997898" at bounding box center [78, 133] width 27 height 7
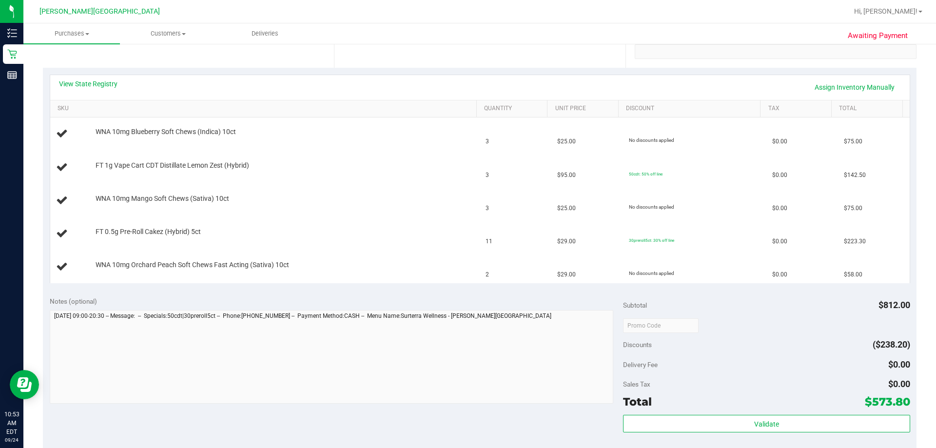
scroll to position [98, 0]
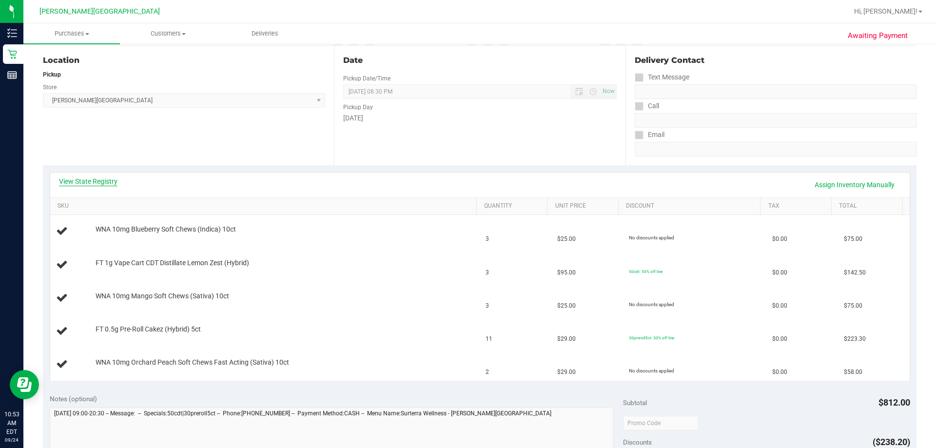
click at [110, 181] on link "View State Registry" at bounding box center [88, 182] width 59 height 10
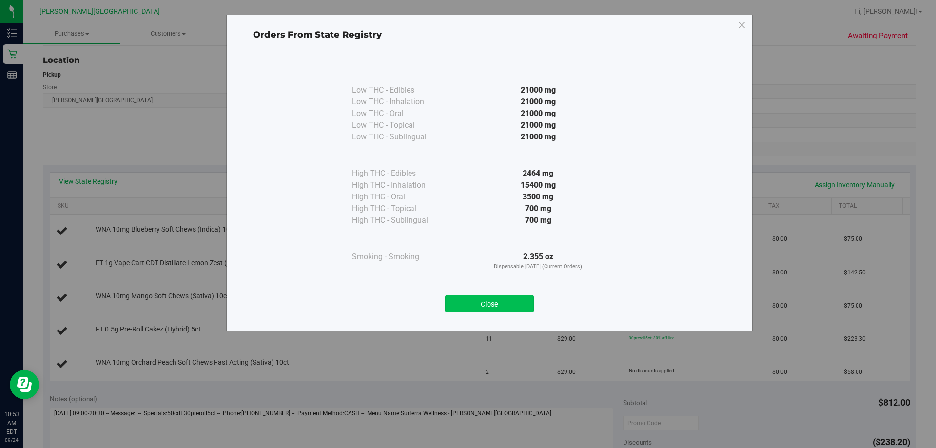
click at [453, 304] on button "Close" at bounding box center [489, 304] width 89 height 18
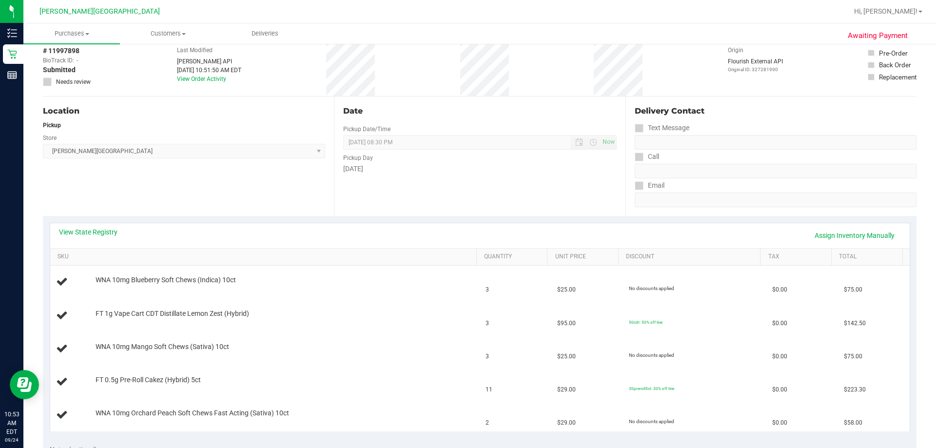
scroll to position [0, 0]
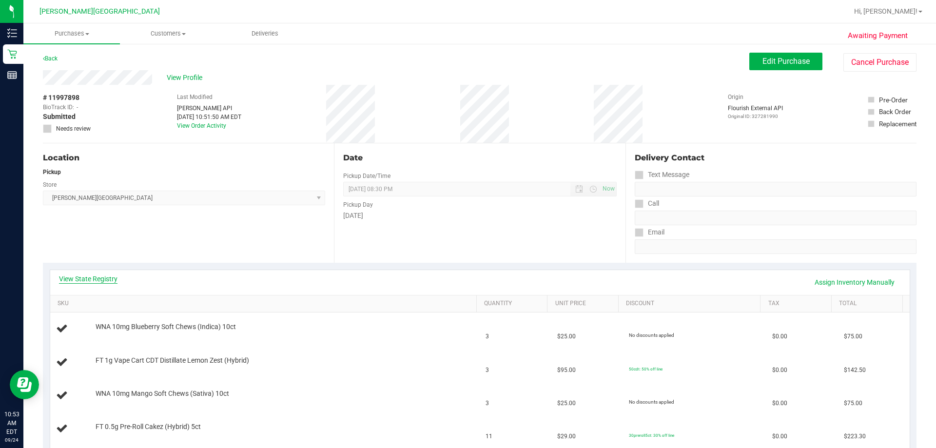
click at [104, 277] on link "View State Registry" at bounding box center [88, 279] width 59 height 10
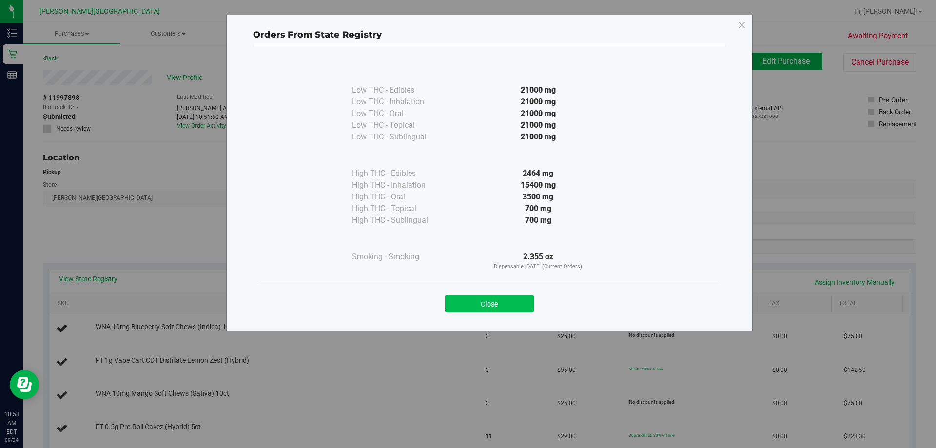
click at [453, 298] on button "Close" at bounding box center [489, 304] width 89 height 18
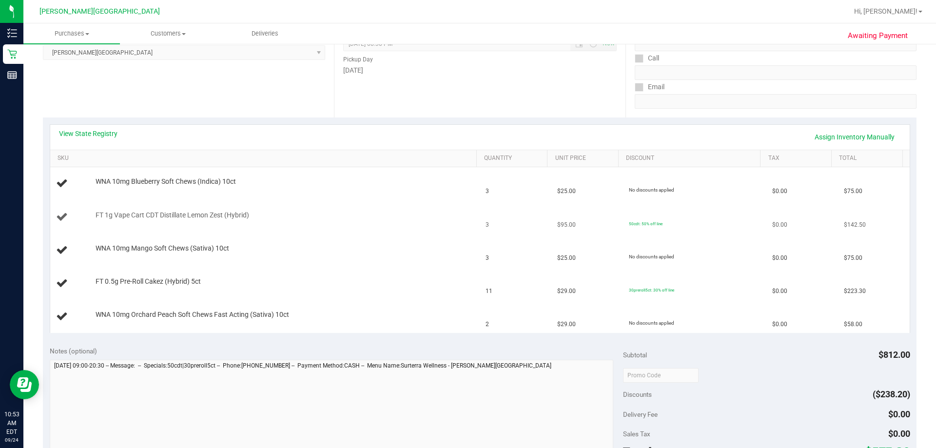
scroll to position [146, 0]
click at [73, 135] on link "View State Registry" at bounding box center [88, 133] width 59 height 10
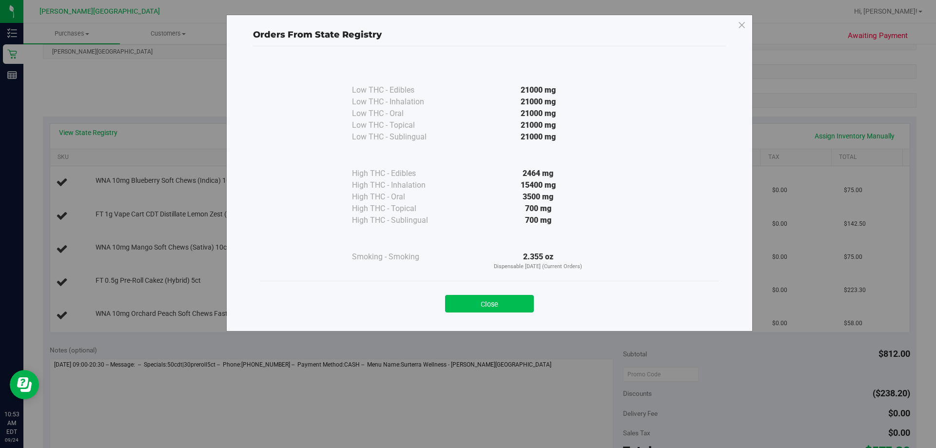
click at [453, 306] on button "Close" at bounding box center [489, 304] width 89 height 18
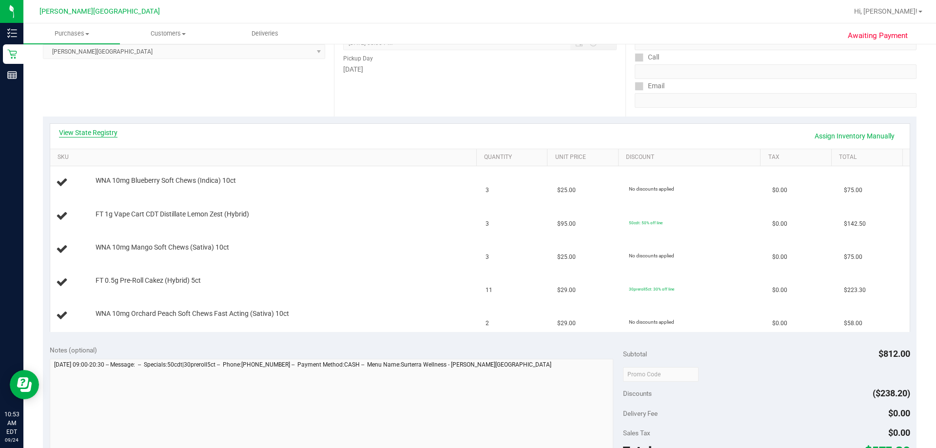
click at [102, 130] on link "View State Registry" at bounding box center [88, 133] width 59 height 10
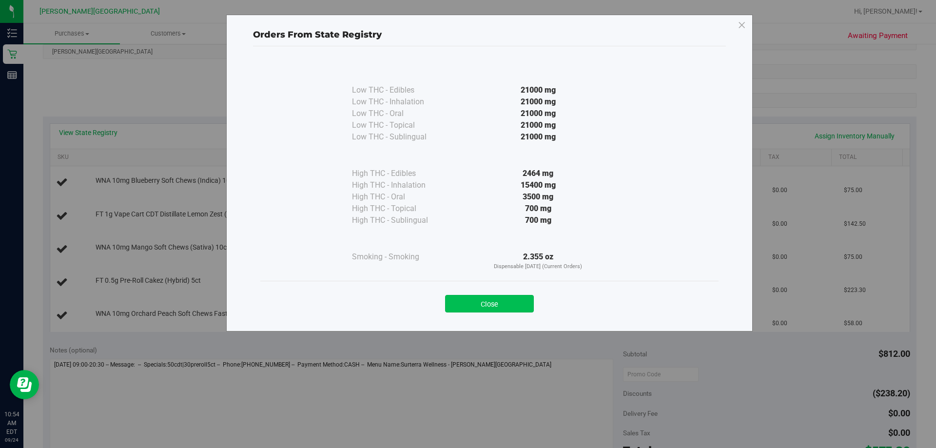
click at [453, 304] on button "Close" at bounding box center [489, 304] width 89 height 18
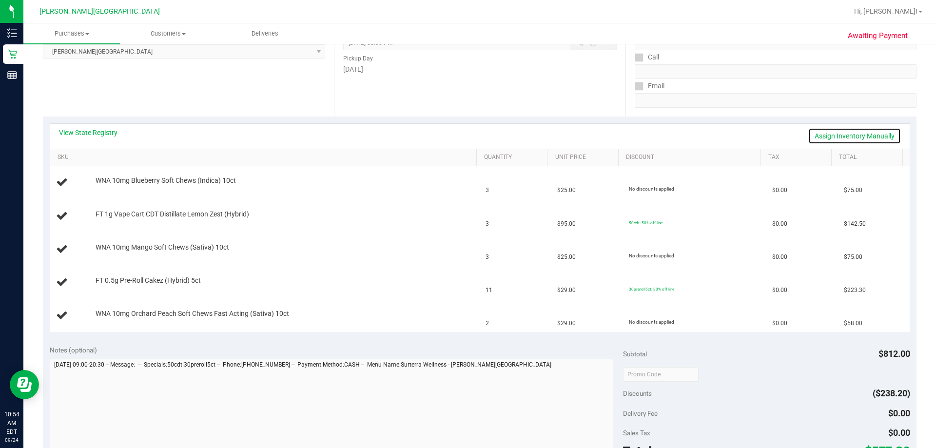
click at [453, 135] on link "Assign Inventory Manually" at bounding box center [854, 136] width 93 height 17
click at [453, 135] on link "Save & Exit" at bounding box center [878, 136] width 46 height 17
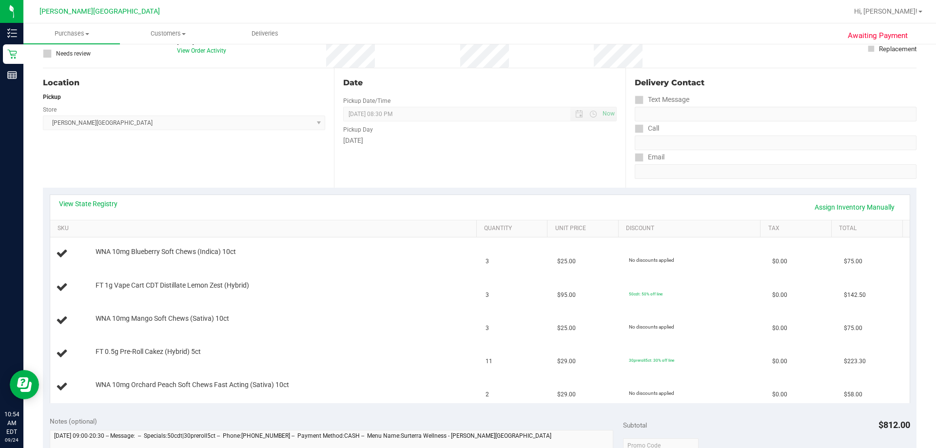
scroll to position [98, 0]
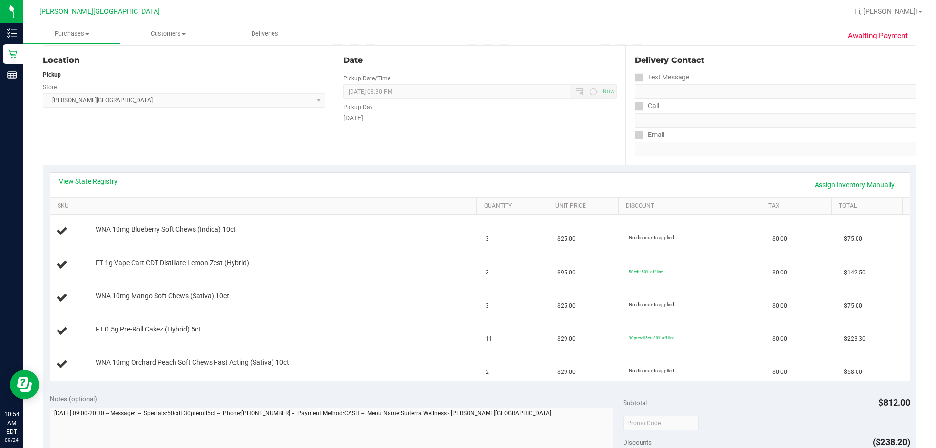
click at [103, 183] on link "View State Registry" at bounding box center [88, 182] width 59 height 10
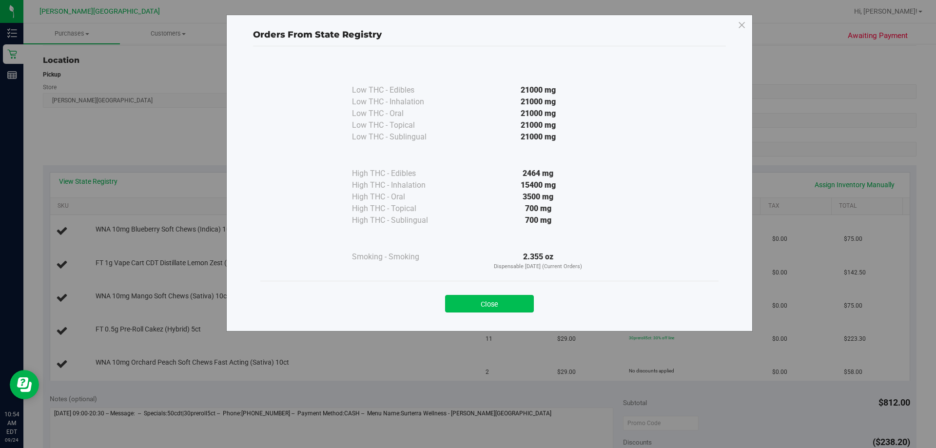
click at [453, 308] on button "Close" at bounding box center [489, 304] width 89 height 18
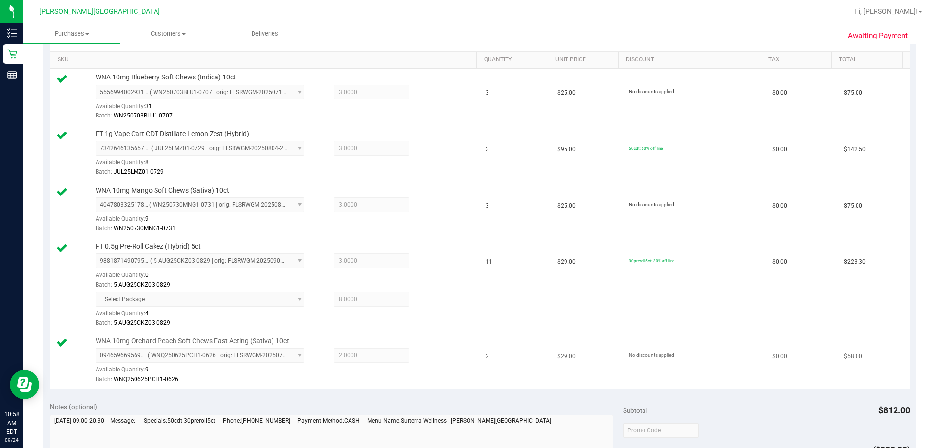
scroll to position [439, 0]
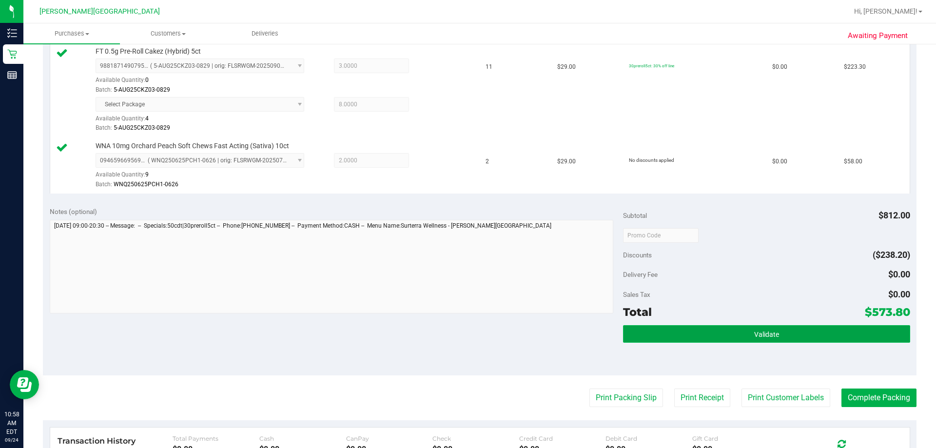
click at [453, 337] on button "Validate" at bounding box center [766, 334] width 287 height 18
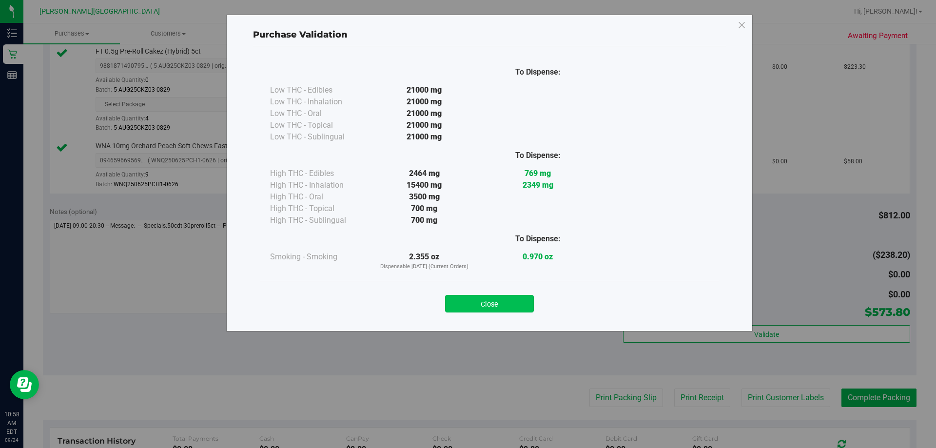
click at [453, 301] on button "Close" at bounding box center [489, 304] width 89 height 18
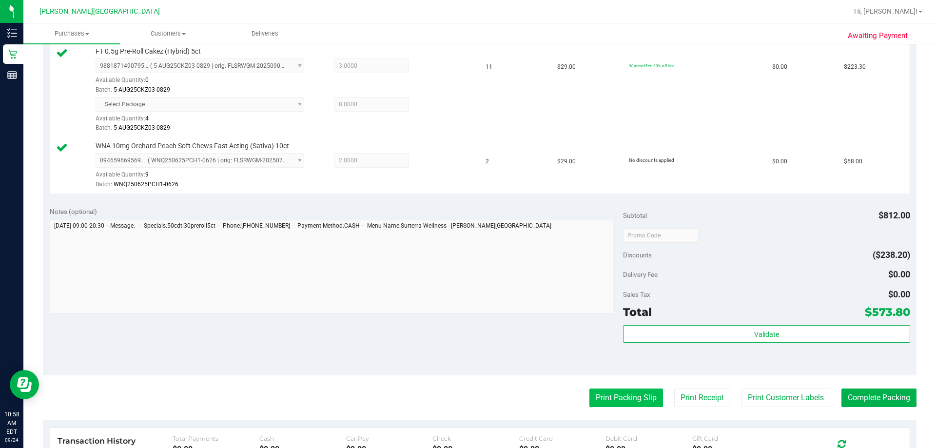
click at [453, 390] on button "Print Packing Slip" at bounding box center [627, 398] width 74 height 19
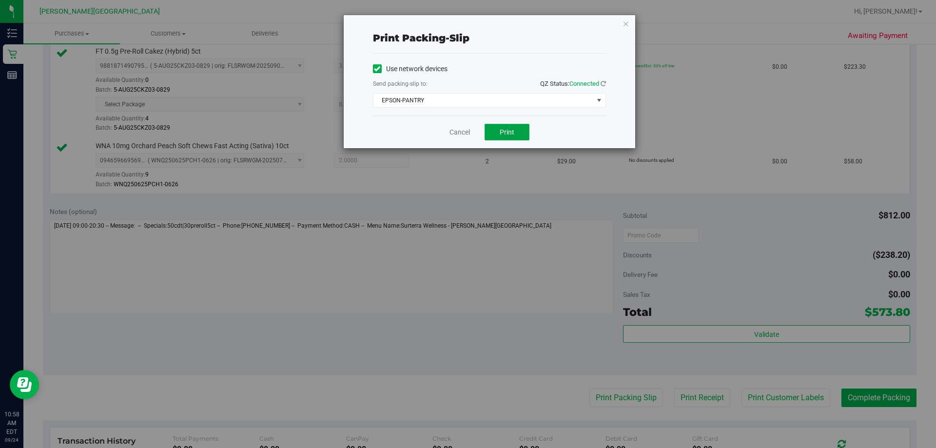
click at [453, 127] on button "Print" at bounding box center [507, 132] width 45 height 17
click at [453, 24] on icon "button" at bounding box center [626, 24] width 7 height 12
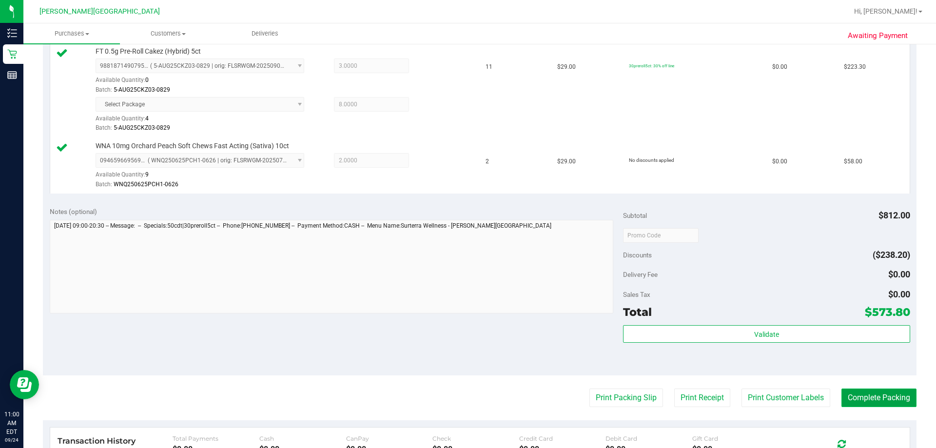
drag, startPoint x: 864, startPoint y: 402, endPoint x: 864, endPoint y: 396, distance: 5.9
click at [453, 401] on button "Complete Packing" at bounding box center [879, 398] width 75 height 19
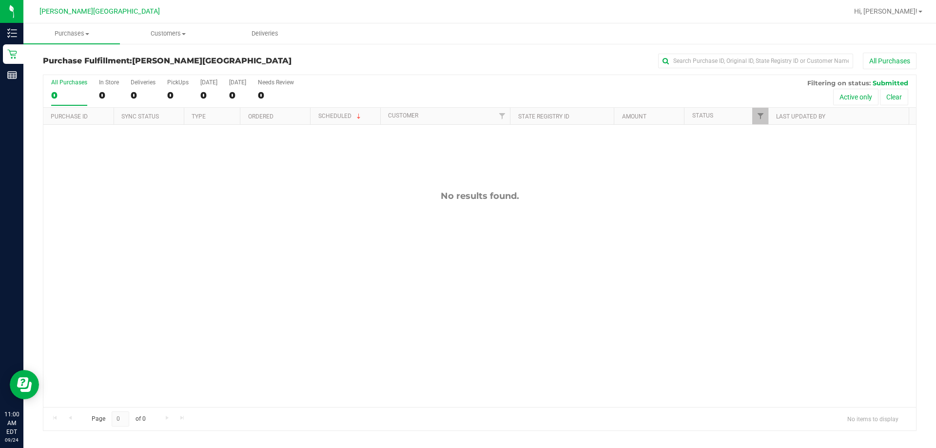
drag, startPoint x: 441, startPoint y: 288, endPoint x: 735, endPoint y: 87, distance: 355.7
click at [449, 281] on div "No results found." at bounding box center [479, 299] width 873 height 348
click at [177, 89] on label "PickUps 0" at bounding box center [177, 92] width 21 height 27
click at [0, 0] on input "PickUps 0" at bounding box center [0, 0] width 0 height 0
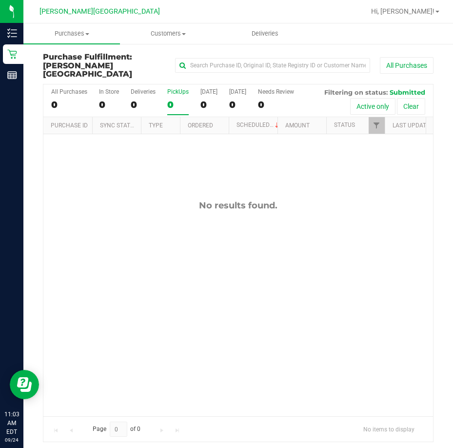
drag, startPoint x: 364, startPoint y: 288, endPoint x: 407, endPoint y: 207, distance: 91.4
click at [369, 279] on div "No results found." at bounding box center [238, 308] width 390 height 348
drag, startPoint x: 176, startPoint y: 173, endPoint x: 184, endPoint y: 99, distance: 74.0
click at [178, 167] on div "No results found." at bounding box center [238, 308] width 390 height 348
click at [181, 88] on label "PickUps 0" at bounding box center [177, 101] width 21 height 27
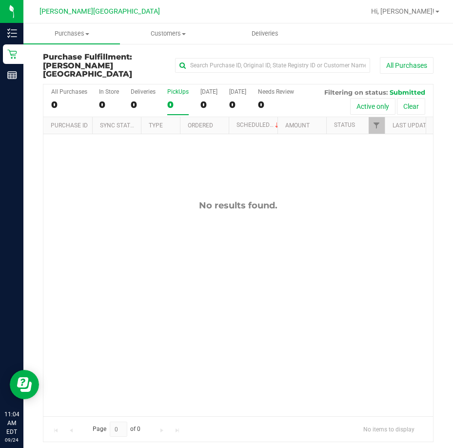
click at [0, 0] on input "PickUps 0" at bounding box center [0, 0] width 0 height 0
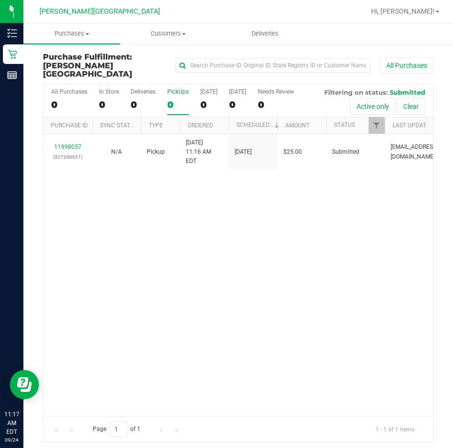
drag, startPoint x: 363, startPoint y: 230, endPoint x: 145, endPoint y: 155, distance: 229.9
click at [362, 230] on div "11998057 (327288651) N/A Pickup [DATE] 11:16 AM EDT 9/24/2025 $25.00 Submitted …" at bounding box center [238, 275] width 390 height 282
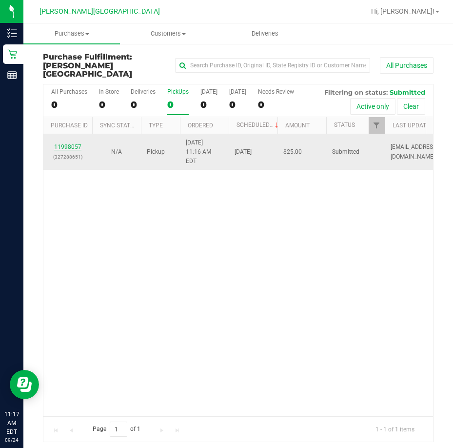
click at [77, 143] on link "11998057" at bounding box center [67, 146] width 27 height 7
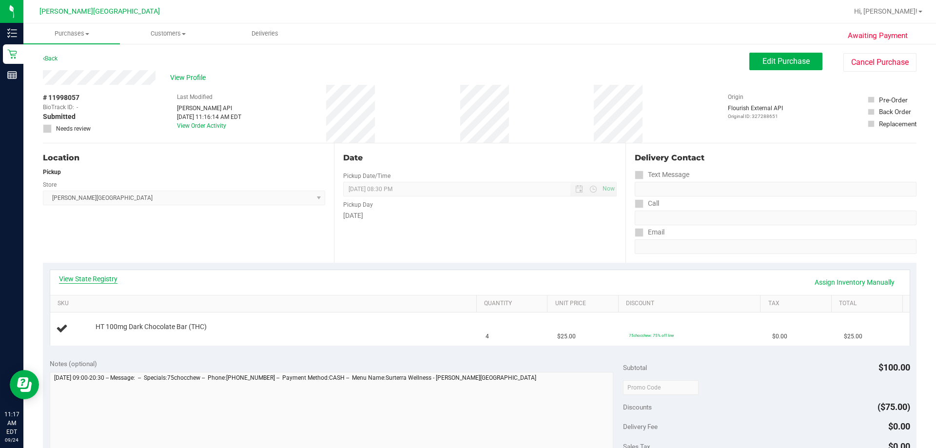
click at [101, 277] on link "View State Registry" at bounding box center [88, 279] width 59 height 10
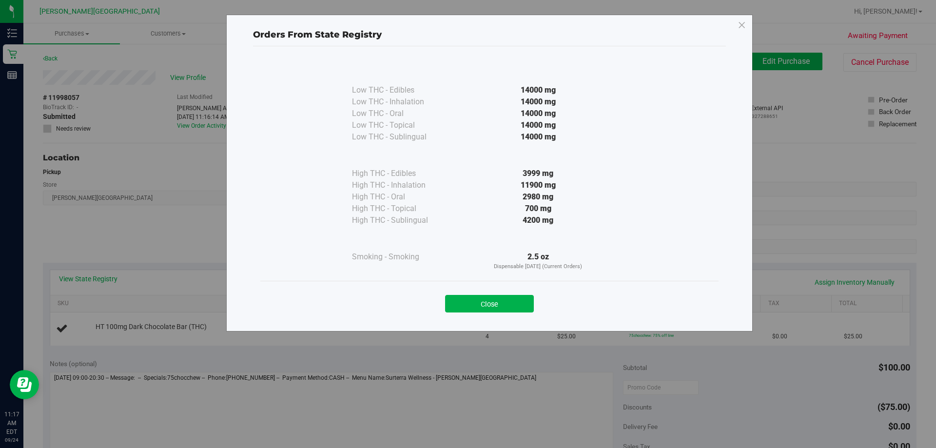
drag, startPoint x: 521, startPoint y: 306, endPoint x: 435, endPoint y: 286, distance: 88.1
click at [453, 306] on button "Close" at bounding box center [489, 304] width 89 height 18
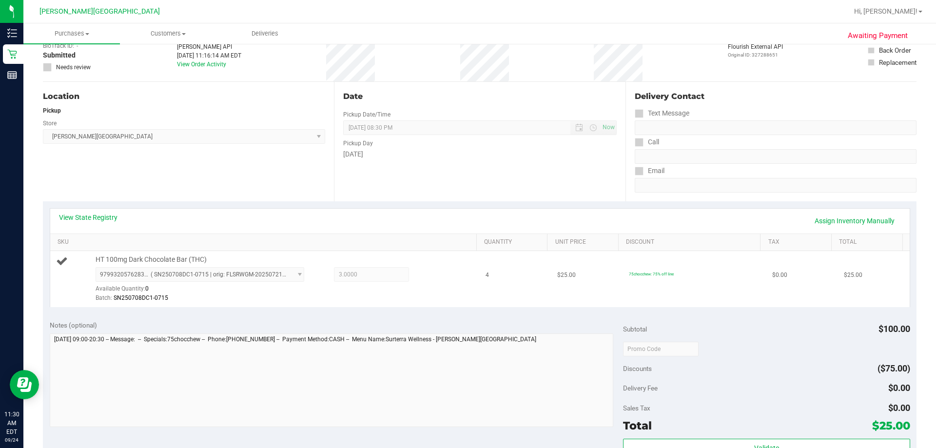
scroll to position [146, 0]
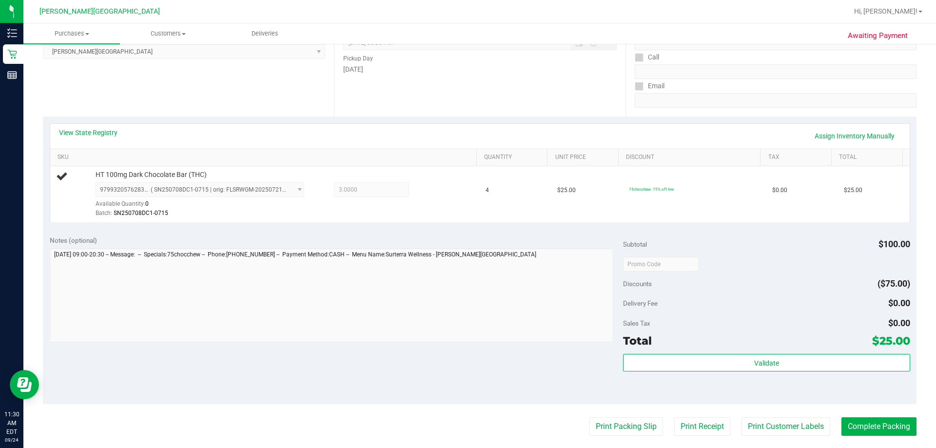
click at [268, 105] on div "Location Pickup Store [PERSON_NAME][GEOGRAPHIC_DATA] WC Select Store [PERSON_NA…" at bounding box center [188, 56] width 291 height 119
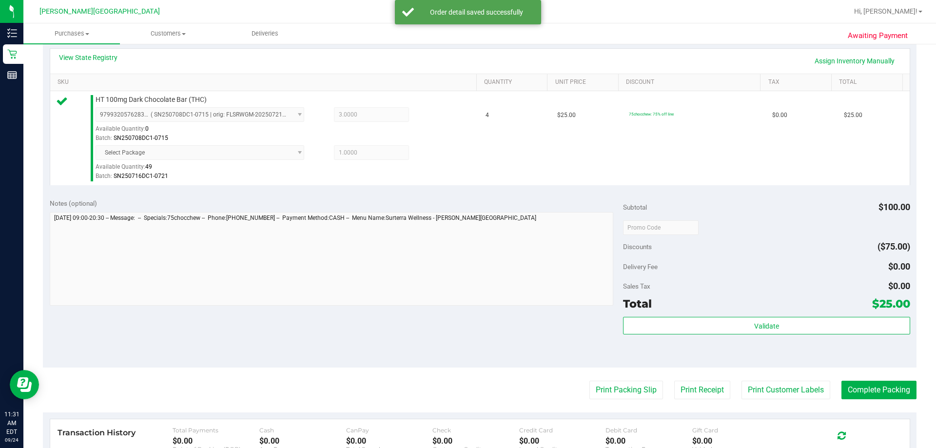
scroll to position [293, 0]
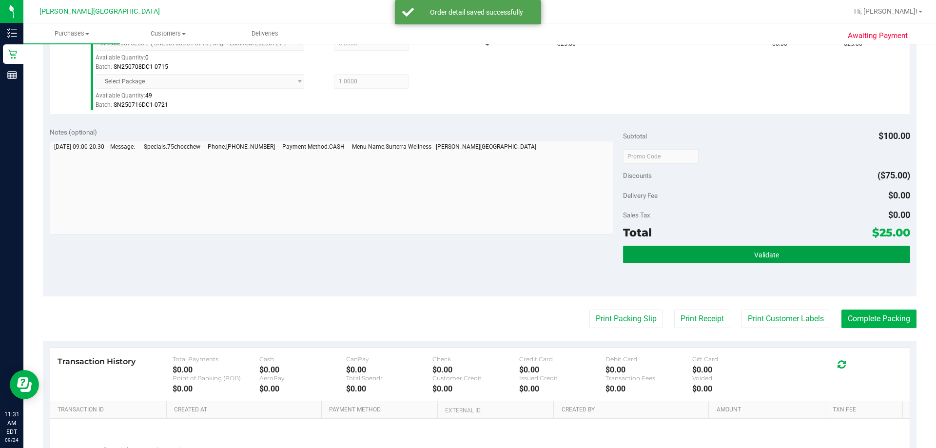
click at [453, 259] on button "Validate" at bounding box center [766, 255] width 287 height 18
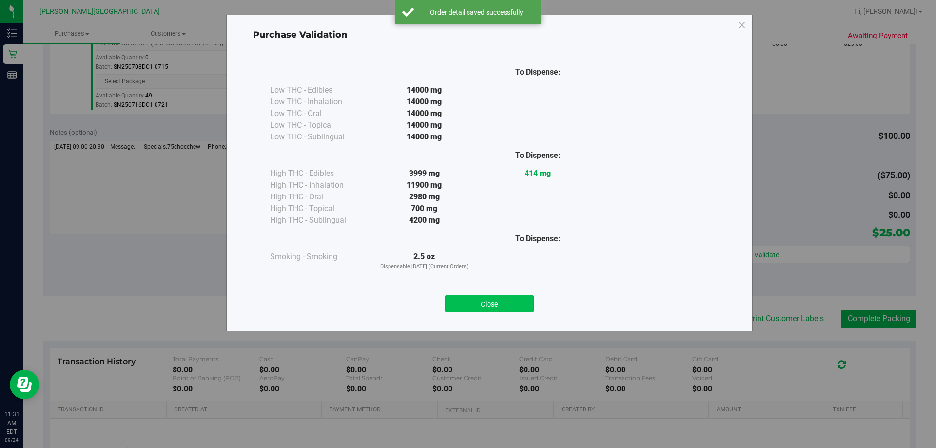
click at [453, 298] on button "Close" at bounding box center [489, 304] width 89 height 18
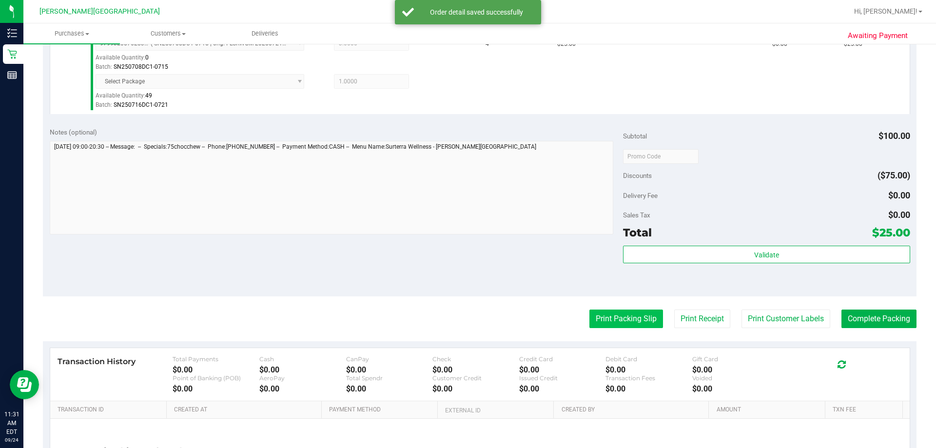
click at [453, 326] on button "Print Packing Slip" at bounding box center [627, 319] width 74 height 19
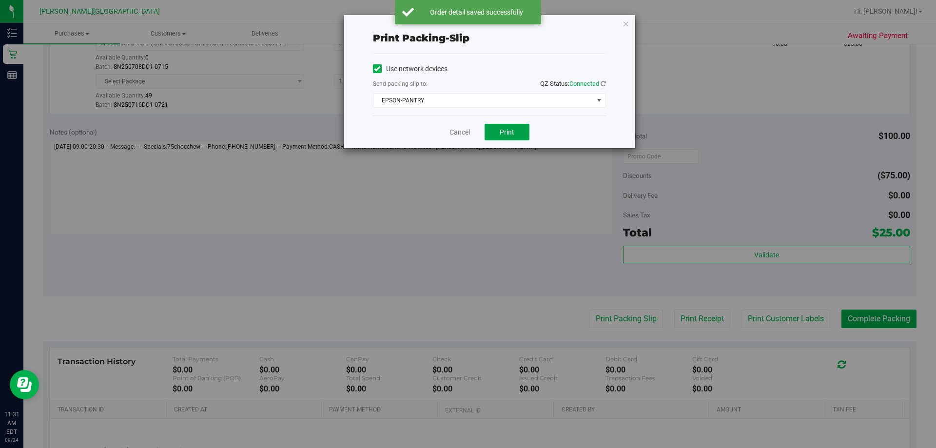
click at [453, 132] on button "Print" at bounding box center [507, 132] width 45 height 17
click at [453, 22] on icon "button" at bounding box center [626, 24] width 7 height 12
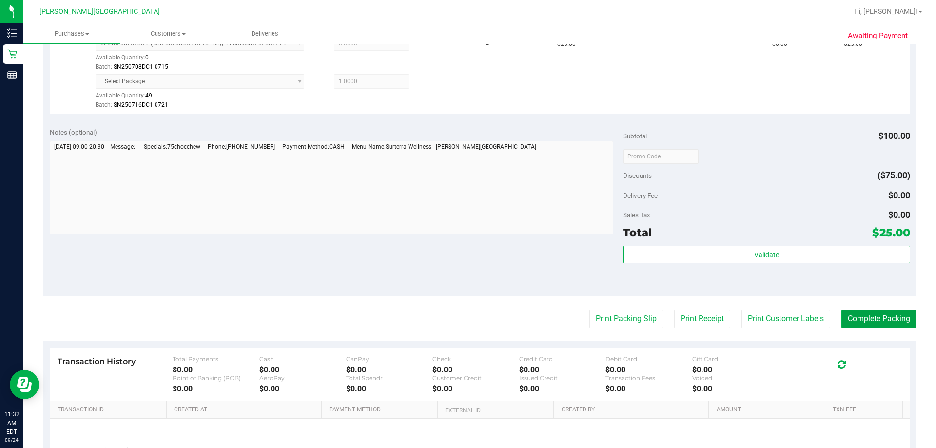
drag, startPoint x: 849, startPoint y: 322, endPoint x: 841, endPoint y: 283, distance: 40.4
click at [453, 311] on button "Complete Packing" at bounding box center [879, 319] width 75 height 19
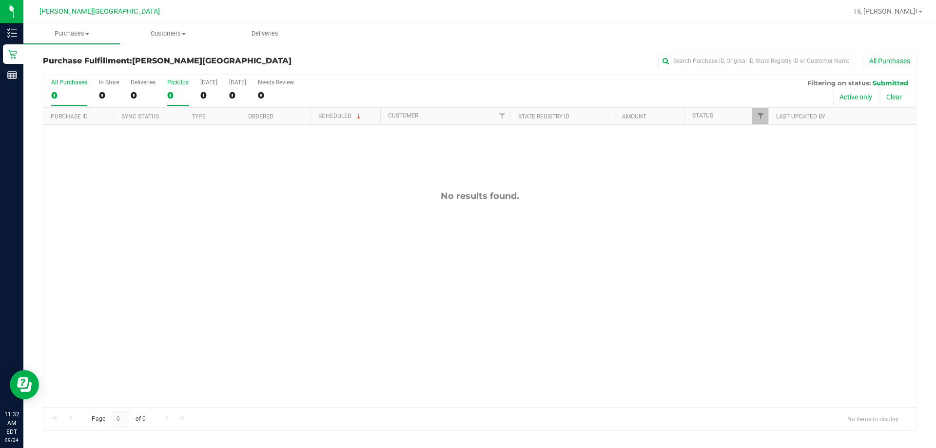
click at [173, 90] on div "0" at bounding box center [177, 95] width 21 height 11
click at [0, 0] on input "PickUps 0" at bounding box center [0, 0] width 0 height 0
drag, startPoint x: 208, startPoint y: 235, endPoint x: 186, endPoint y: 123, distance: 114.4
click at [201, 224] on div "No results found." at bounding box center [479, 299] width 873 height 348
click at [175, 28] on uib-tab-heading "Customers All customers Add a new customer All physicians" at bounding box center [168, 34] width 96 height 20
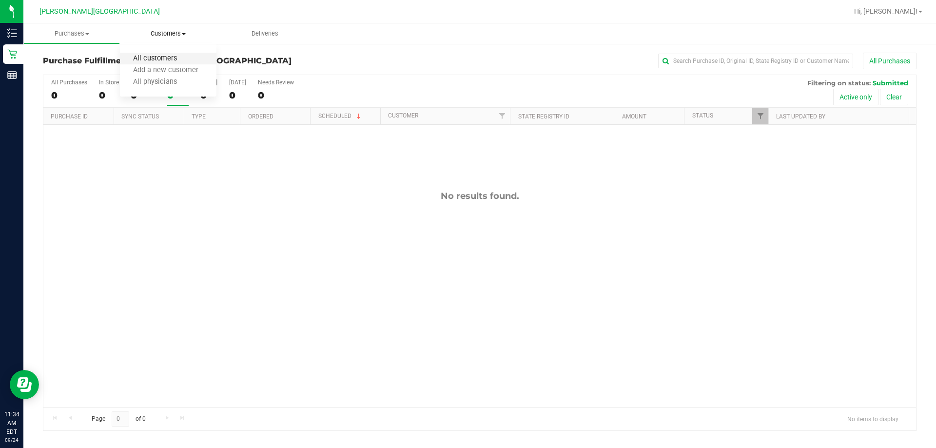
click at [166, 57] on span "All customers" at bounding box center [155, 59] width 70 height 8
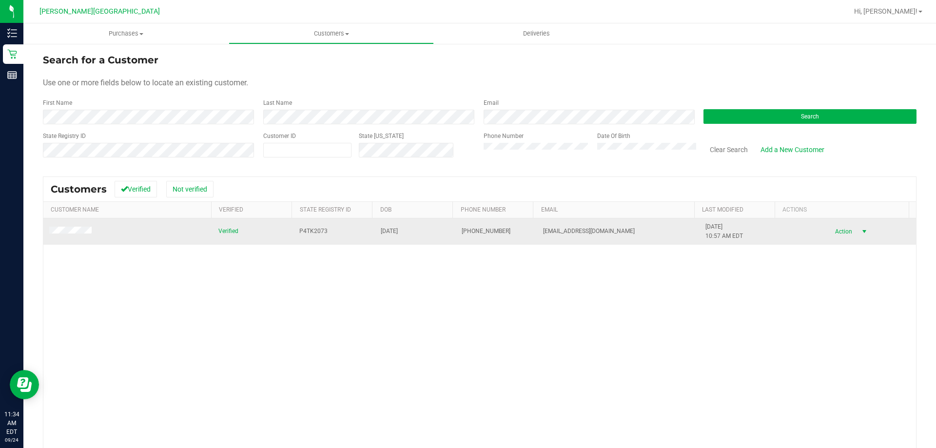
click at [453, 234] on span "select" at bounding box center [865, 232] width 8 height 8
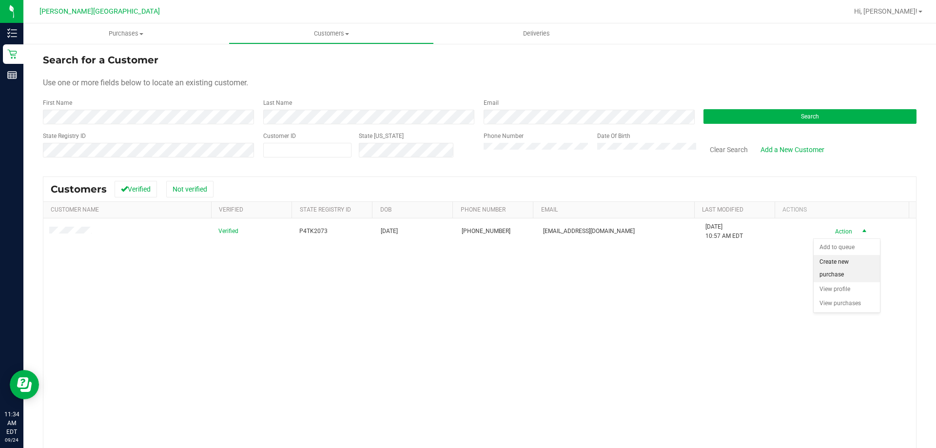
click at [453, 275] on li "Create new purchase" at bounding box center [847, 268] width 66 height 27
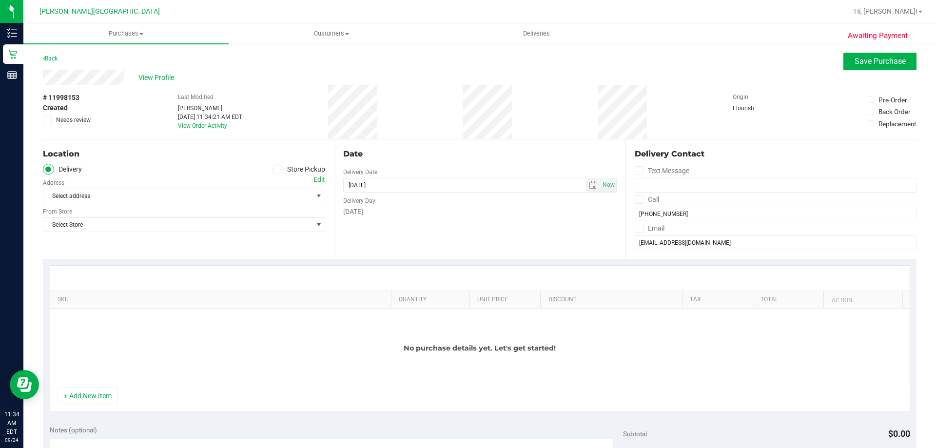
click at [275, 169] on icon at bounding box center [278, 169] width 6 height 0
click at [0, 0] on input "Store Pickup" at bounding box center [0, 0] width 0 height 0
click at [263, 202] on span "Select Store" at bounding box center [177, 196] width 269 height 14
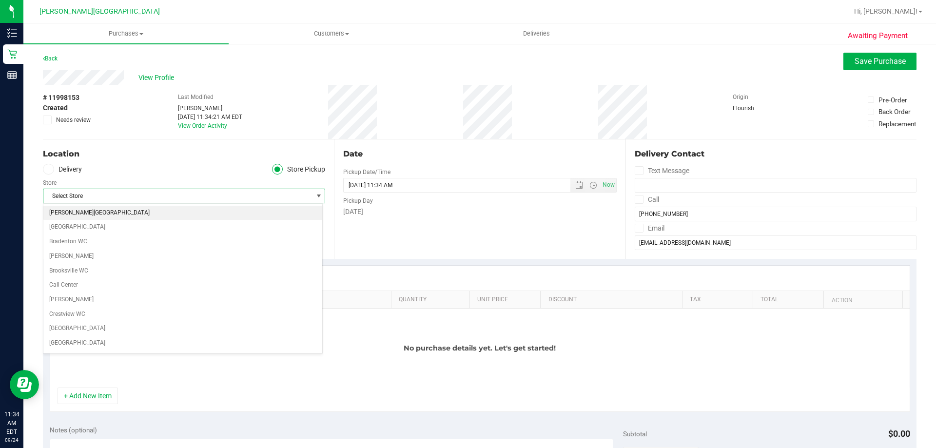
click at [136, 213] on li "[PERSON_NAME][GEOGRAPHIC_DATA]" at bounding box center [182, 213] width 279 height 15
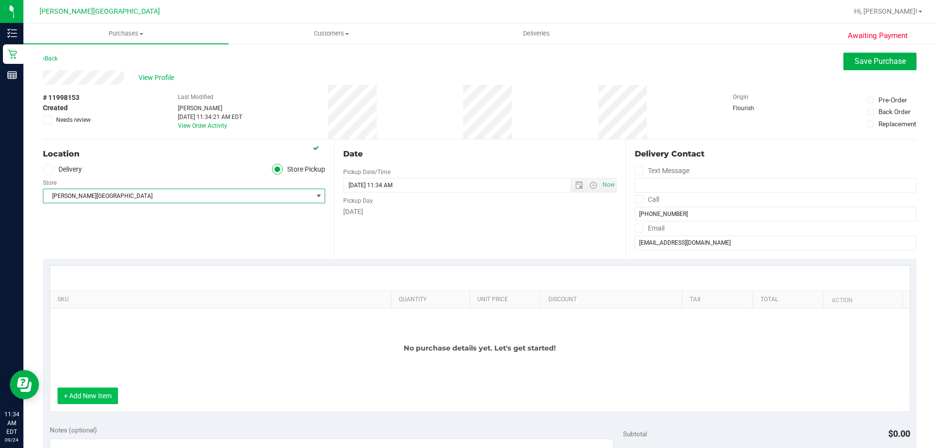
click at [99, 394] on button "+ Add New Item" at bounding box center [88, 396] width 60 height 17
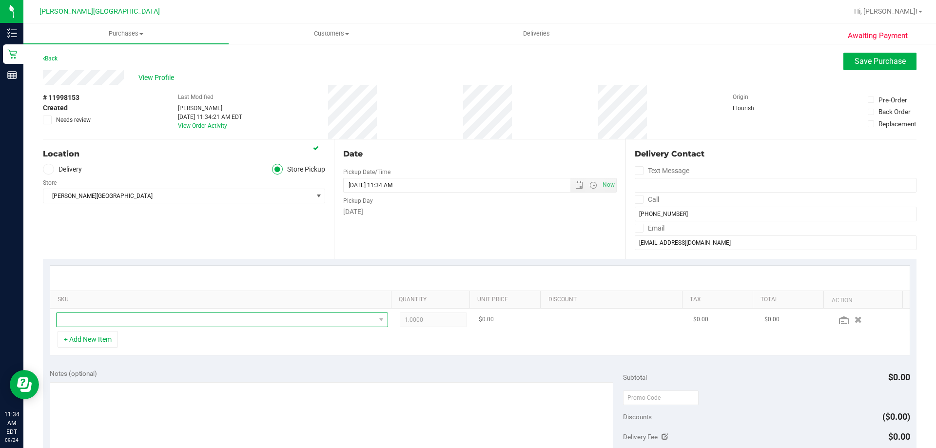
click at [145, 323] on span "NO DATA FOUND" at bounding box center [216, 320] width 319 height 14
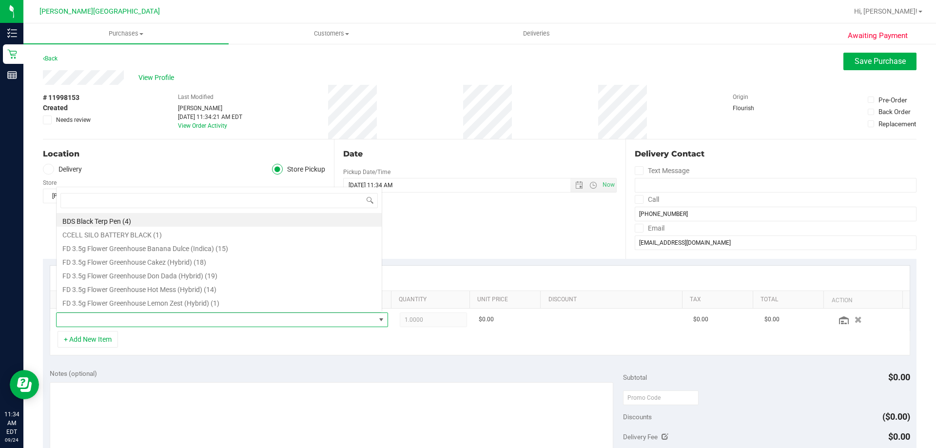
scroll to position [15, 323]
type input "007"
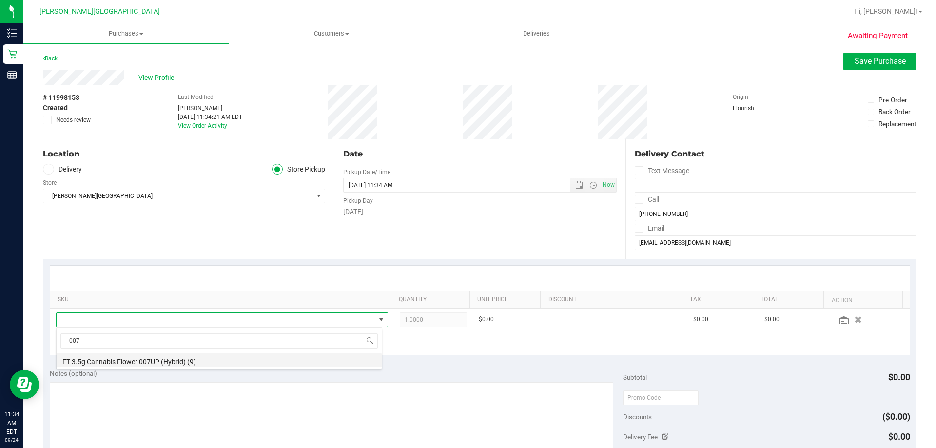
click at [153, 360] on li "FT 3.5g Cannabis Flower 007UP (Hybrid) (9)" at bounding box center [219, 361] width 325 height 14
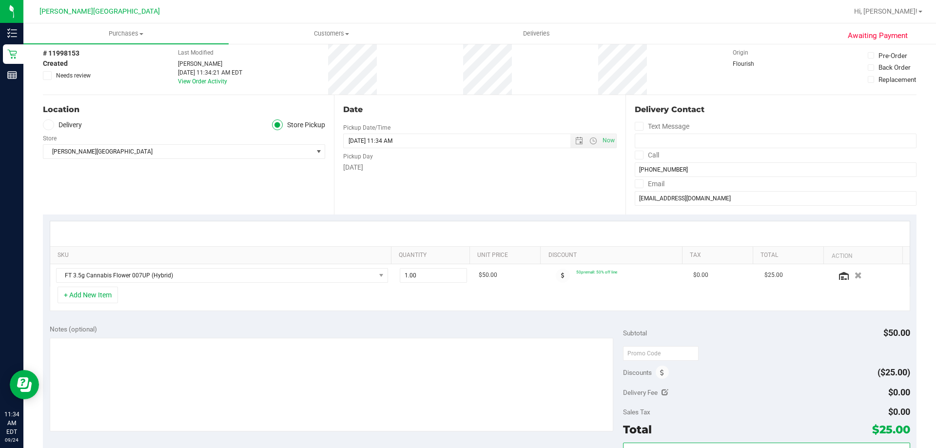
scroll to position [146, 0]
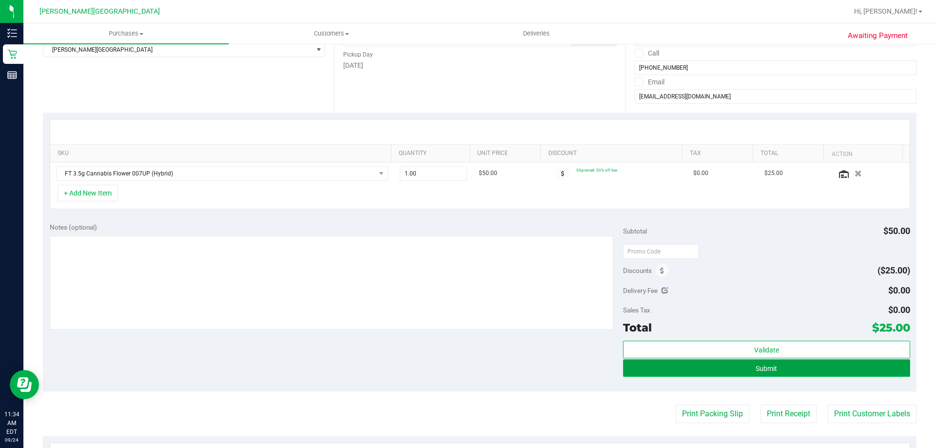
click at [453, 371] on button "Submit" at bounding box center [766, 368] width 287 height 18
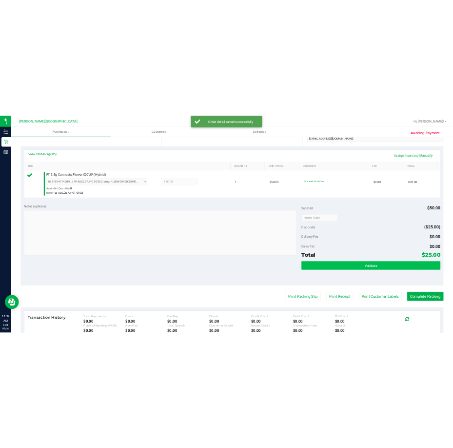
scroll to position [244, 0]
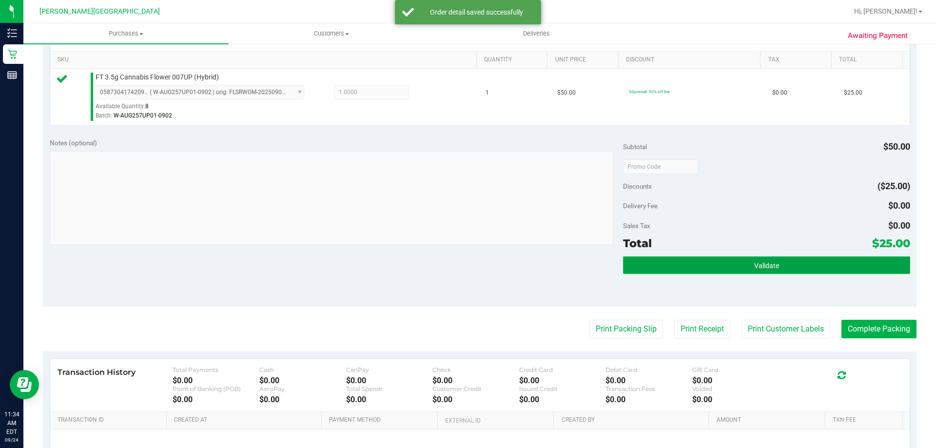
click at [453, 268] on span "Validate" at bounding box center [766, 266] width 25 height 8
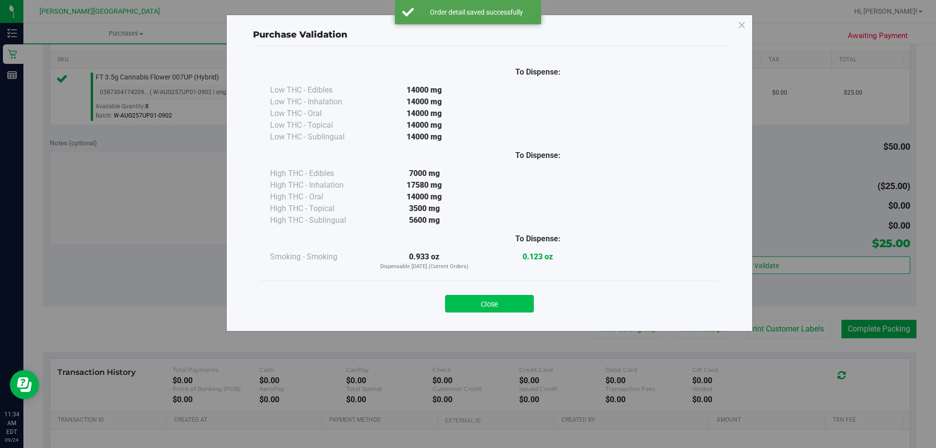
click at [453, 303] on button "Close" at bounding box center [489, 304] width 89 height 18
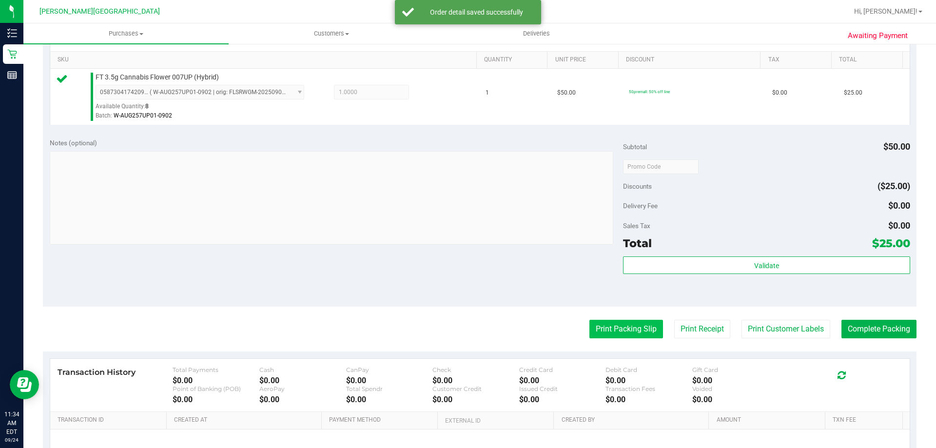
click at [453, 329] on button "Print Packing Slip" at bounding box center [627, 329] width 74 height 19
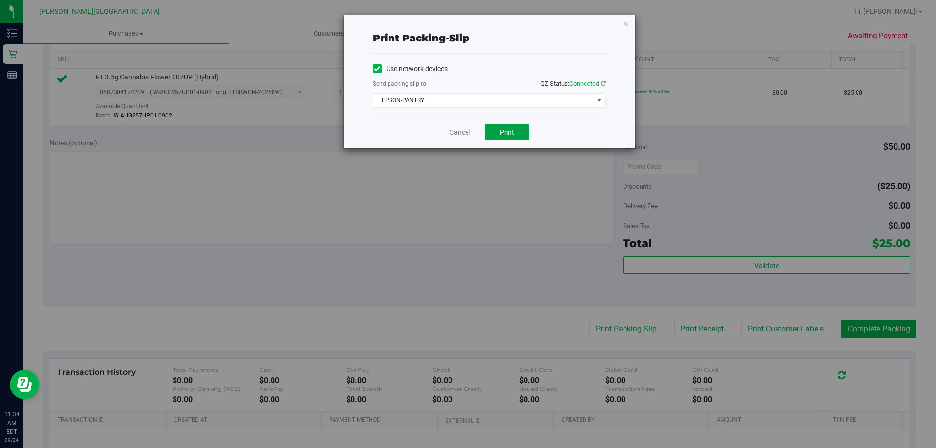
click at [453, 134] on button "Print" at bounding box center [507, 132] width 45 height 17
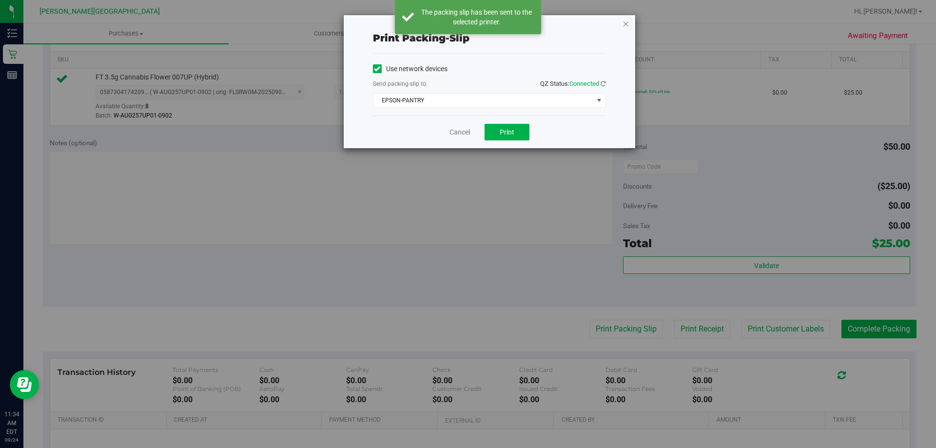
click at [453, 24] on icon "button" at bounding box center [626, 24] width 7 height 12
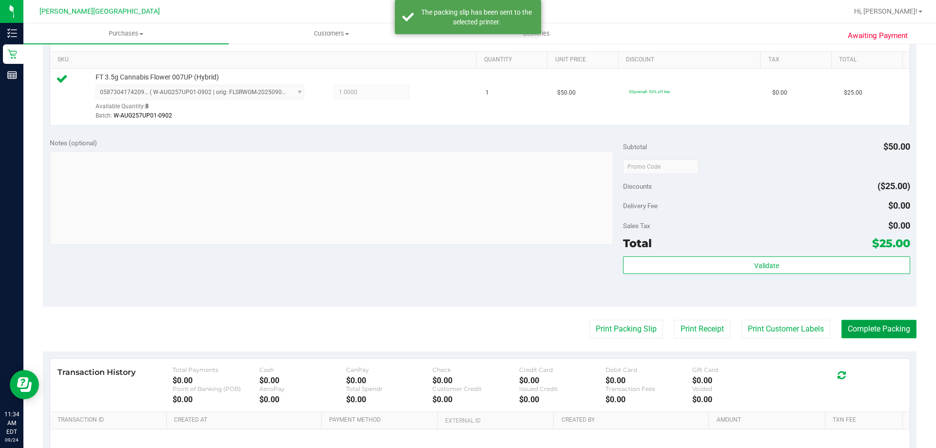
click at [453, 333] on button "Complete Packing" at bounding box center [879, 329] width 75 height 19
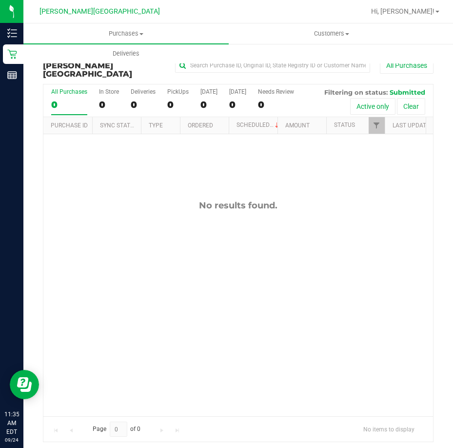
click at [335, 223] on div "No results found." at bounding box center [238, 308] width 390 height 348
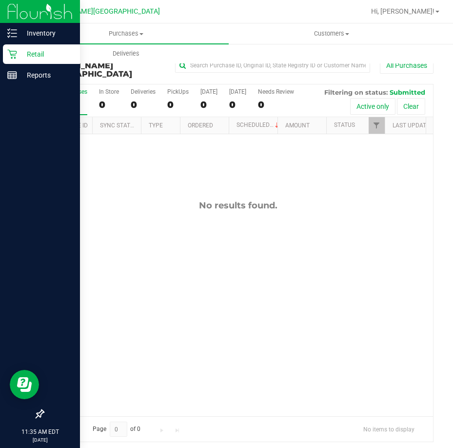
click at [19, 49] on p "Retail" at bounding box center [46, 54] width 59 height 12
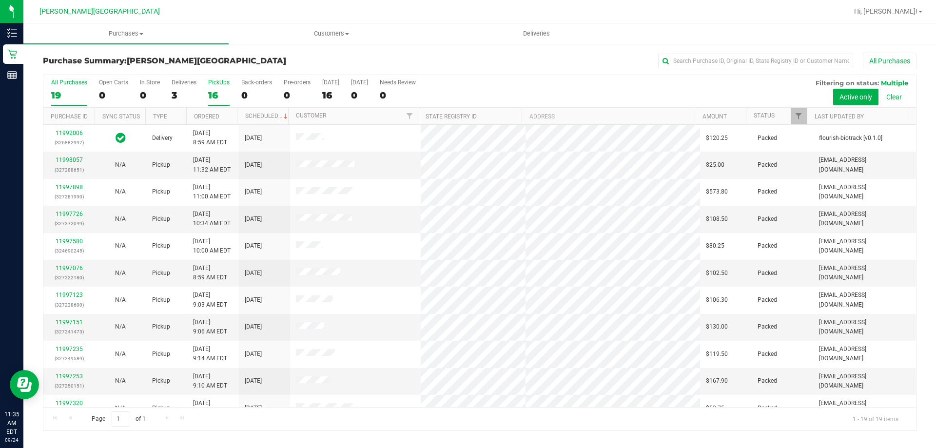
click at [222, 88] on label "PickUps 16" at bounding box center [218, 92] width 21 height 27
click at [0, 0] on input "PickUps 16" at bounding box center [0, 0] width 0 height 0
click at [174, 91] on div "3" at bounding box center [184, 95] width 25 height 11
click at [0, 0] on input "Deliveries 3" at bounding box center [0, 0] width 0 height 0
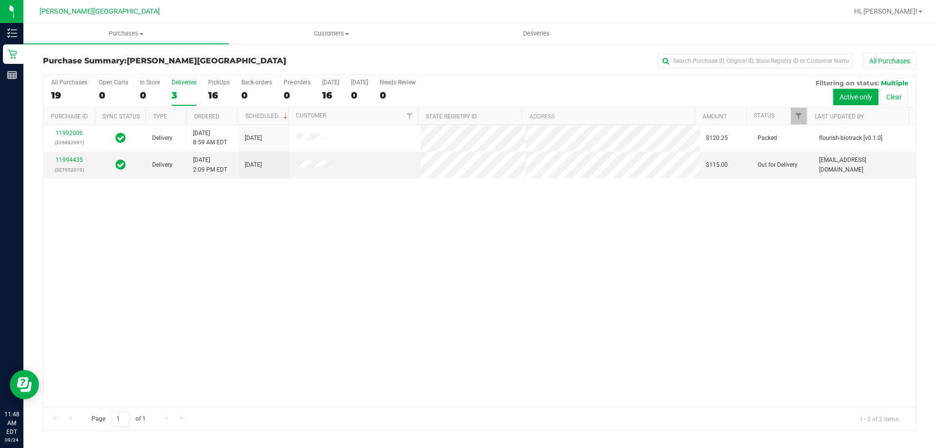
drag, startPoint x: 351, startPoint y: 363, endPoint x: 249, endPoint y: 192, distance: 199.0
click at [351, 362] on div "11992006 (326882997) Delivery [DATE] 8:59 AM EDT 9/26/2025 $120.25 Packed flour…" at bounding box center [479, 266] width 873 height 282
click at [213, 87] on label "PickUps 16" at bounding box center [218, 92] width 21 height 27
click at [0, 0] on input "PickUps 16" at bounding box center [0, 0] width 0 height 0
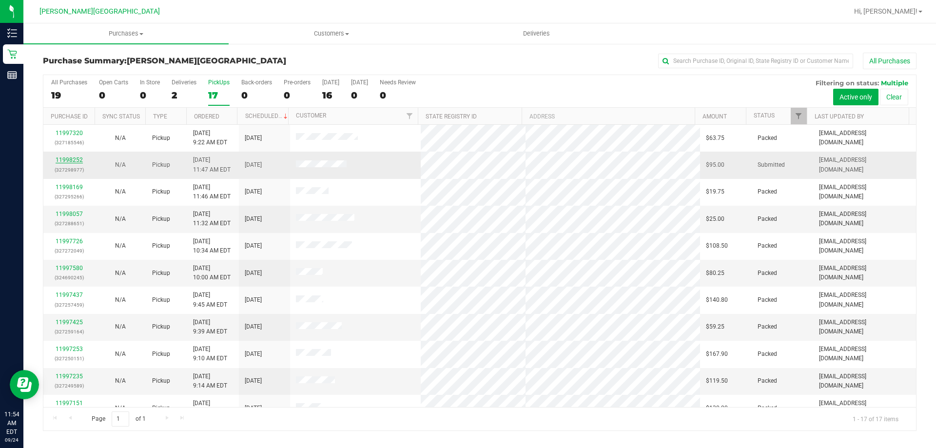
click at [59, 160] on link "11998252" at bounding box center [69, 160] width 27 height 7
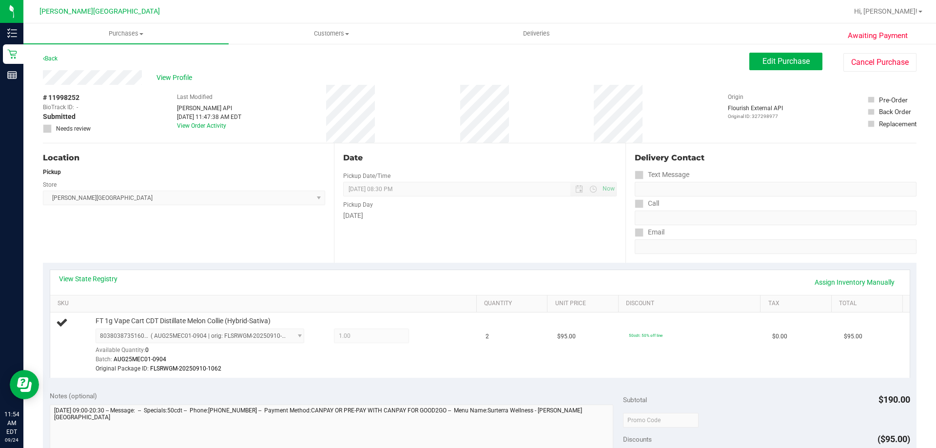
click at [401, 65] on div "Back Edit Purchase Cancel Purchase" at bounding box center [480, 62] width 874 height 18
click at [57, 55] on link "Back" at bounding box center [50, 58] width 15 height 7
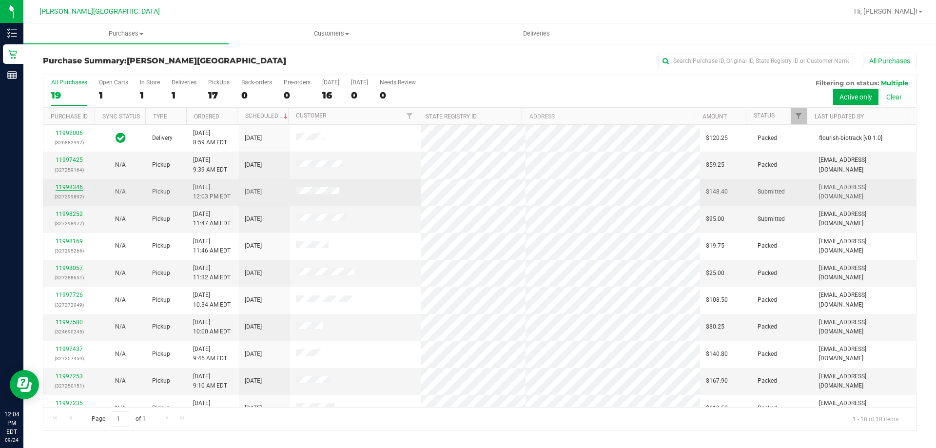
click at [81, 187] on link "11998346" at bounding box center [69, 187] width 27 height 7
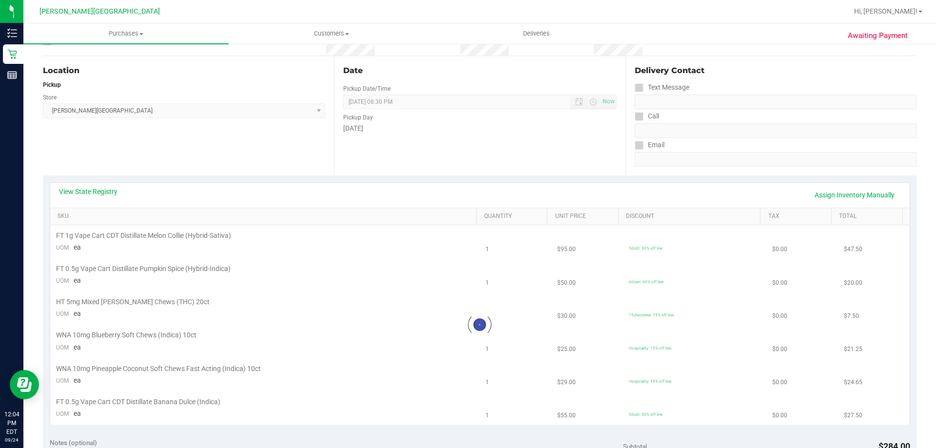
scroll to position [98, 0]
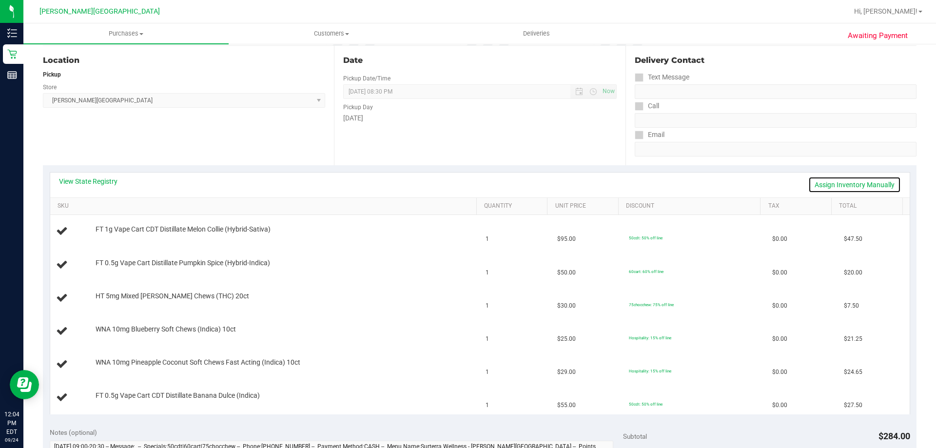
click at [453, 186] on link "Assign Inventory Manually" at bounding box center [854, 185] width 93 height 17
click at [453, 186] on link "Save & Exit" at bounding box center [878, 185] width 46 height 17
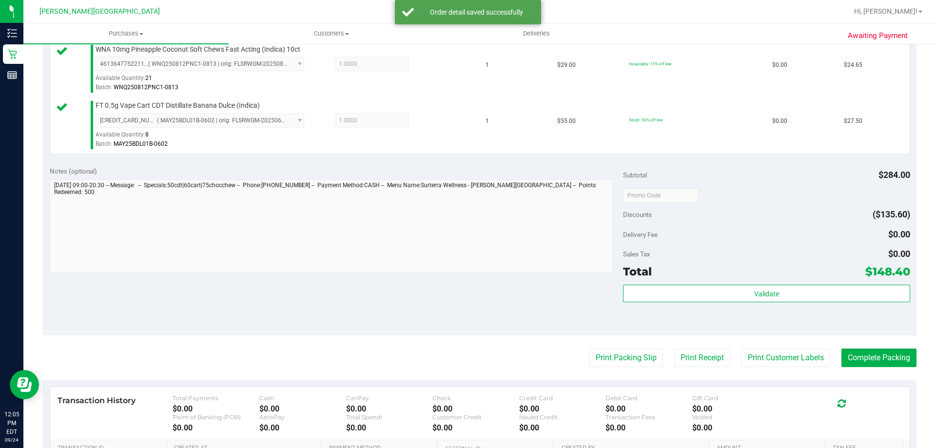
scroll to position [536, 0]
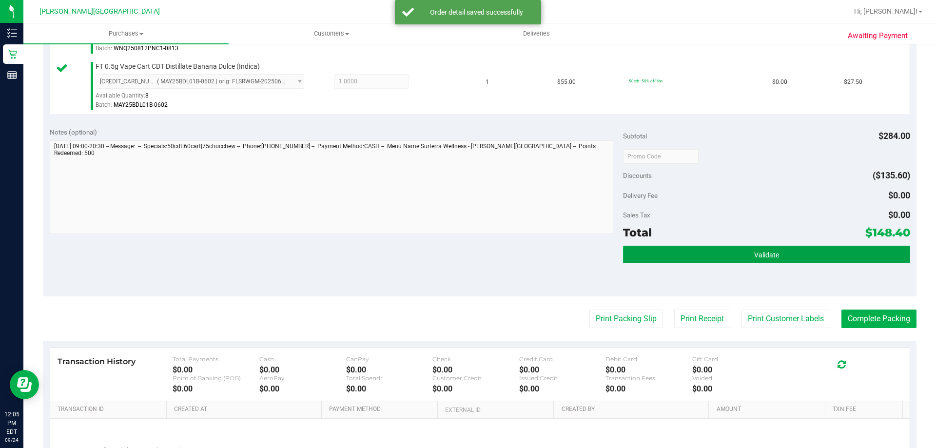
click at [453, 261] on button "Validate" at bounding box center [766, 255] width 287 height 18
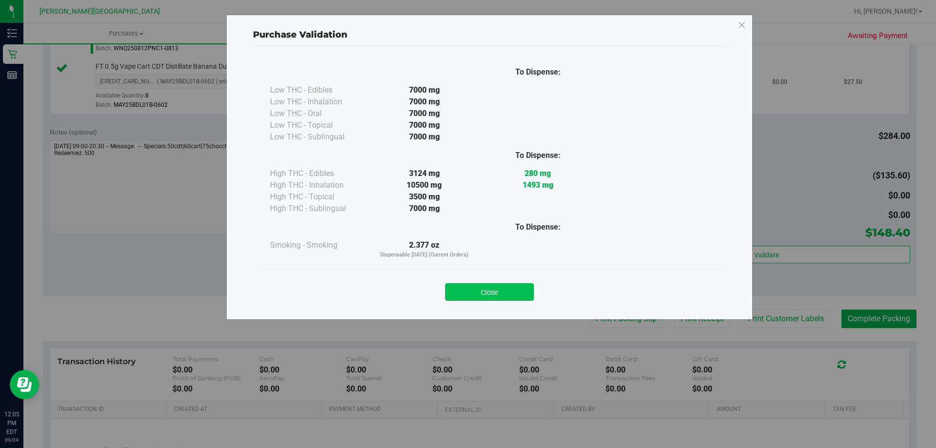
click at [453, 295] on button "Close" at bounding box center [489, 292] width 89 height 18
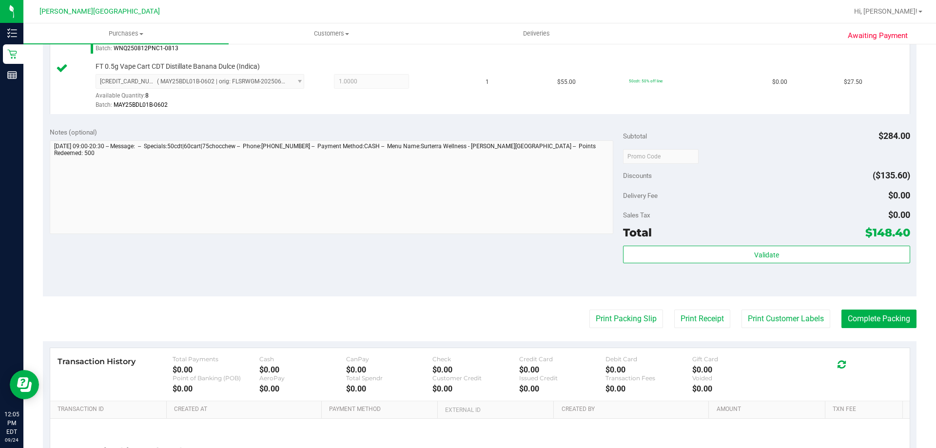
click at [453, 331] on purchase-details "Back Edit Purchase Cancel Purchase View Profile # 11998346 BioTrack ID: - Submi…" at bounding box center [480, 19] width 874 height 1007
click at [453, 321] on button "Print Packing Slip" at bounding box center [627, 319] width 74 height 19
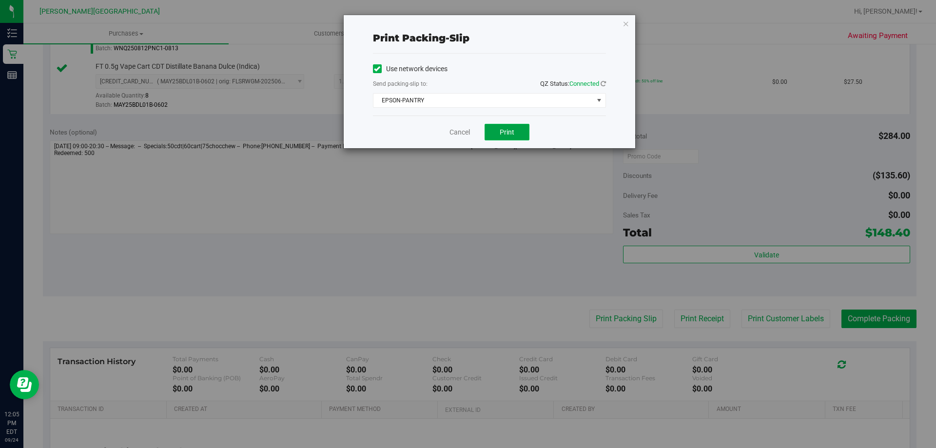
click at [453, 134] on button "Print" at bounding box center [507, 132] width 45 height 17
click at [453, 24] on icon "button" at bounding box center [626, 24] width 7 height 12
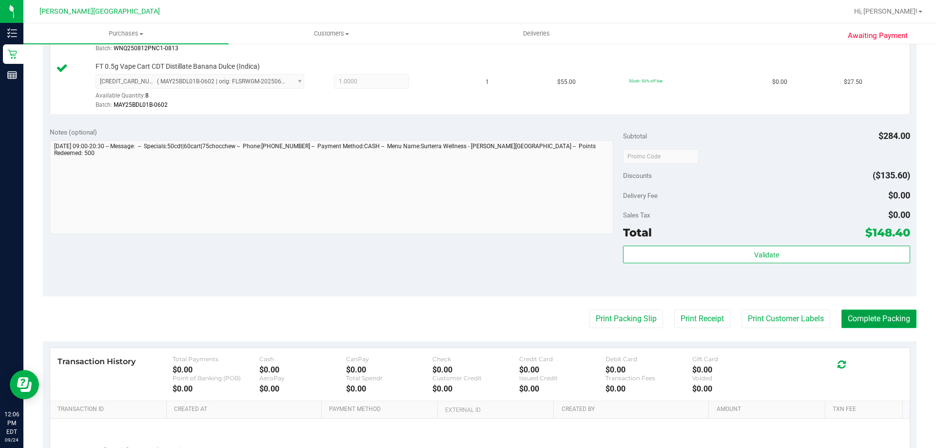
click at [453, 326] on button "Complete Packing" at bounding box center [879, 319] width 75 height 19
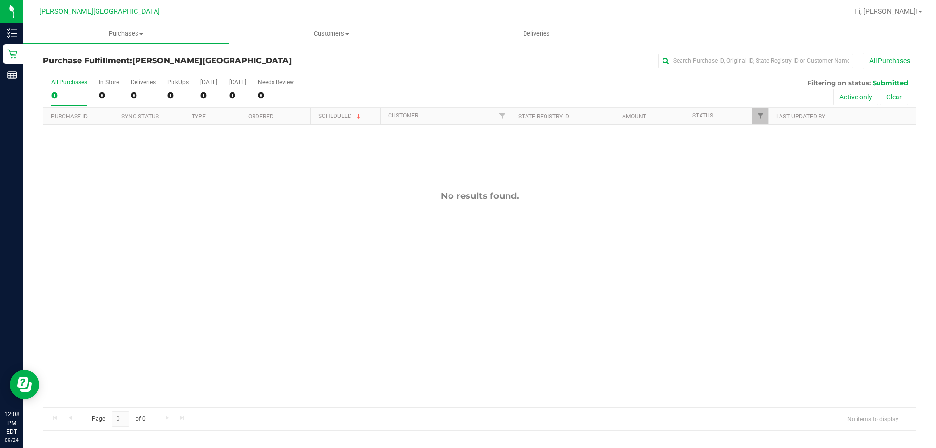
drag, startPoint x: 824, startPoint y: 305, endPoint x: 861, endPoint y: 186, distance: 124.6
click at [453, 257] on div "No results found." at bounding box center [479, 299] width 873 height 348
